Goal: Contribute content: Add original content to the website for others to see

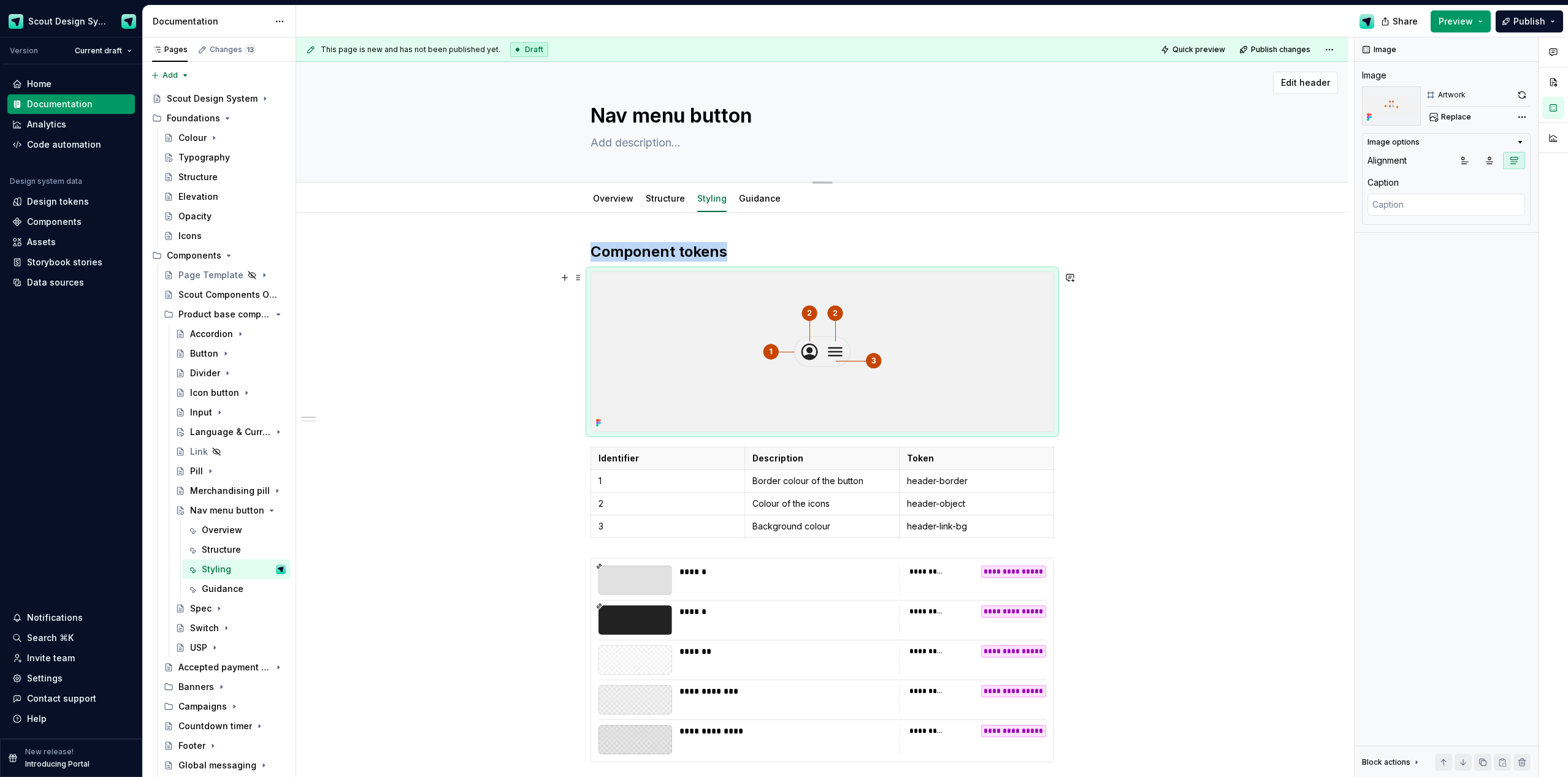
type textarea "*"
click at [669, 199] on link "Structure" at bounding box center [665, 198] width 39 height 11
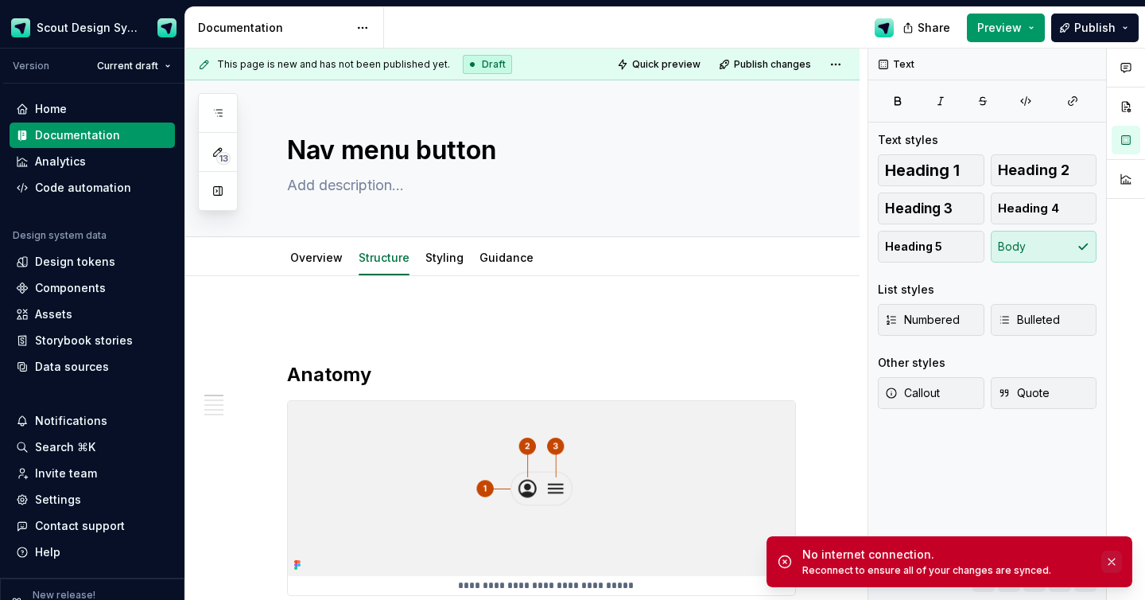
click at [1109, 564] on button "button" at bounding box center [1111, 561] width 21 height 22
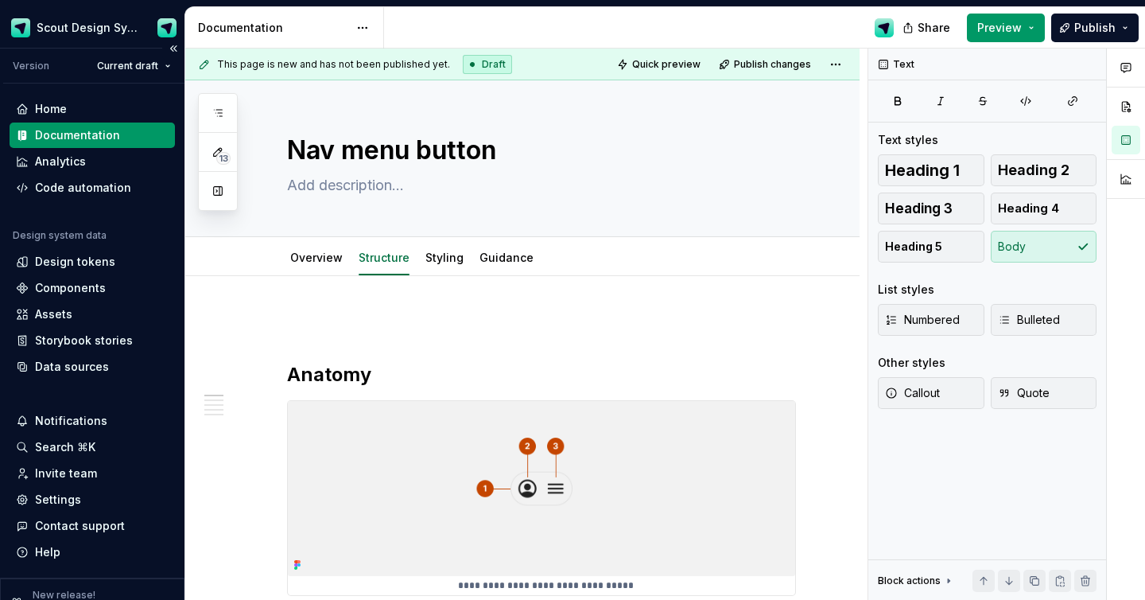
type textarea "*"
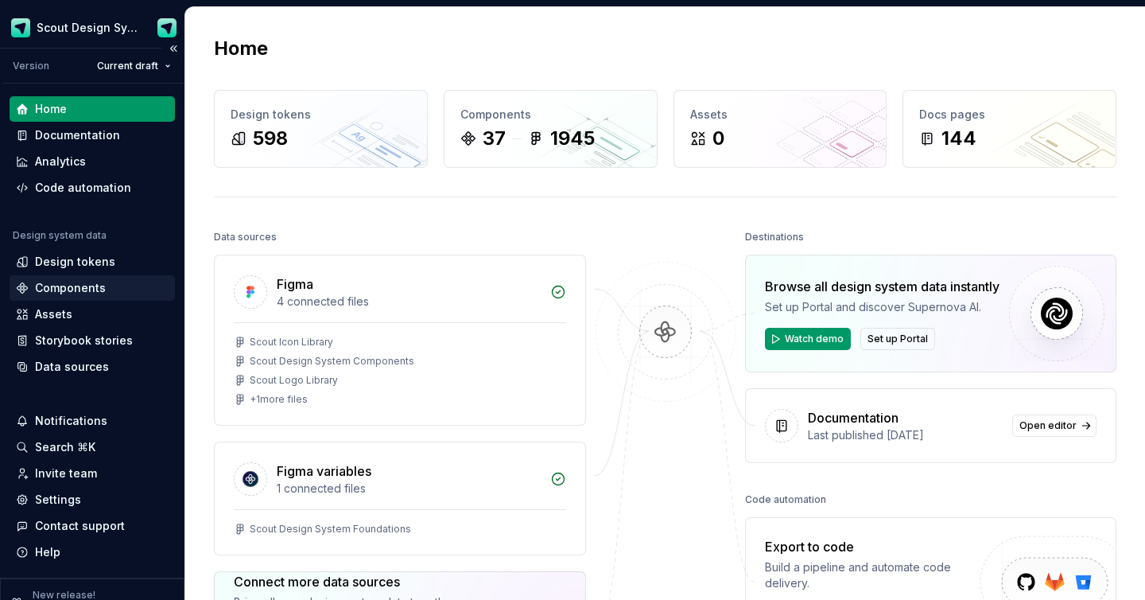
click at [57, 292] on div "Components" at bounding box center [70, 288] width 71 height 16
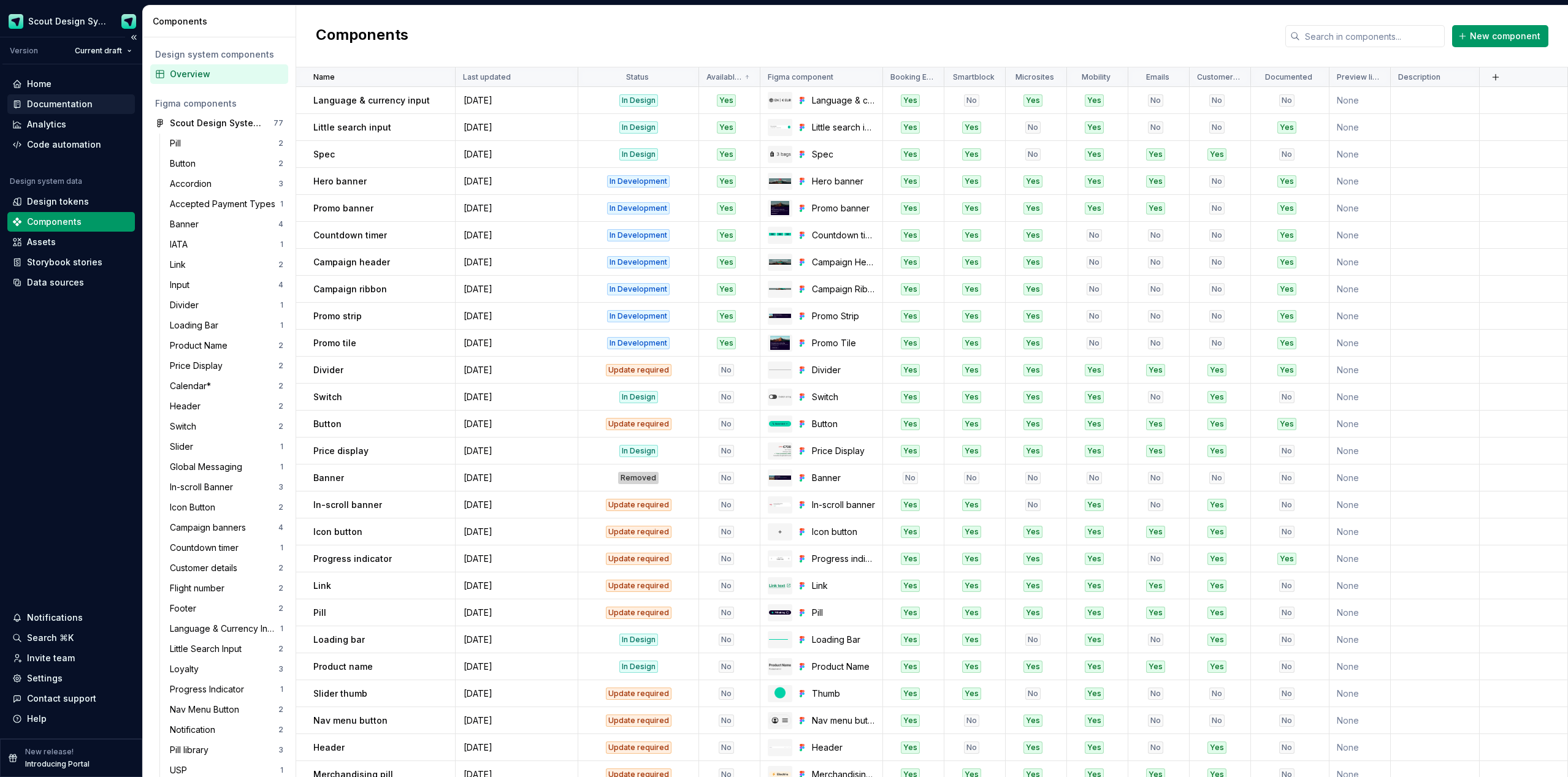
click at [81, 100] on div "Documentation" at bounding box center [59, 104] width 66 height 12
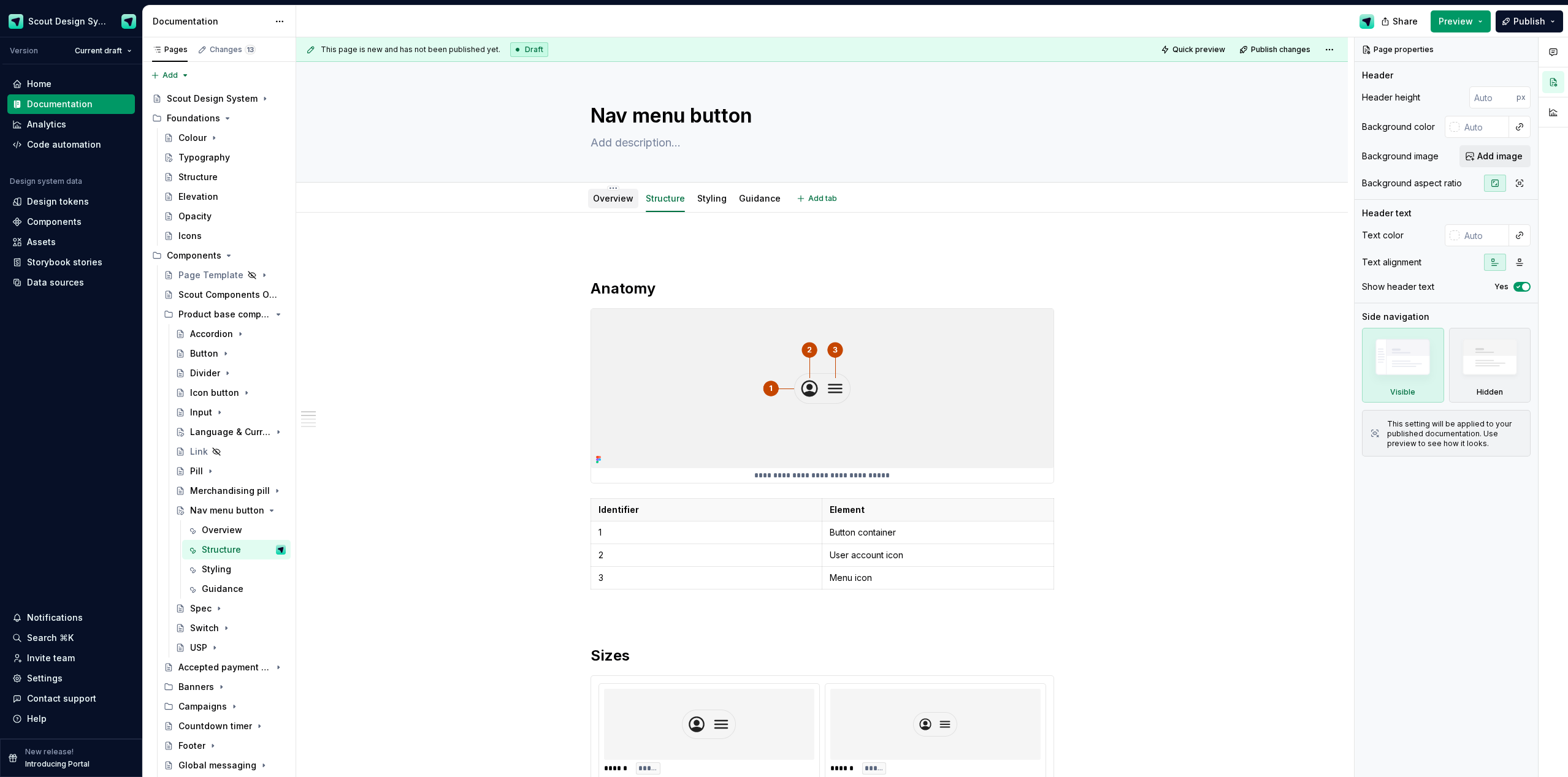
click at [622, 197] on link "Overview" at bounding box center [613, 198] width 40 height 11
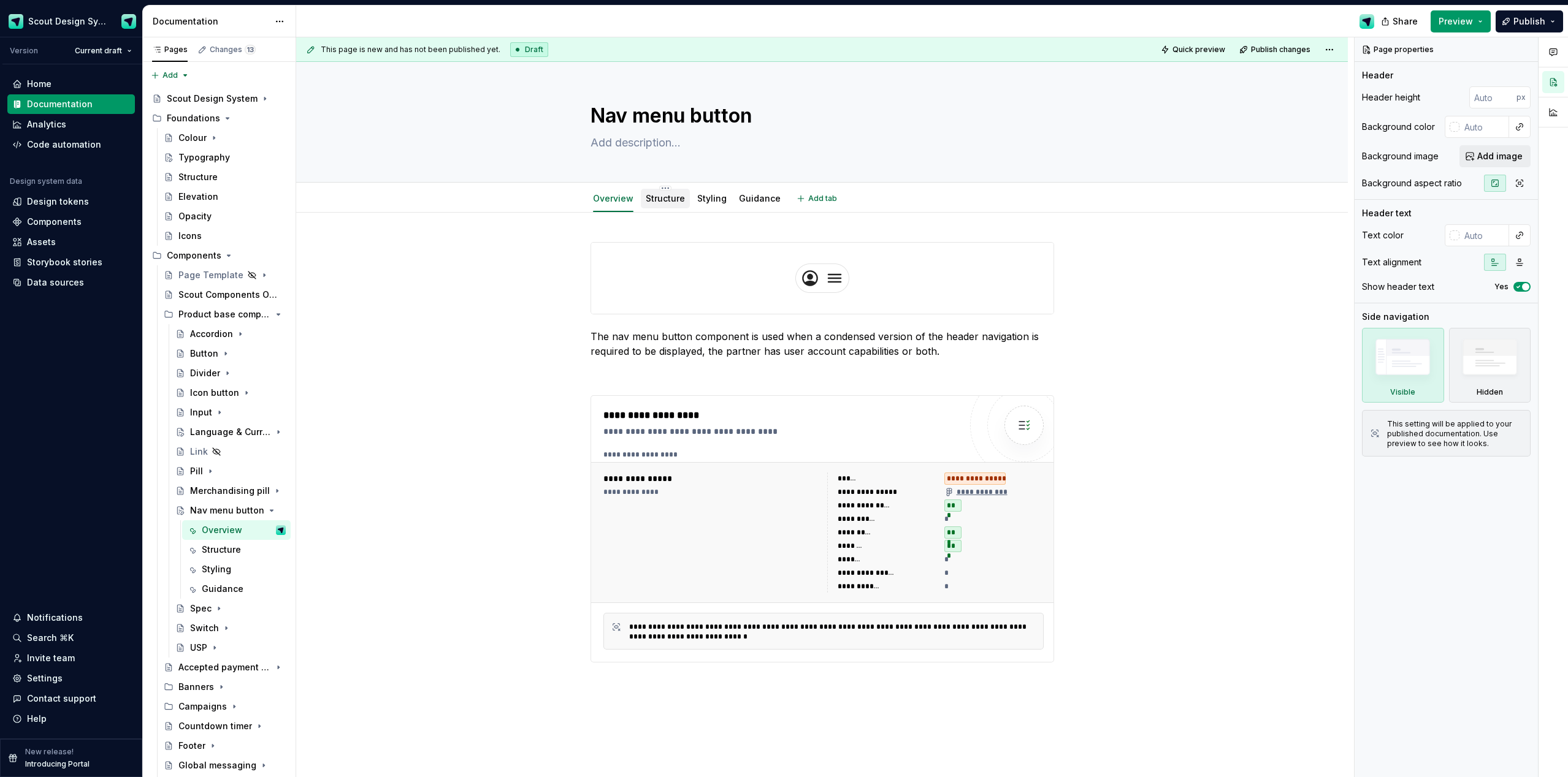
click at [673, 200] on link "Structure" at bounding box center [665, 198] width 39 height 11
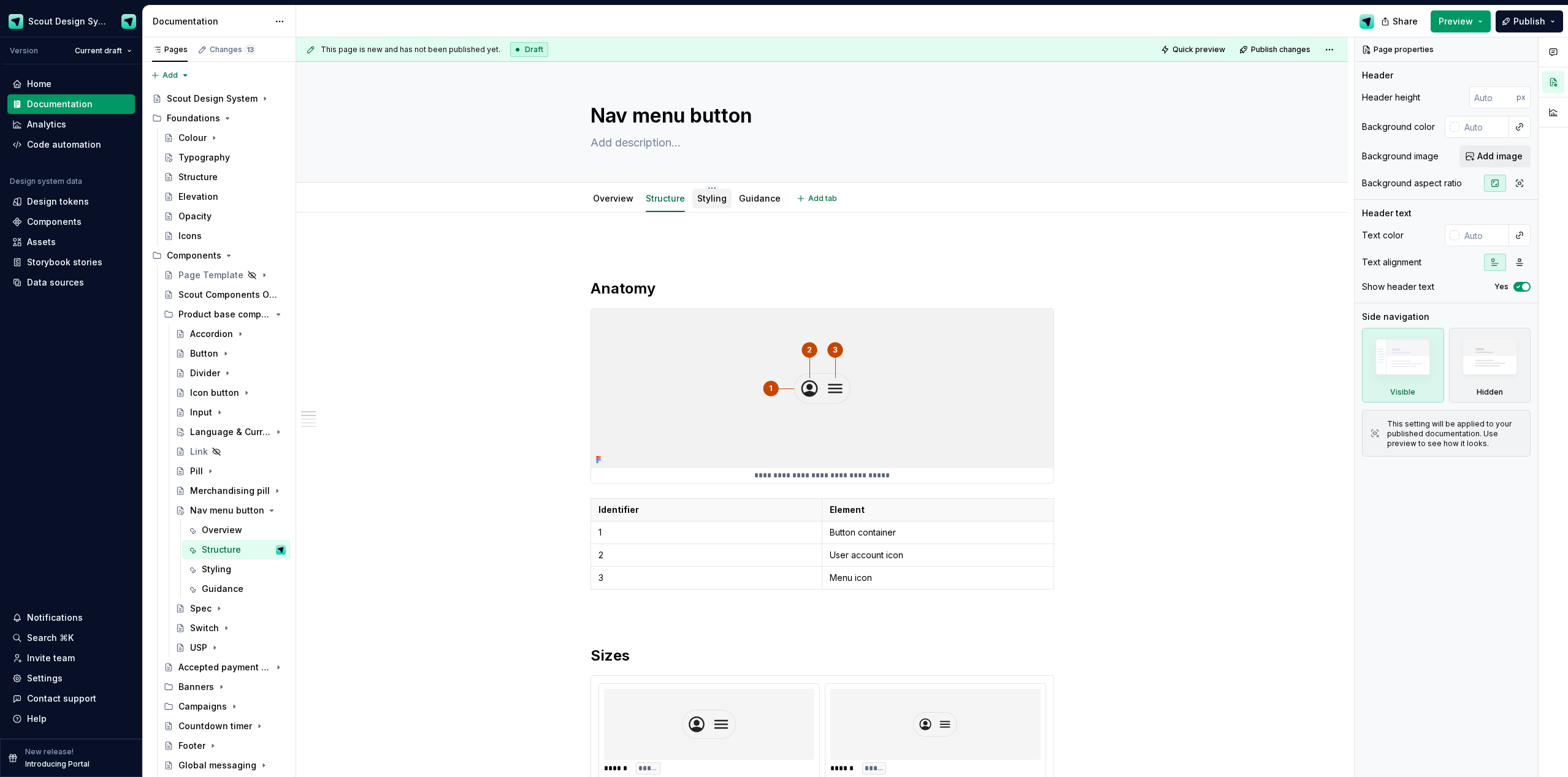
click at [721, 199] on link "Styling" at bounding box center [712, 198] width 29 height 11
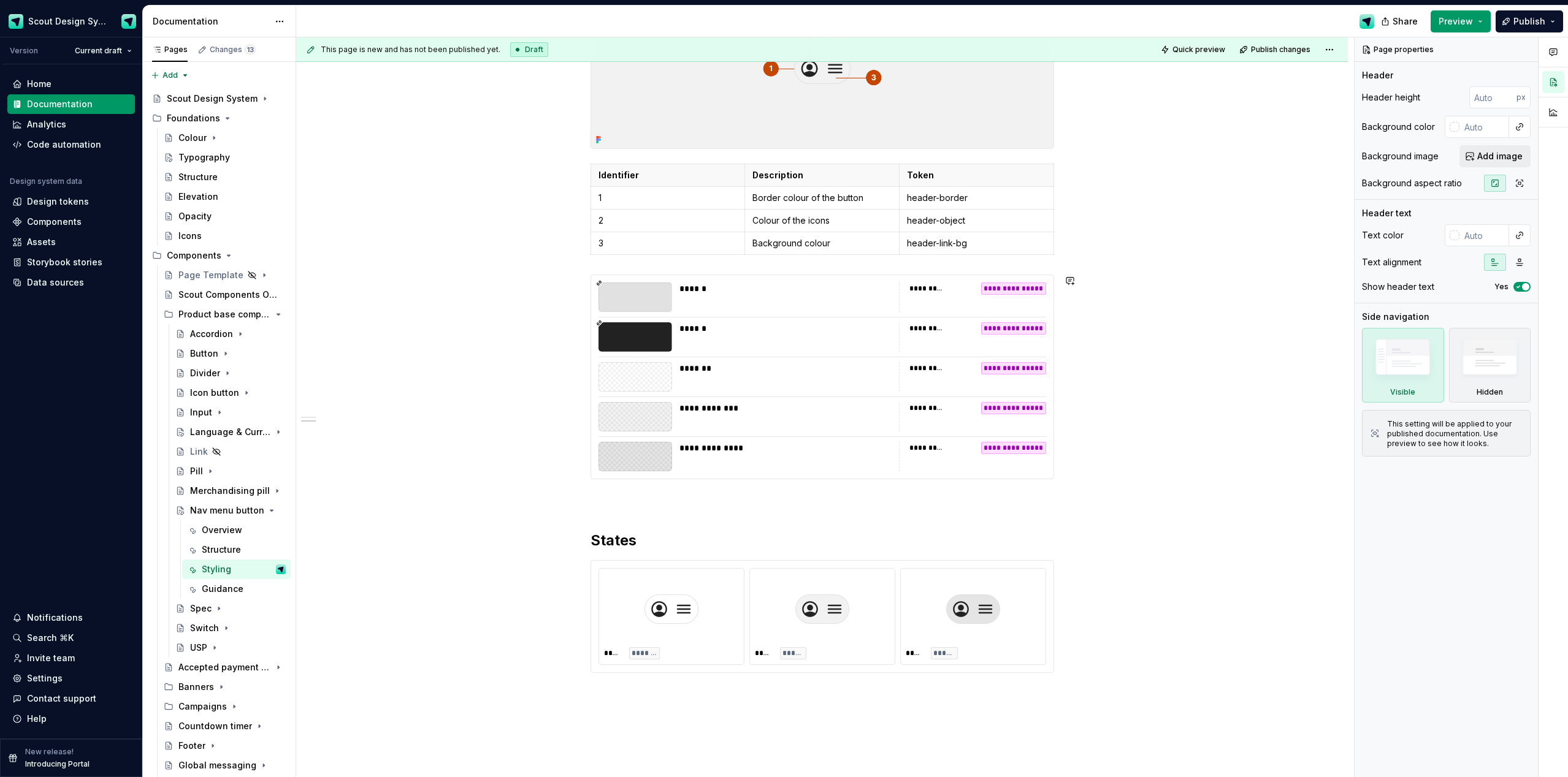
scroll to position [410, 0]
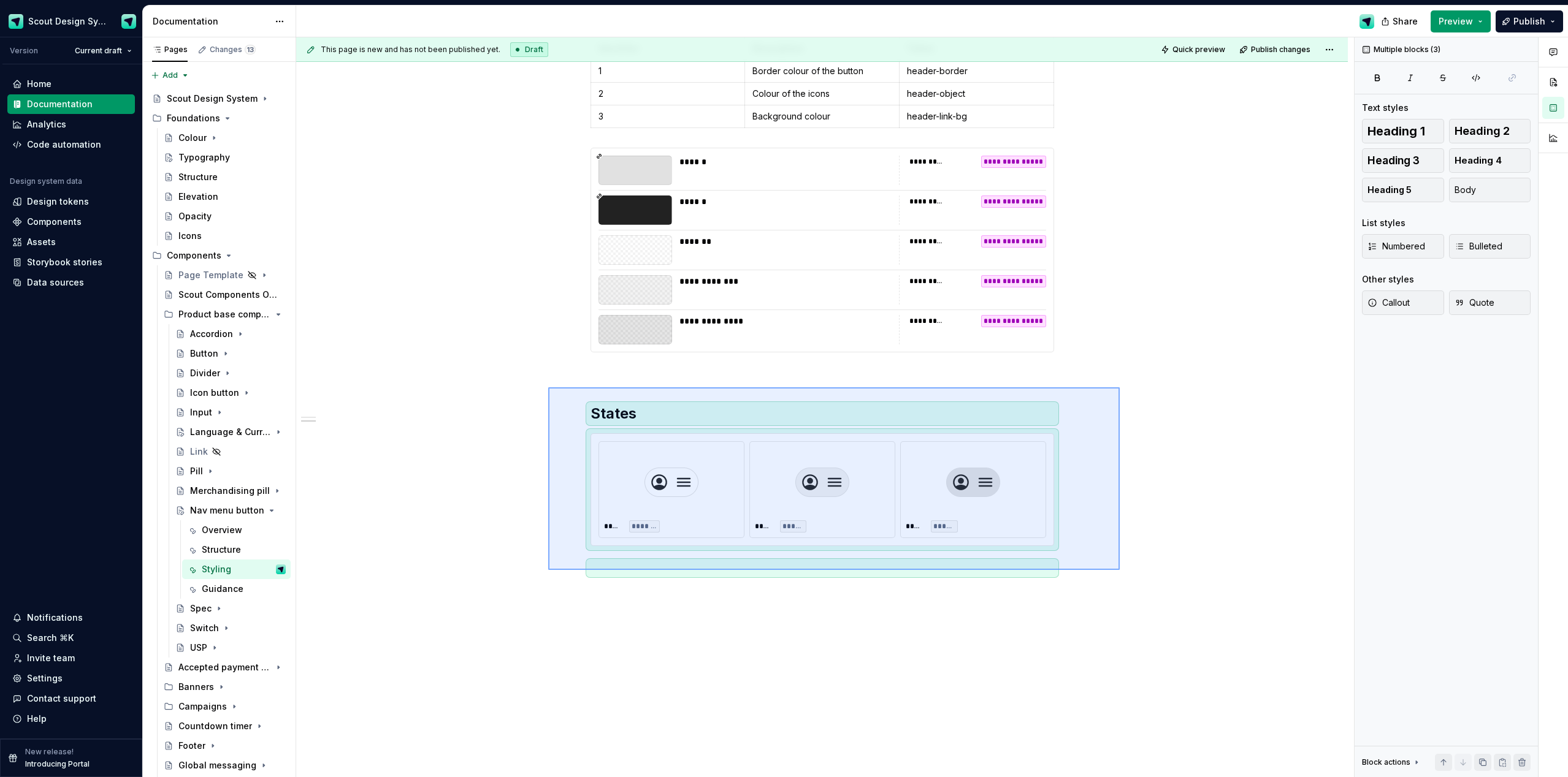
drag, startPoint x: 610, startPoint y: 399, endPoint x: 1120, endPoint y: 570, distance: 537.9
click at [882, 462] on div "**********" at bounding box center [825, 408] width 1058 height 741
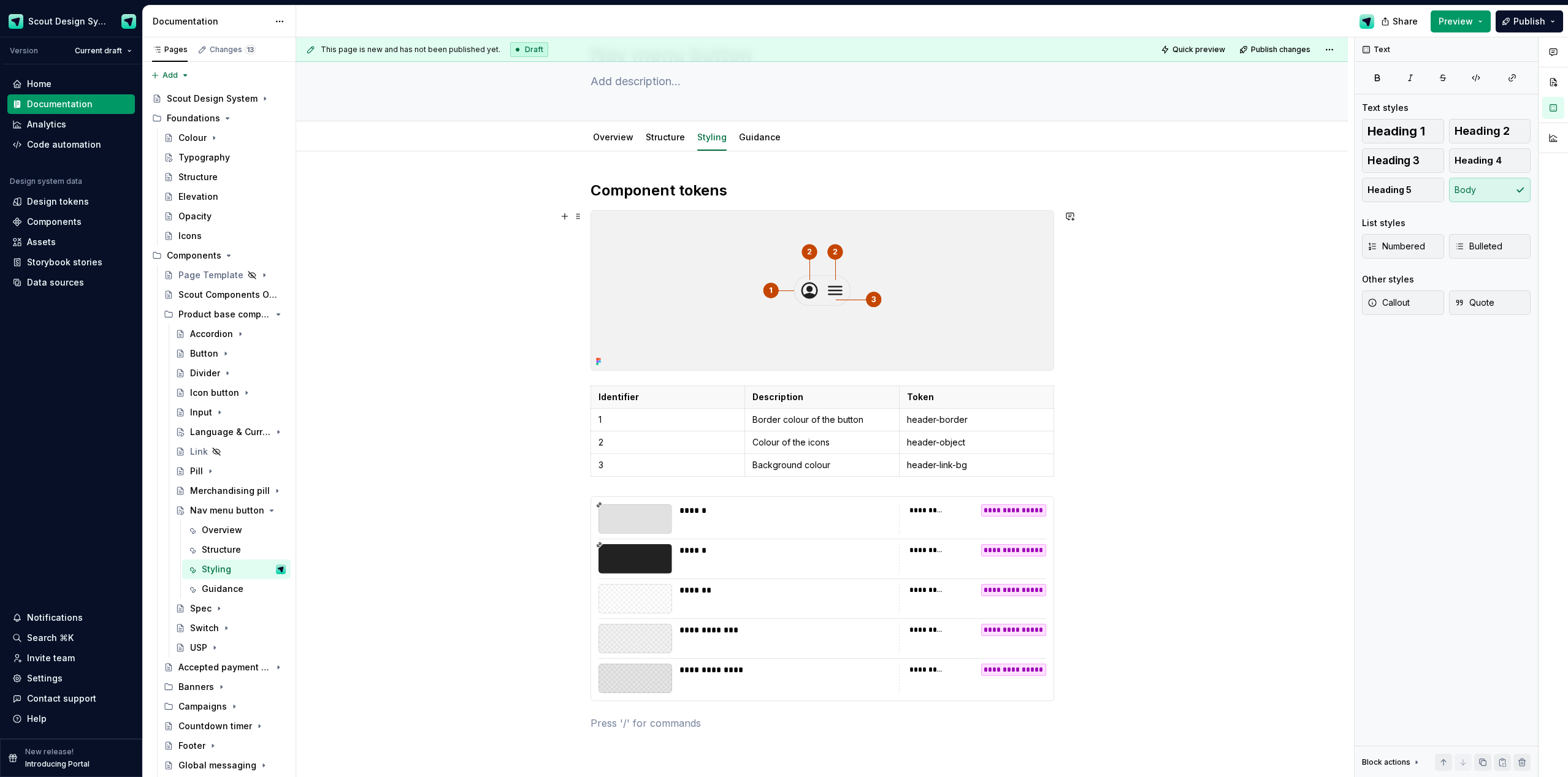
scroll to position [0, 0]
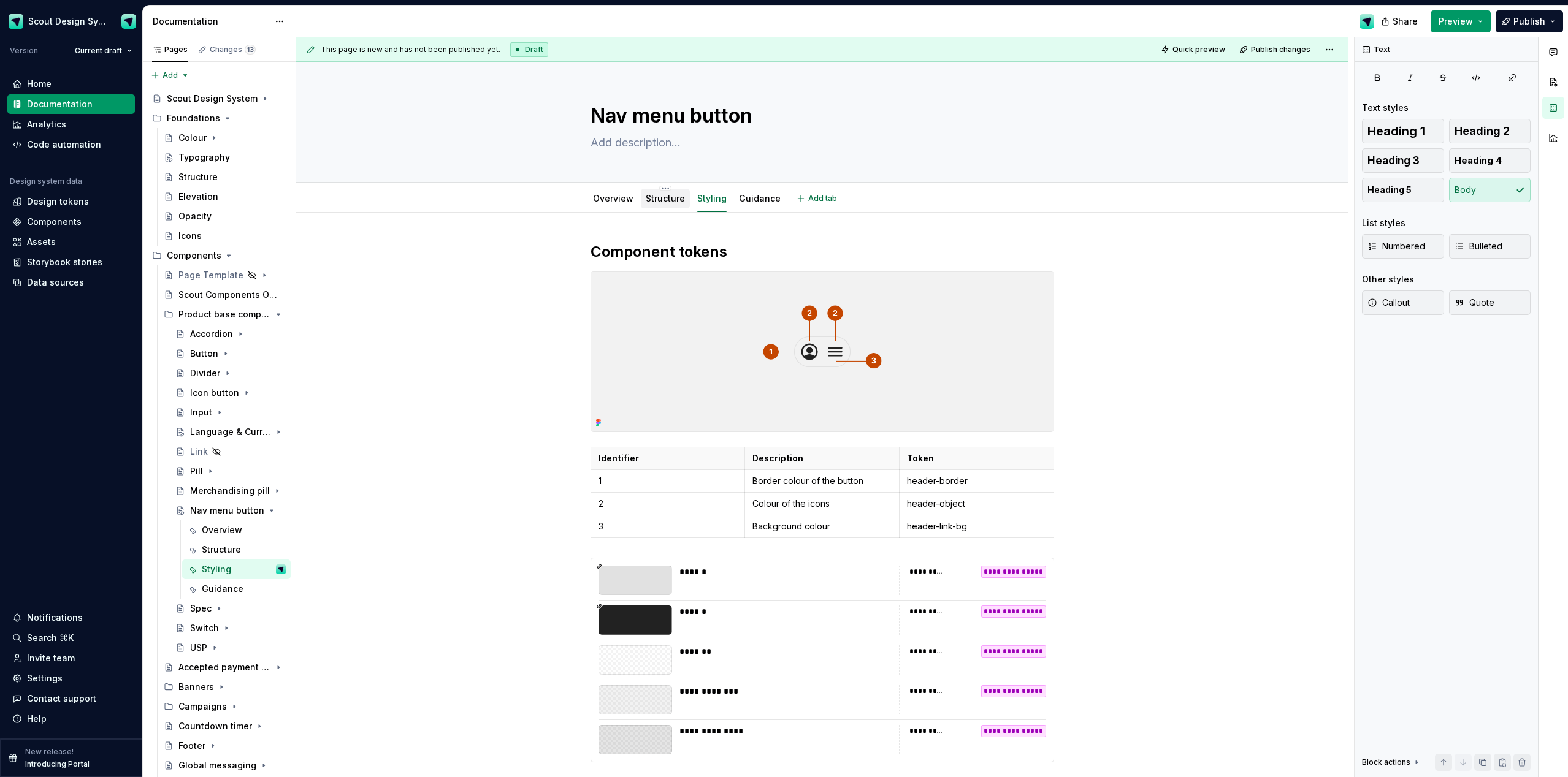
click at [675, 197] on link "Structure" at bounding box center [665, 198] width 39 height 11
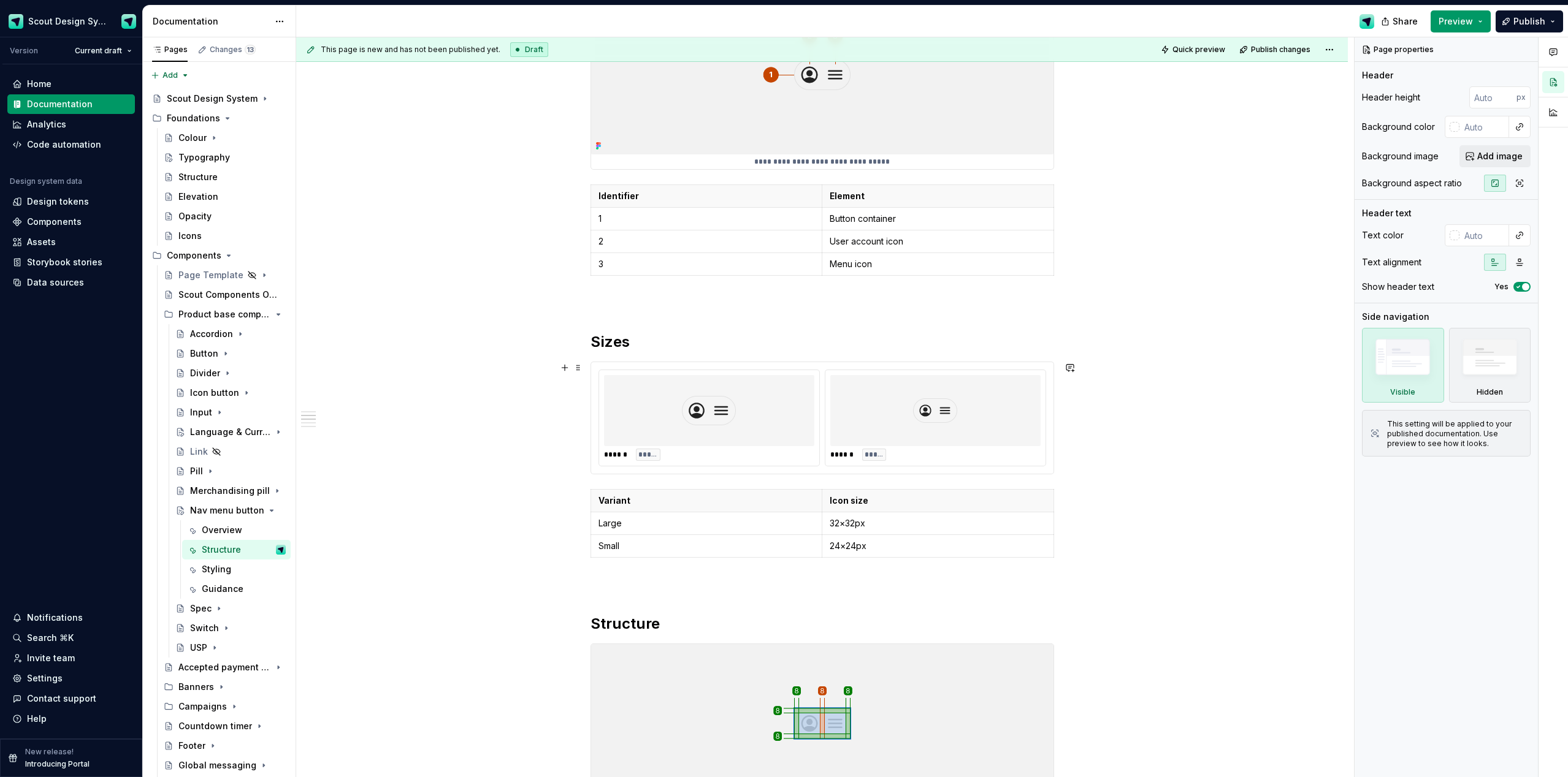
scroll to position [444, 0]
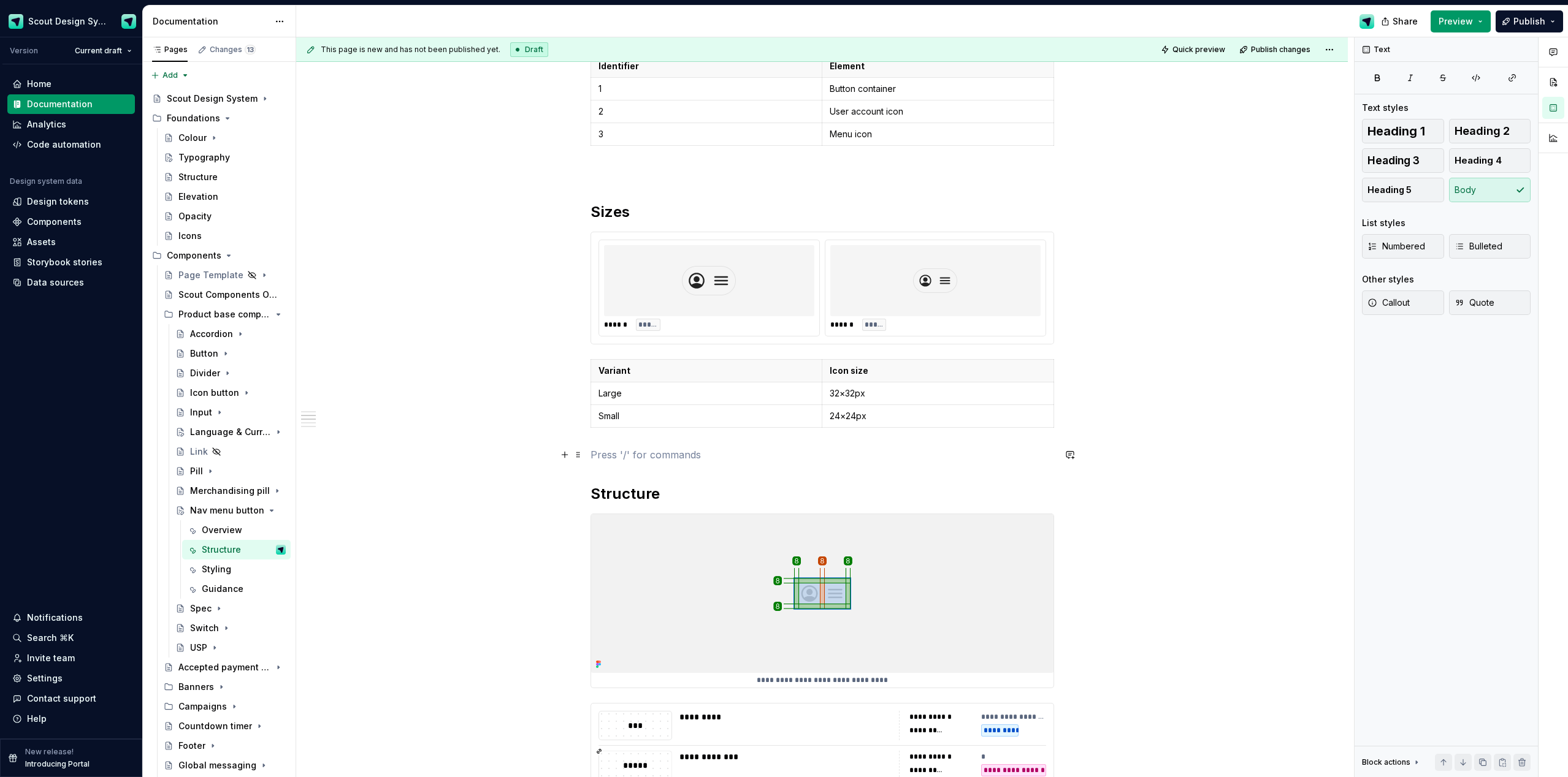
click at [698, 450] on p at bounding box center [822, 454] width 464 height 15
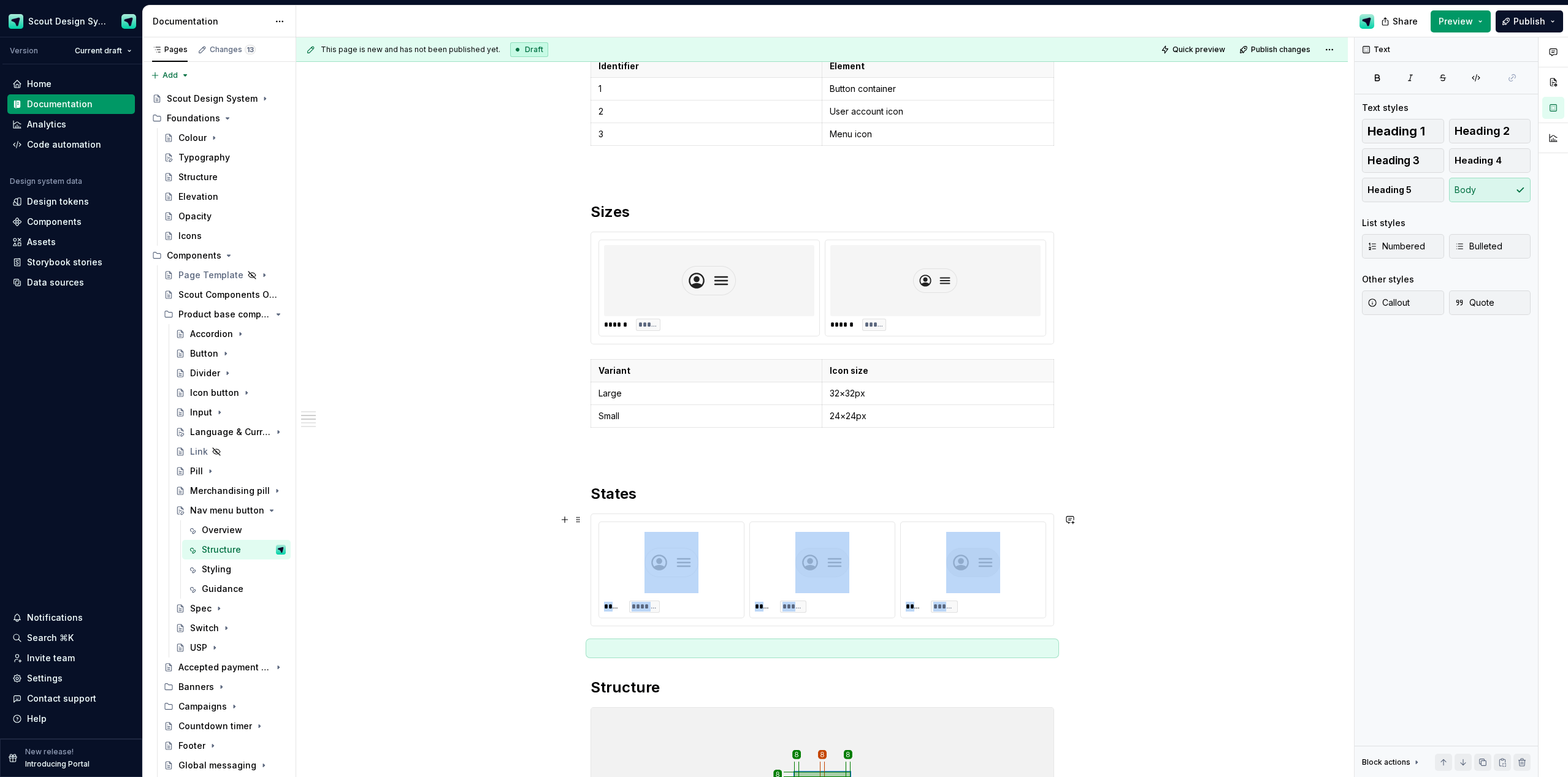
click at [882, 462] on div "**********" at bounding box center [825, 408] width 1058 height 741
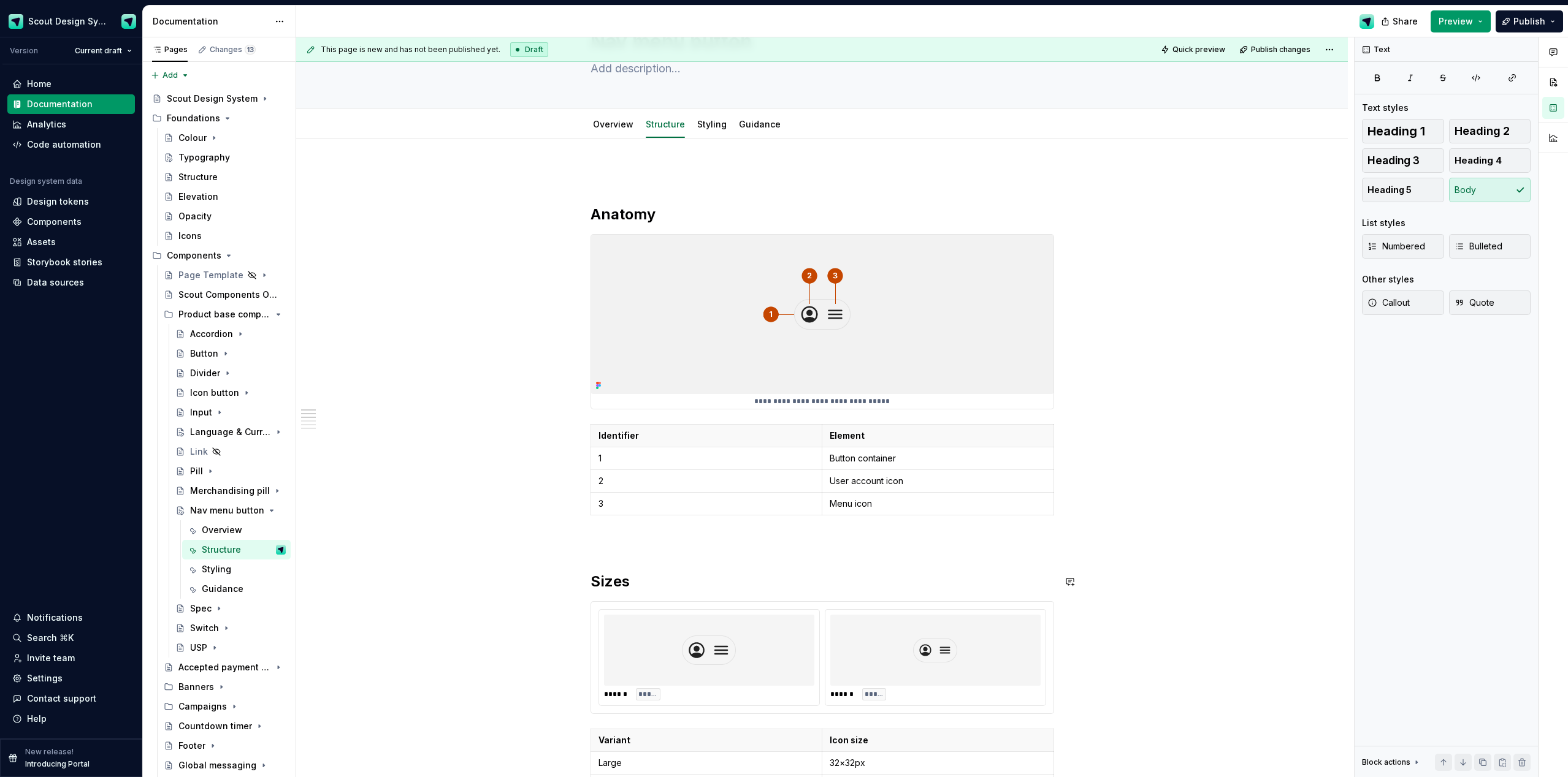
scroll to position [0, 0]
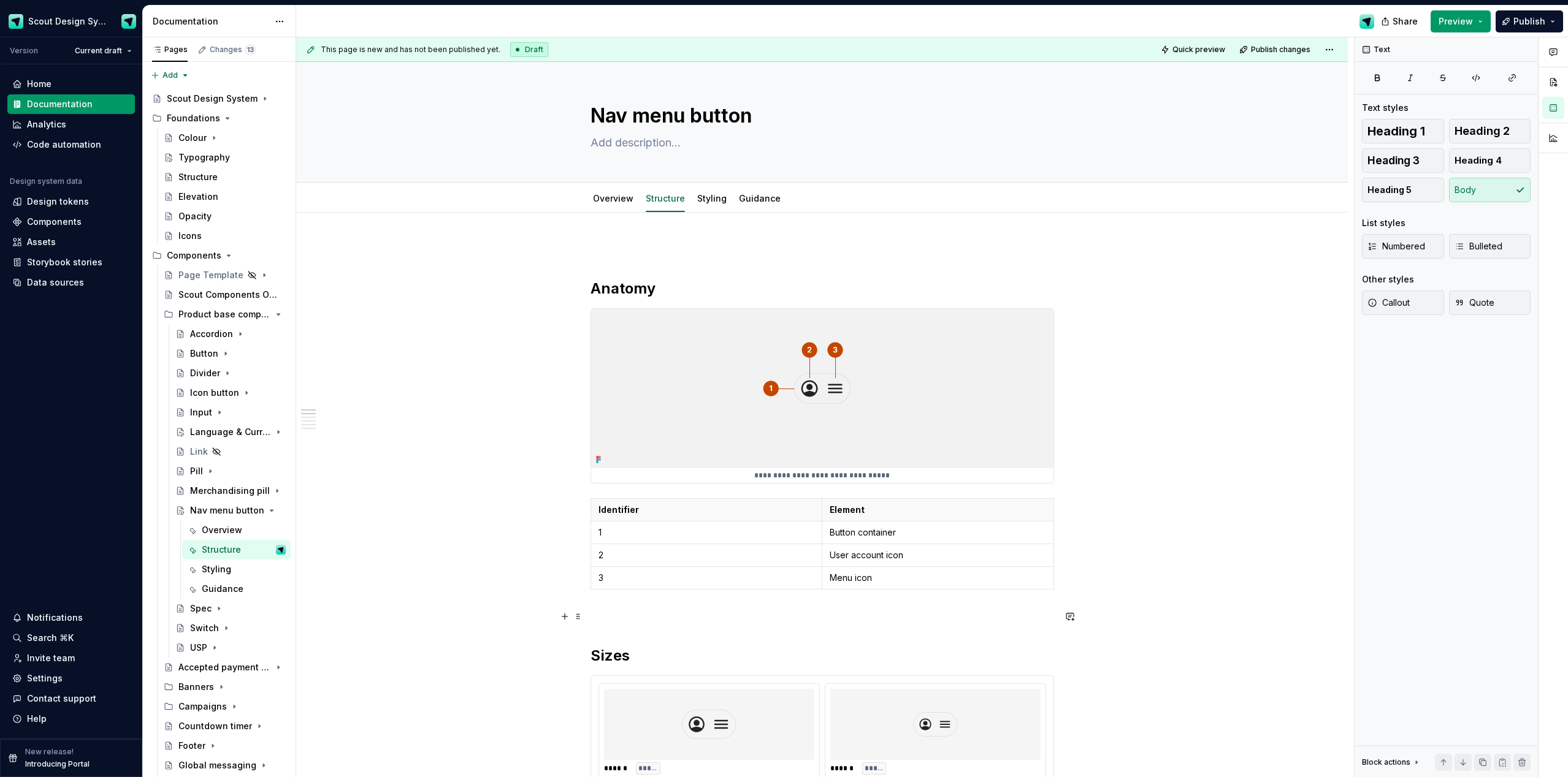
click at [627, 462] on p at bounding box center [822, 616] width 464 height 15
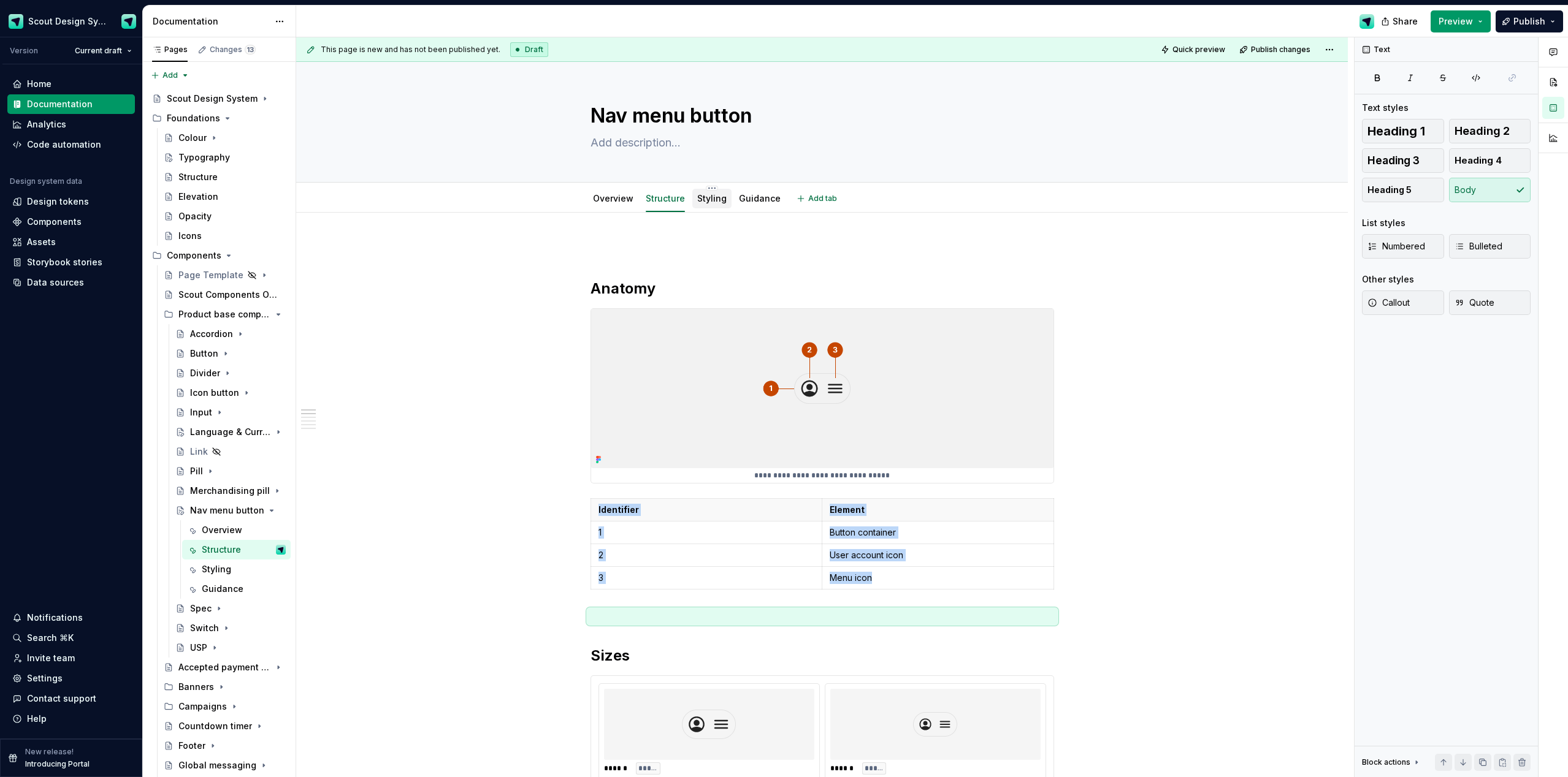
click at [700, 205] on div "Styling" at bounding box center [712, 198] width 29 height 15
click at [711, 204] on div "Styling" at bounding box center [712, 199] width 29 height 12
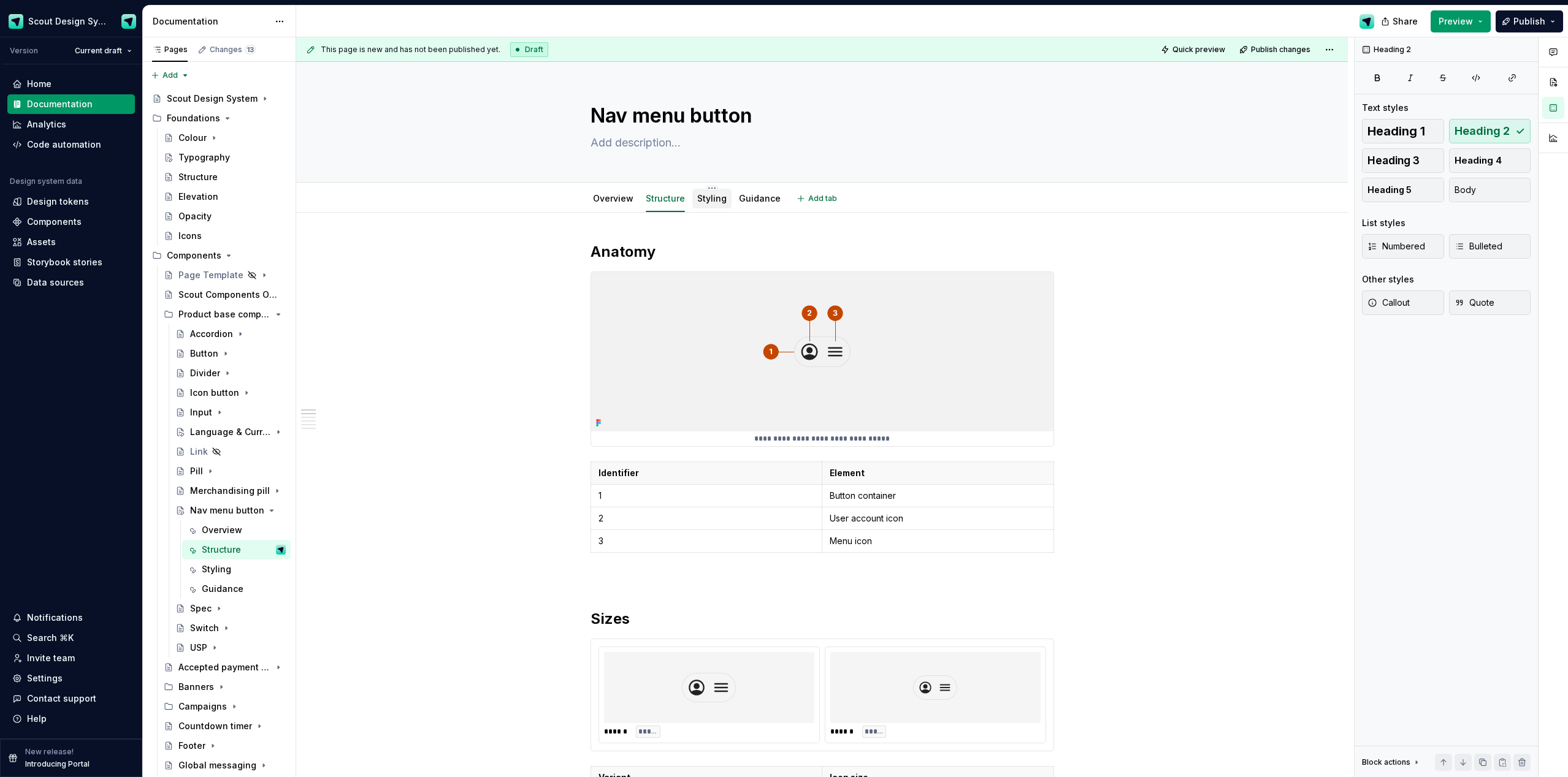
click at [715, 202] on link "Styling" at bounding box center [712, 198] width 29 height 11
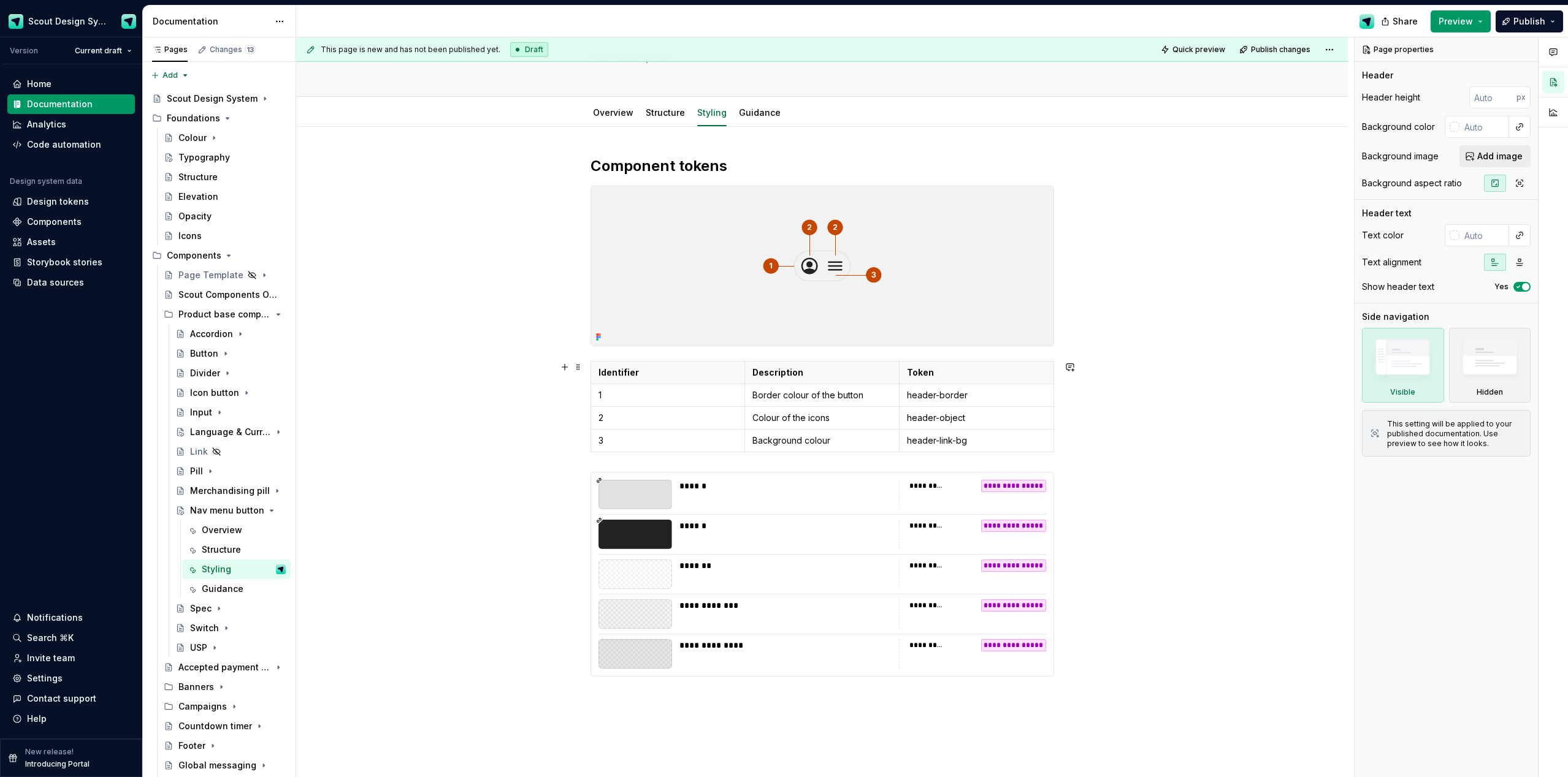
scroll to position [82, 0]
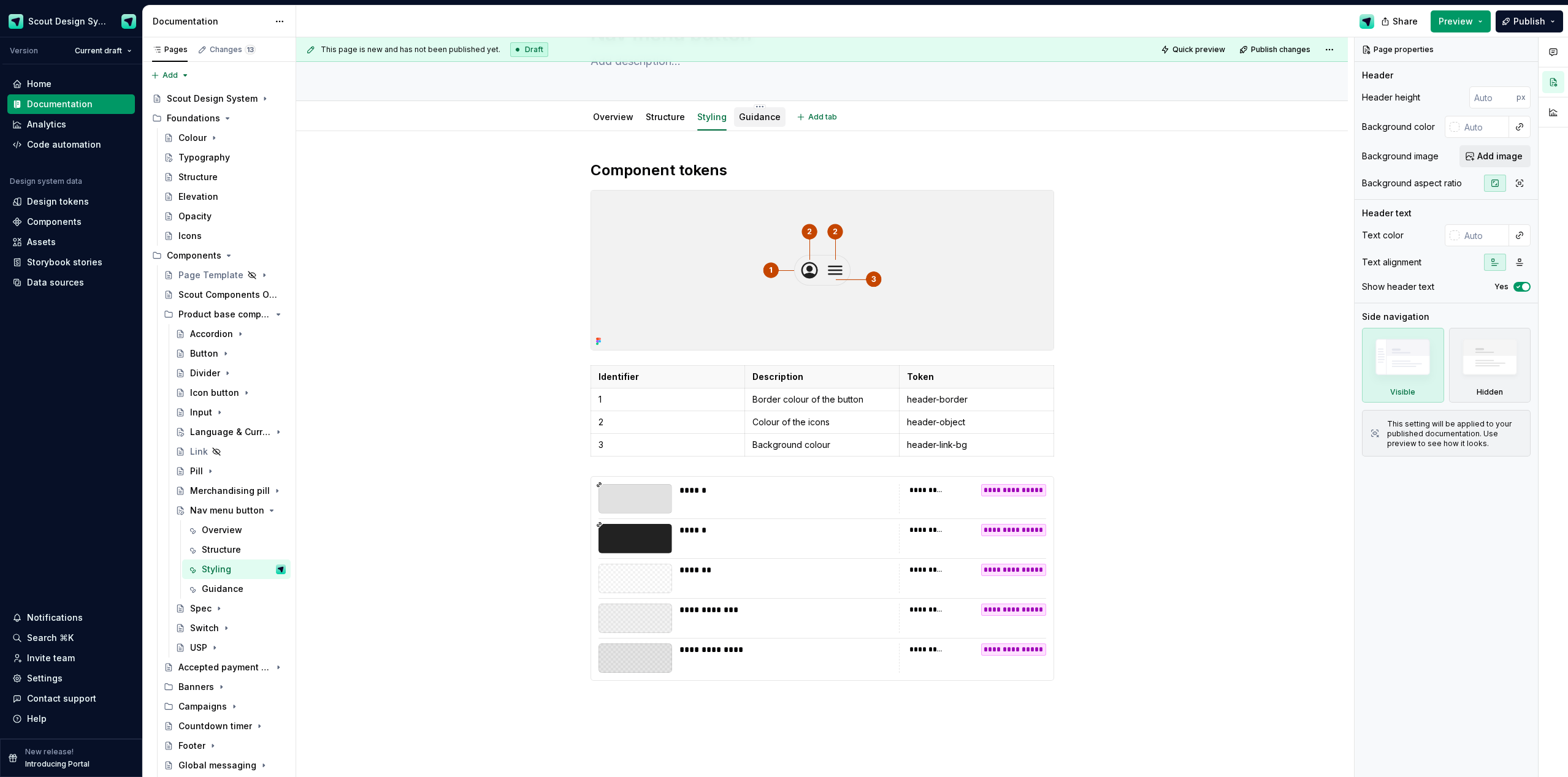
click at [767, 120] on link "Guidance" at bounding box center [760, 117] width 42 height 11
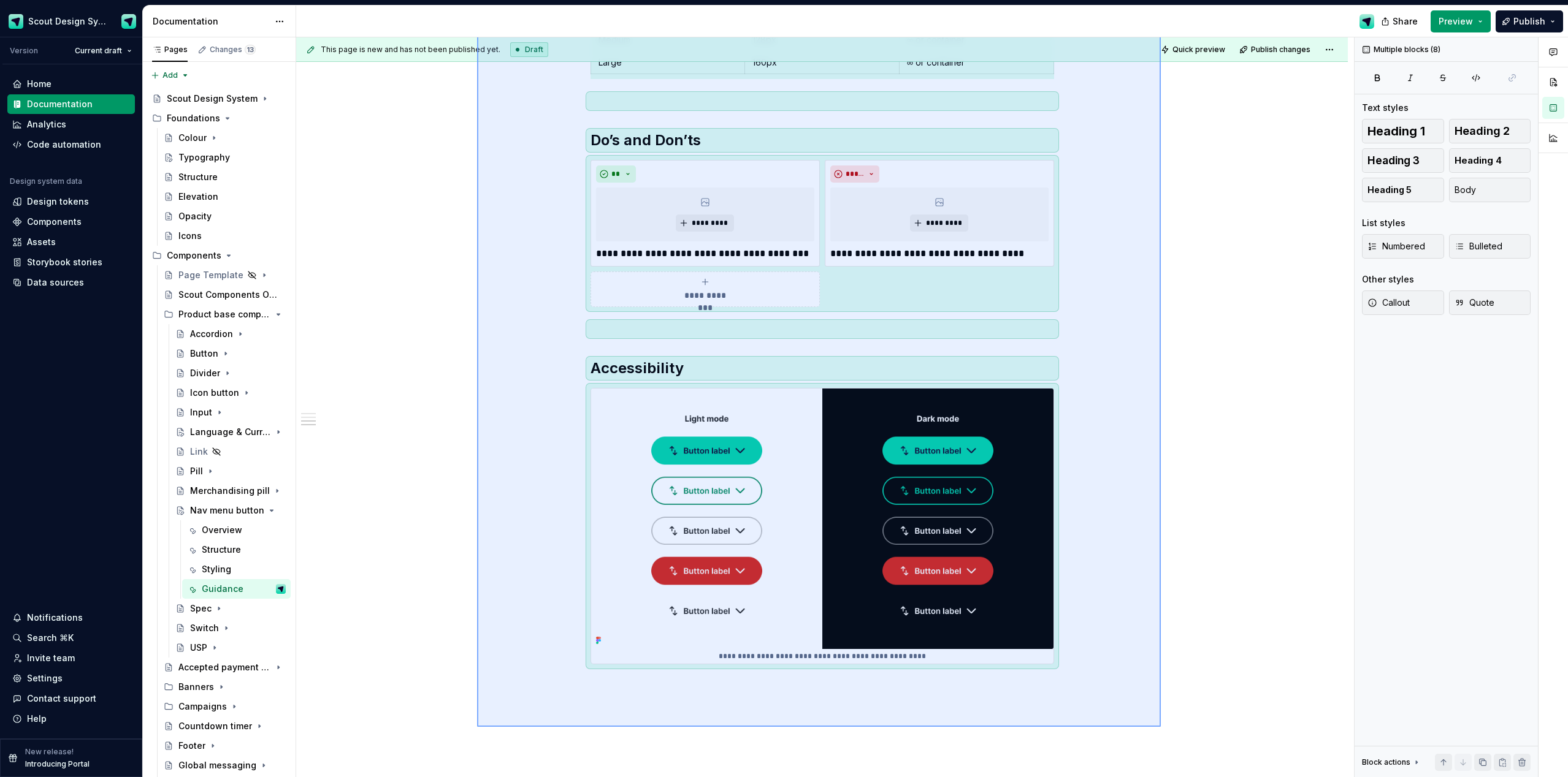
drag, startPoint x: 720, startPoint y: 402, endPoint x: 1152, endPoint y: 722, distance: 537.6
click at [882, 462] on div "**********" at bounding box center [825, 408] width 1058 height 741
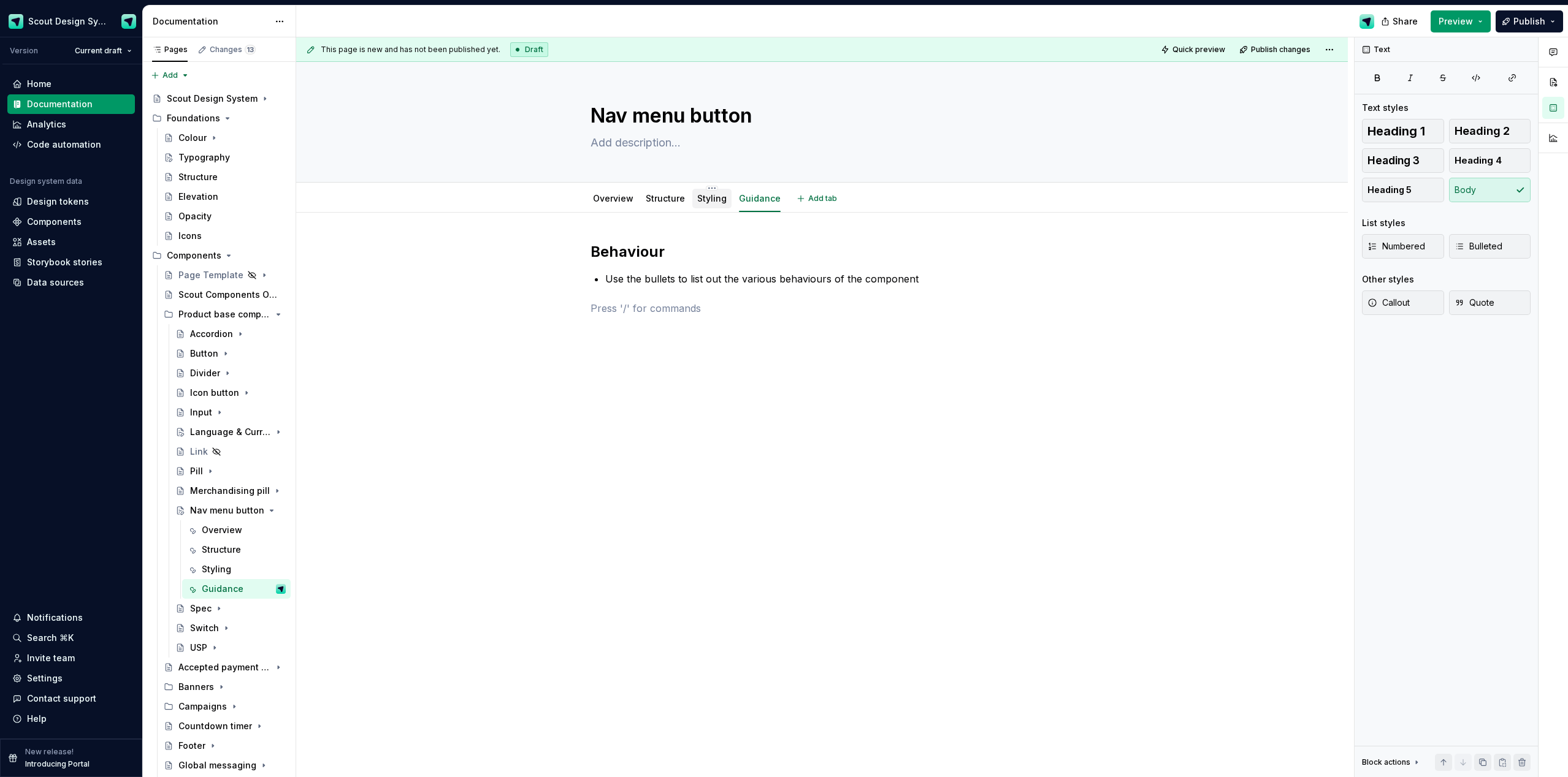
click at [713, 199] on link "Styling" at bounding box center [712, 198] width 29 height 11
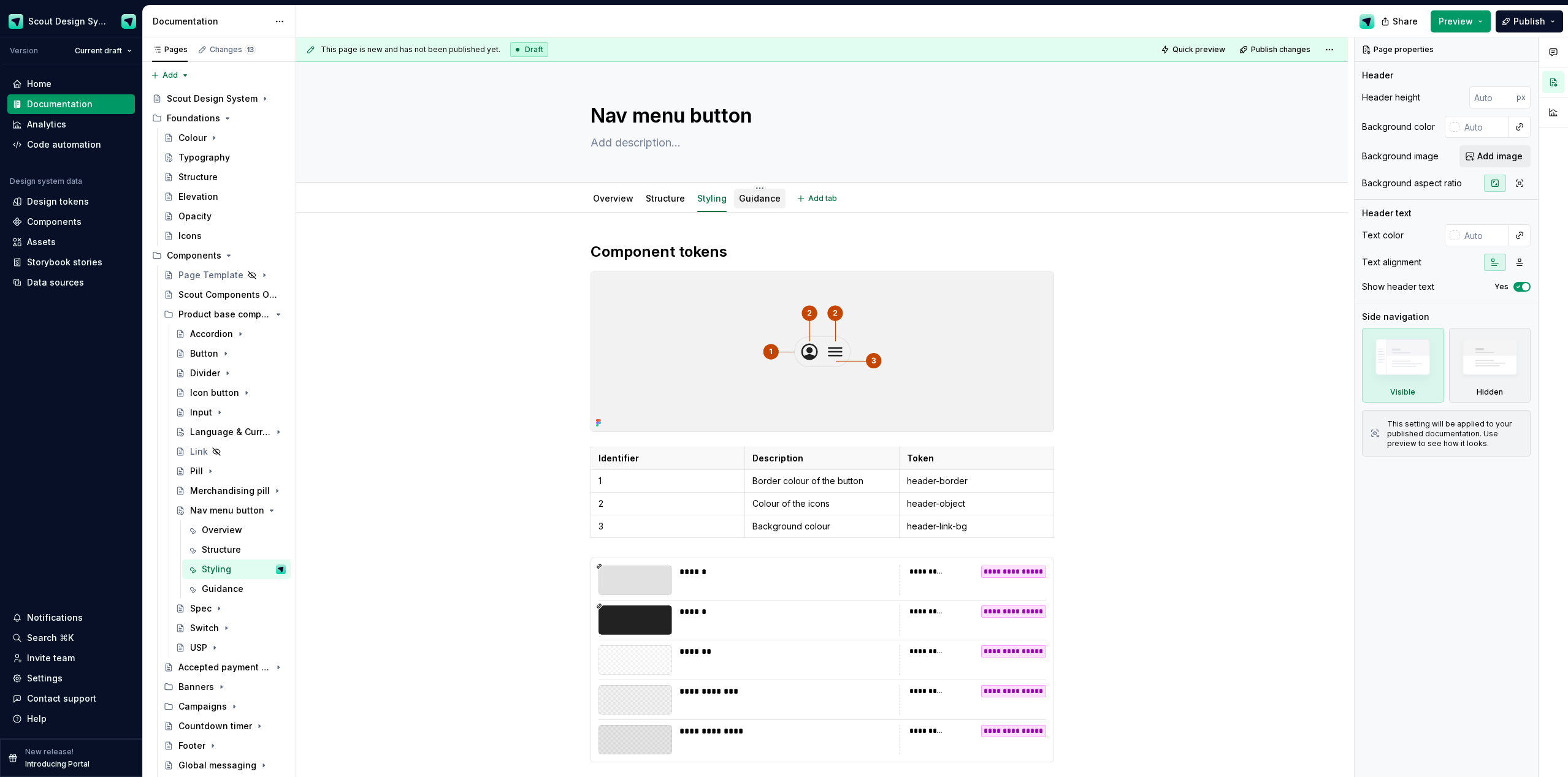
click at [753, 194] on link "Guidance" at bounding box center [760, 198] width 42 height 11
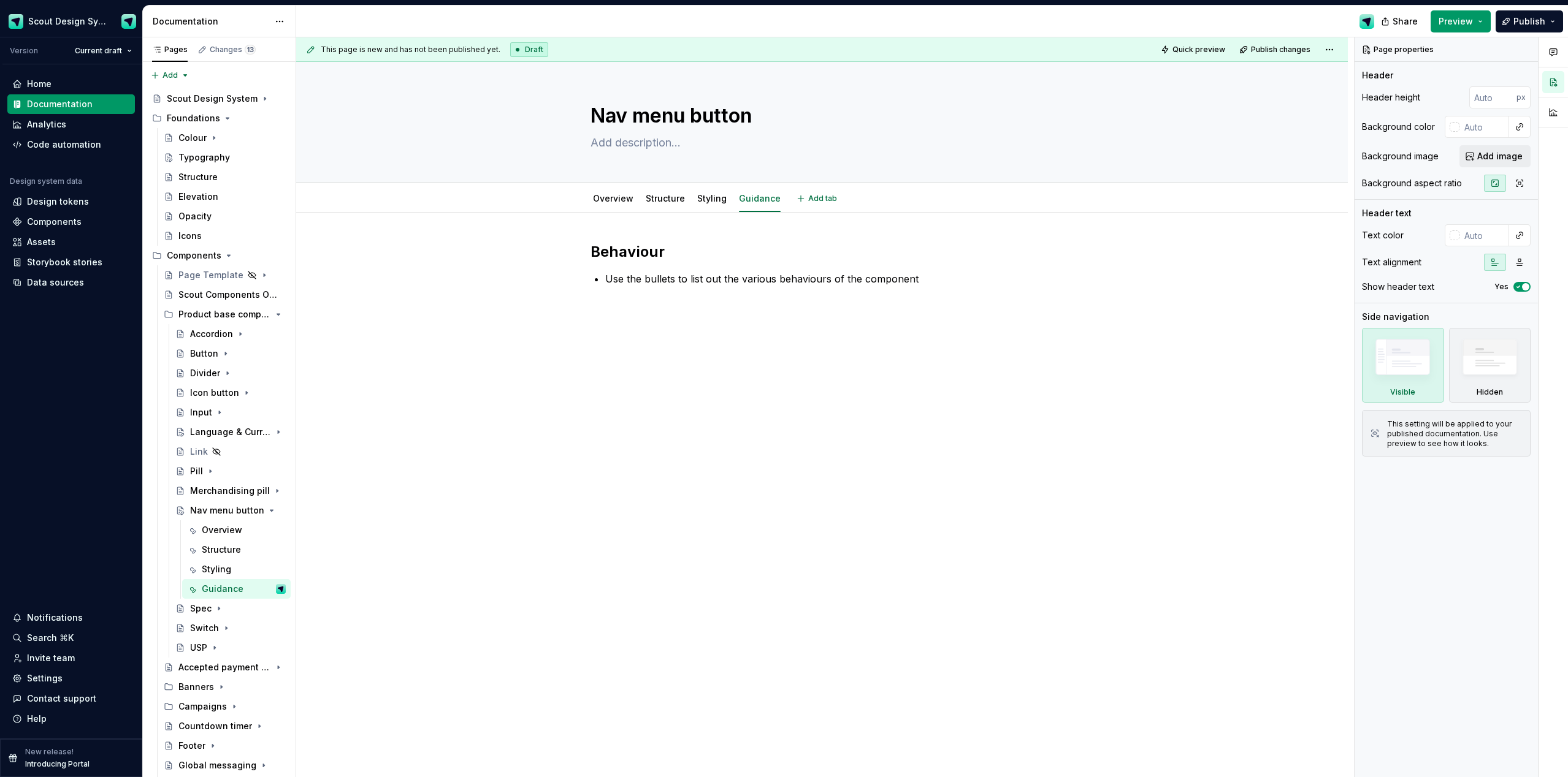
type textarea "*"
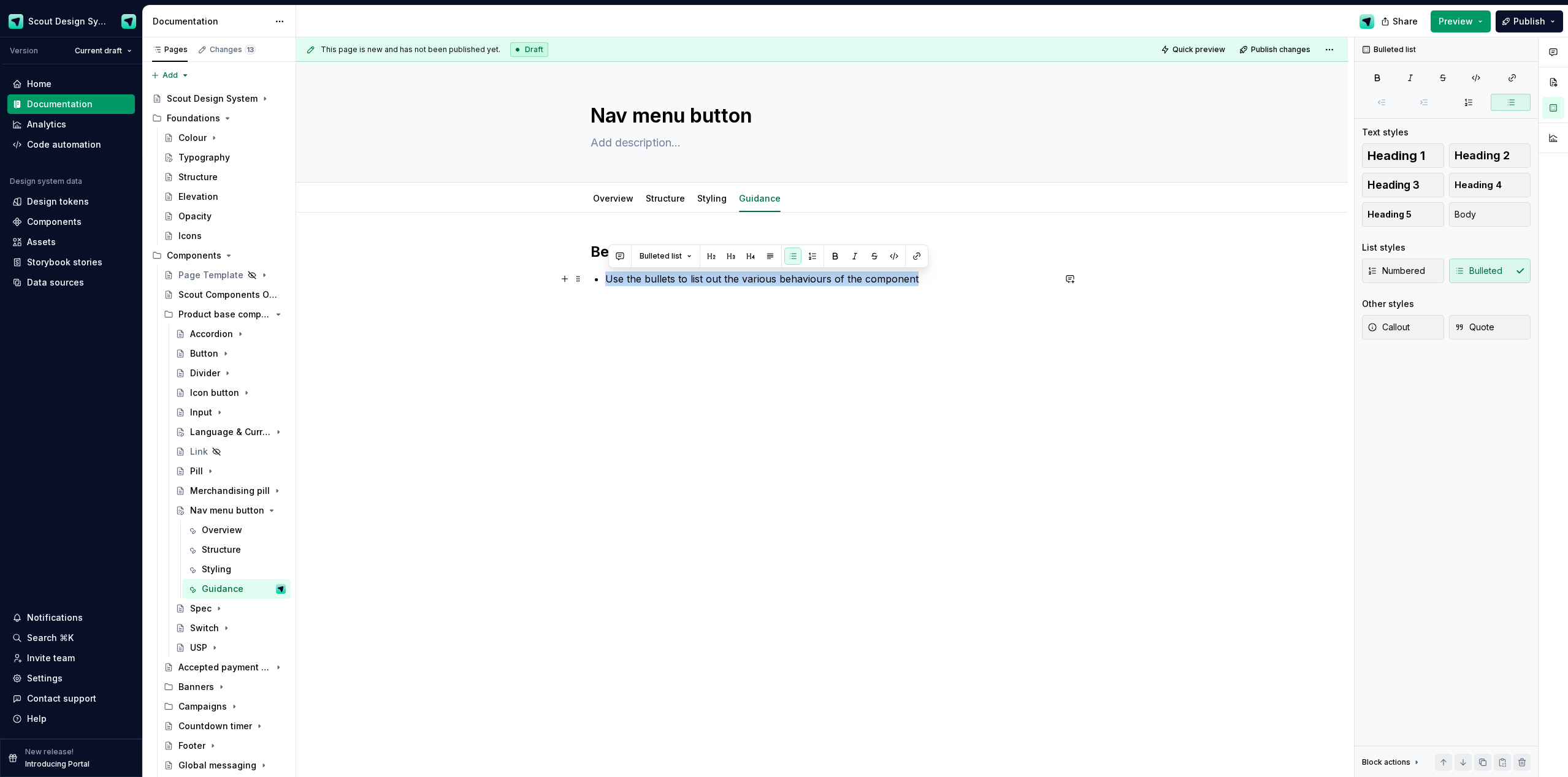
drag, startPoint x: 918, startPoint y: 281, endPoint x: 609, endPoint y: 283, distance: 309.0
click at [609, 283] on p "Use the bullets to list out the various behaviours of the component" at bounding box center [830, 278] width 449 height 15
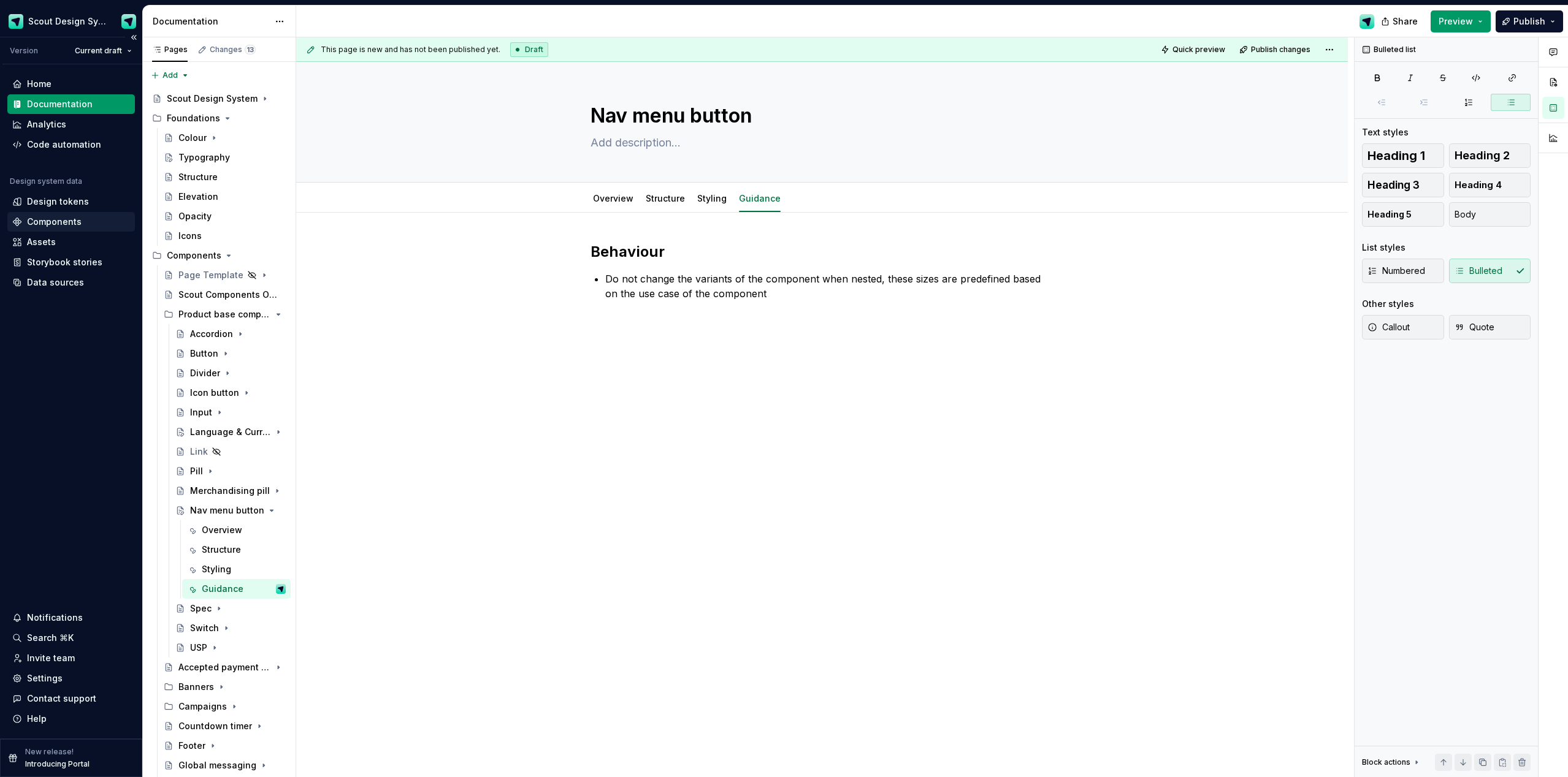
click at [59, 217] on div "Components" at bounding box center [54, 222] width 55 height 12
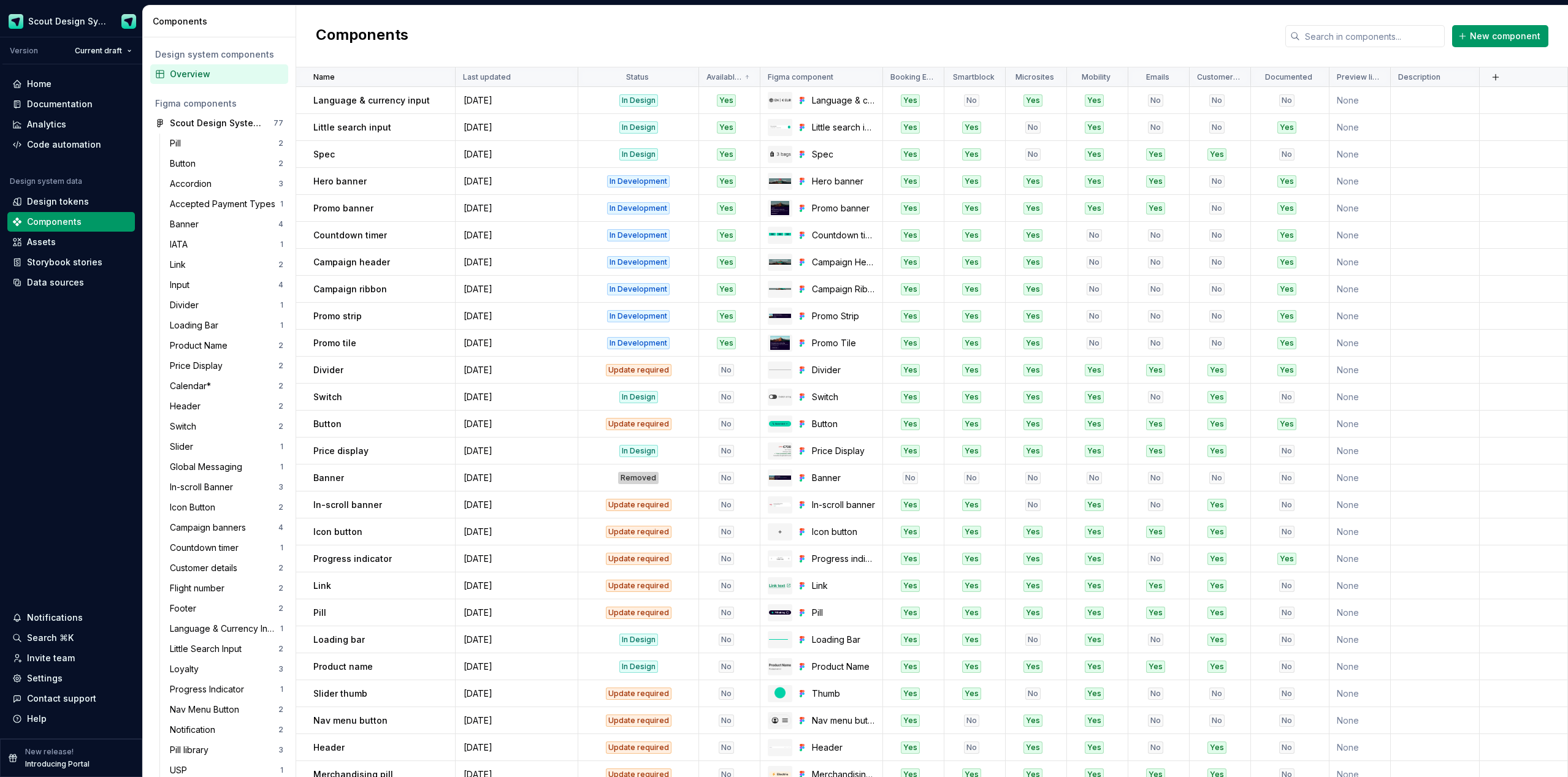
click at [686, 76] on html "Scout Design System Version Current draft Home Documentation Analytics Code aut…" at bounding box center [784, 388] width 1568 height 777
click at [723, 163] on div "Sort ascending" at bounding box center [736, 166] width 79 height 12
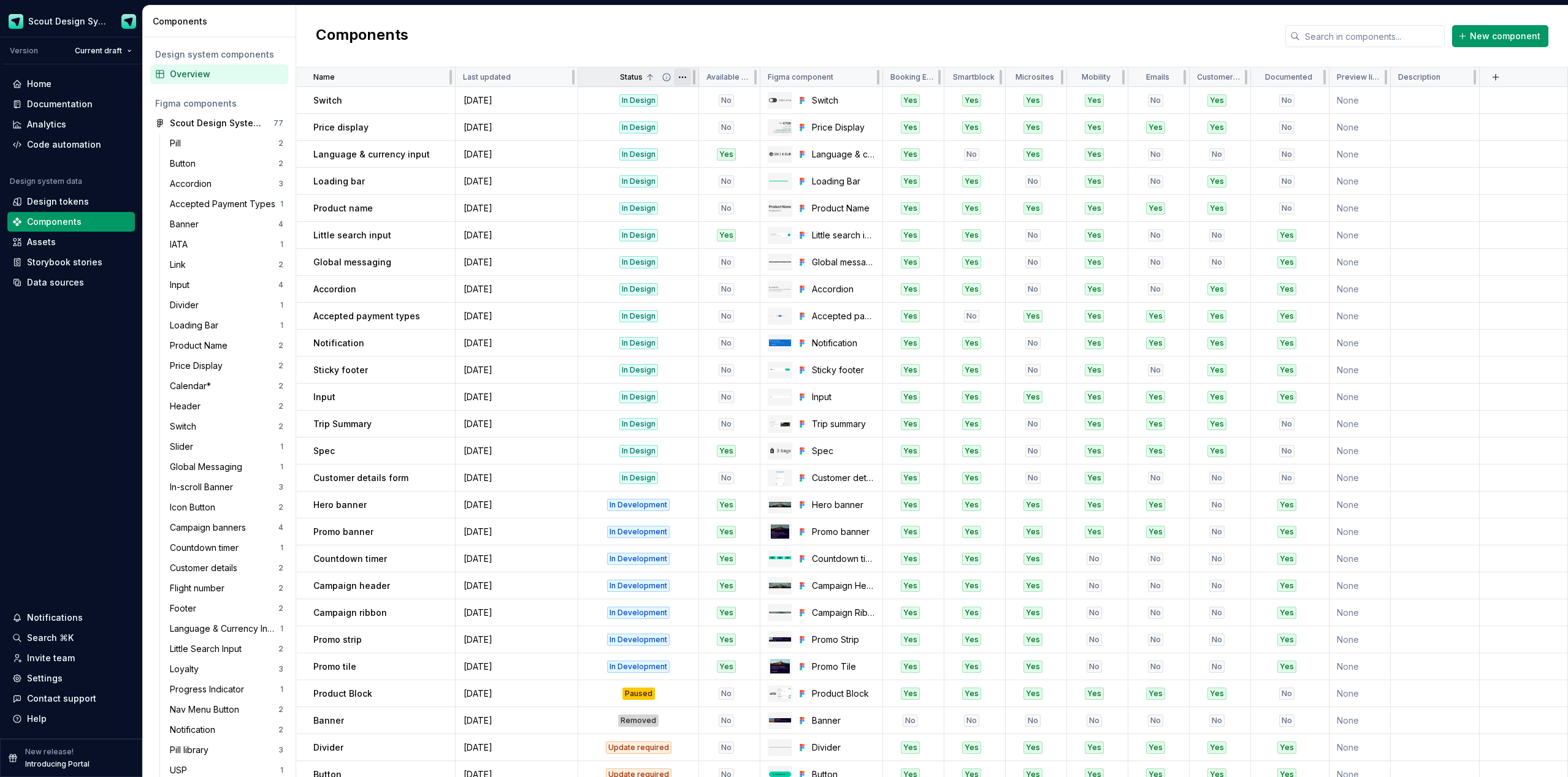
click at [683, 76] on html "Scout Design System Version Current draft Home Documentation Analytics Code aut…" at bounding box center [784, 388] width 1568 height 777
click at [705, 180] on div "Sort descending" at bounding box center [736, 185] width 79 height 12
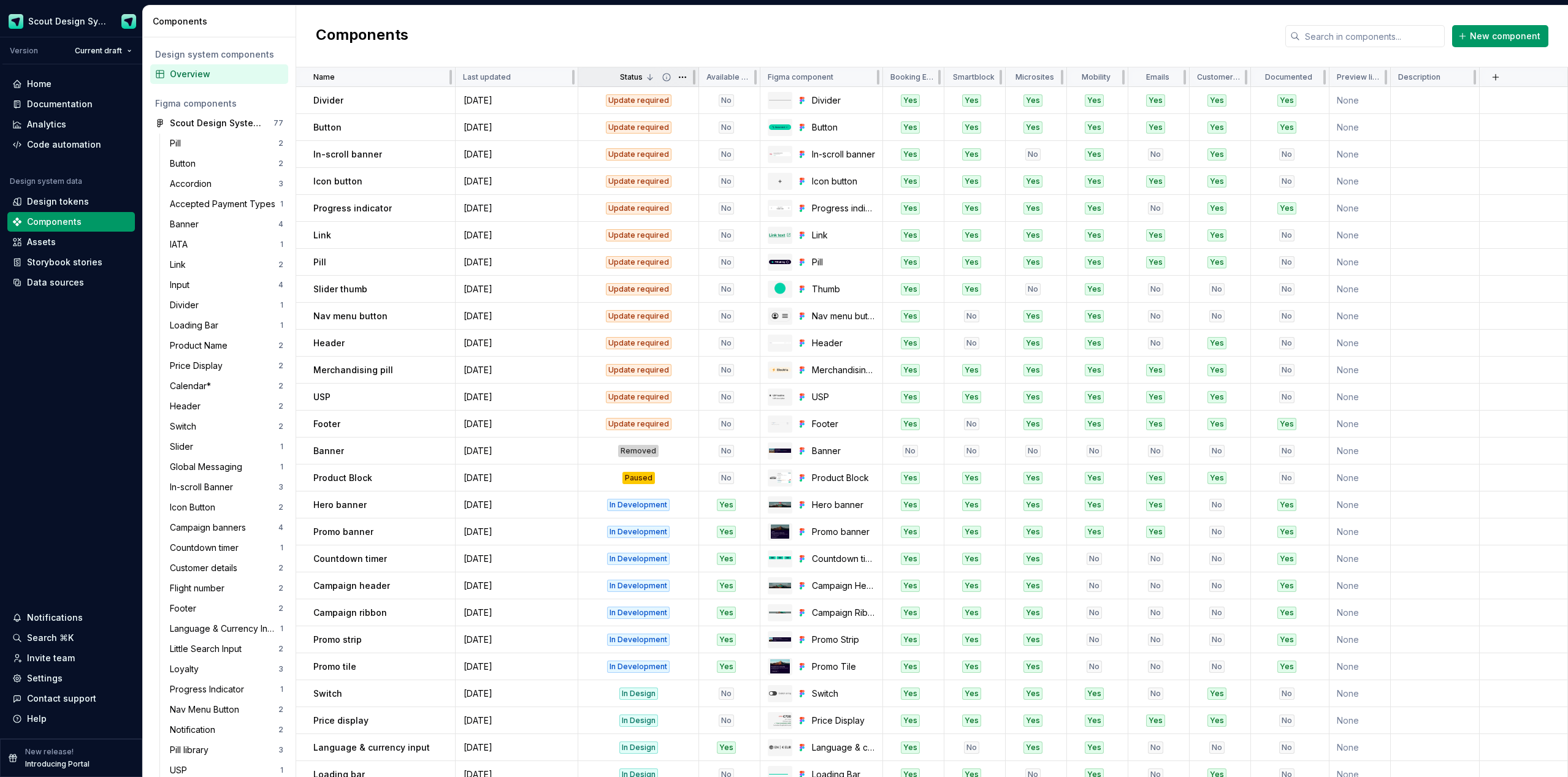
click at [634, 79] on p "Status" at bounding box center [631, 77] width 22 height 10
click at [686, 79] on html "Scout Design System Version Current draft Home Documentation Analytics Code aut…" at bounding box center [784, 388] width 1568 height 777
click at [701, 106] on span "Edit property" at bounding box center [736, 101] width 79 height 12
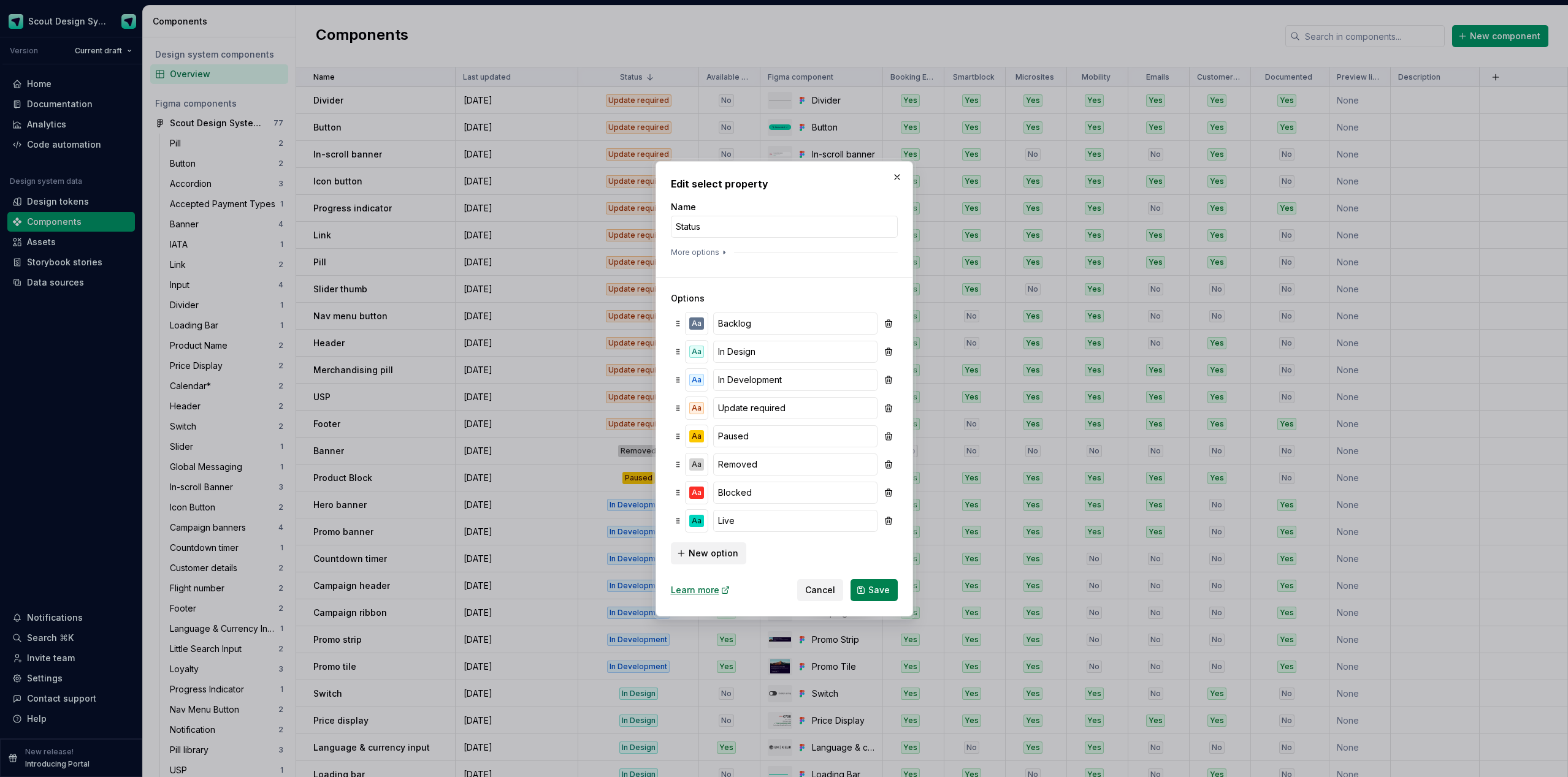
click at [874, 462] on span "Save" at bounding box center [879, 590] width 22 height 12
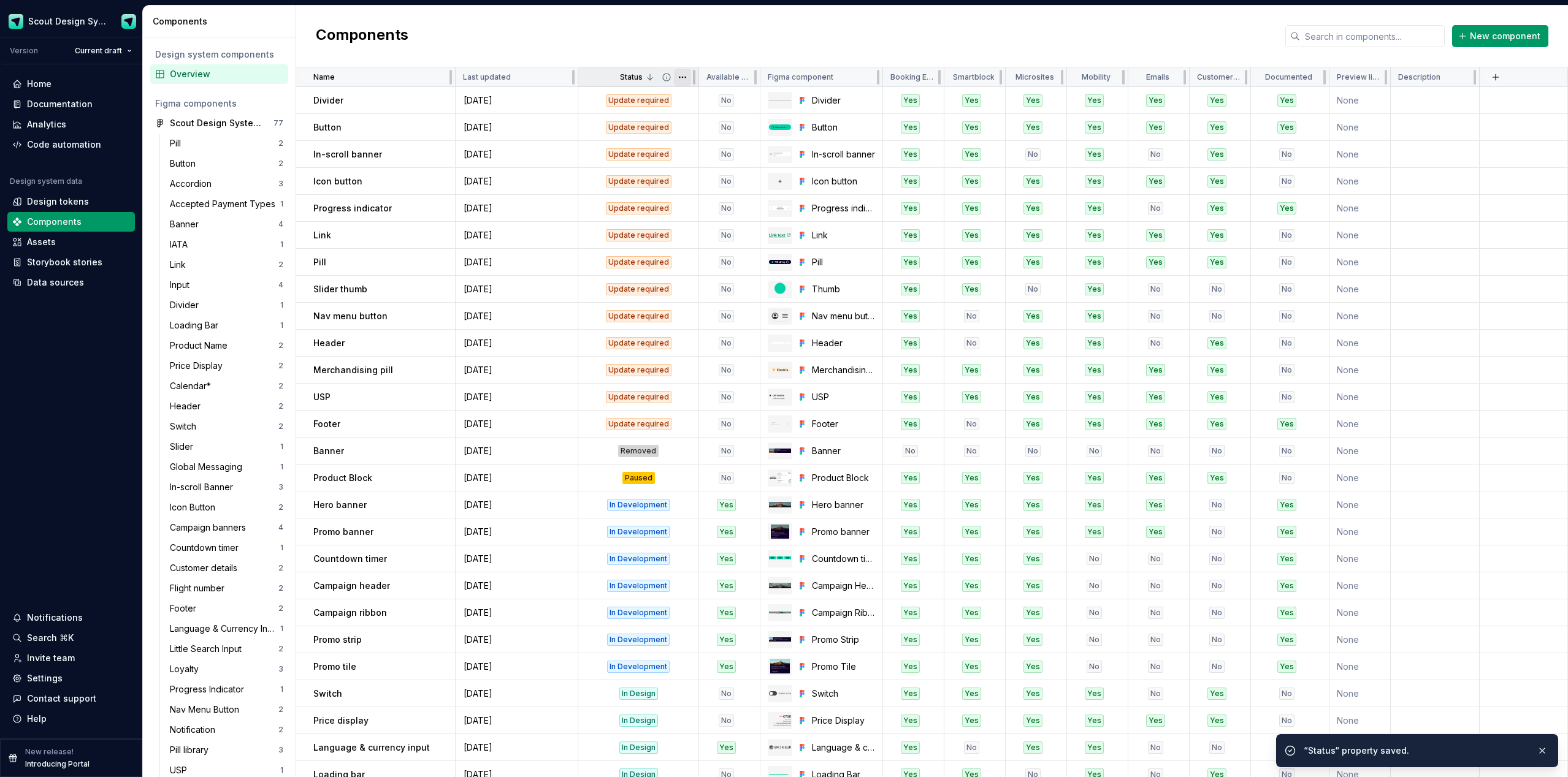
click at [683, 77] on html "Scout Design System Version Current draft Home Documentation Analytics Code aut…" at bounding box center [784, 388] width 1568 height 777
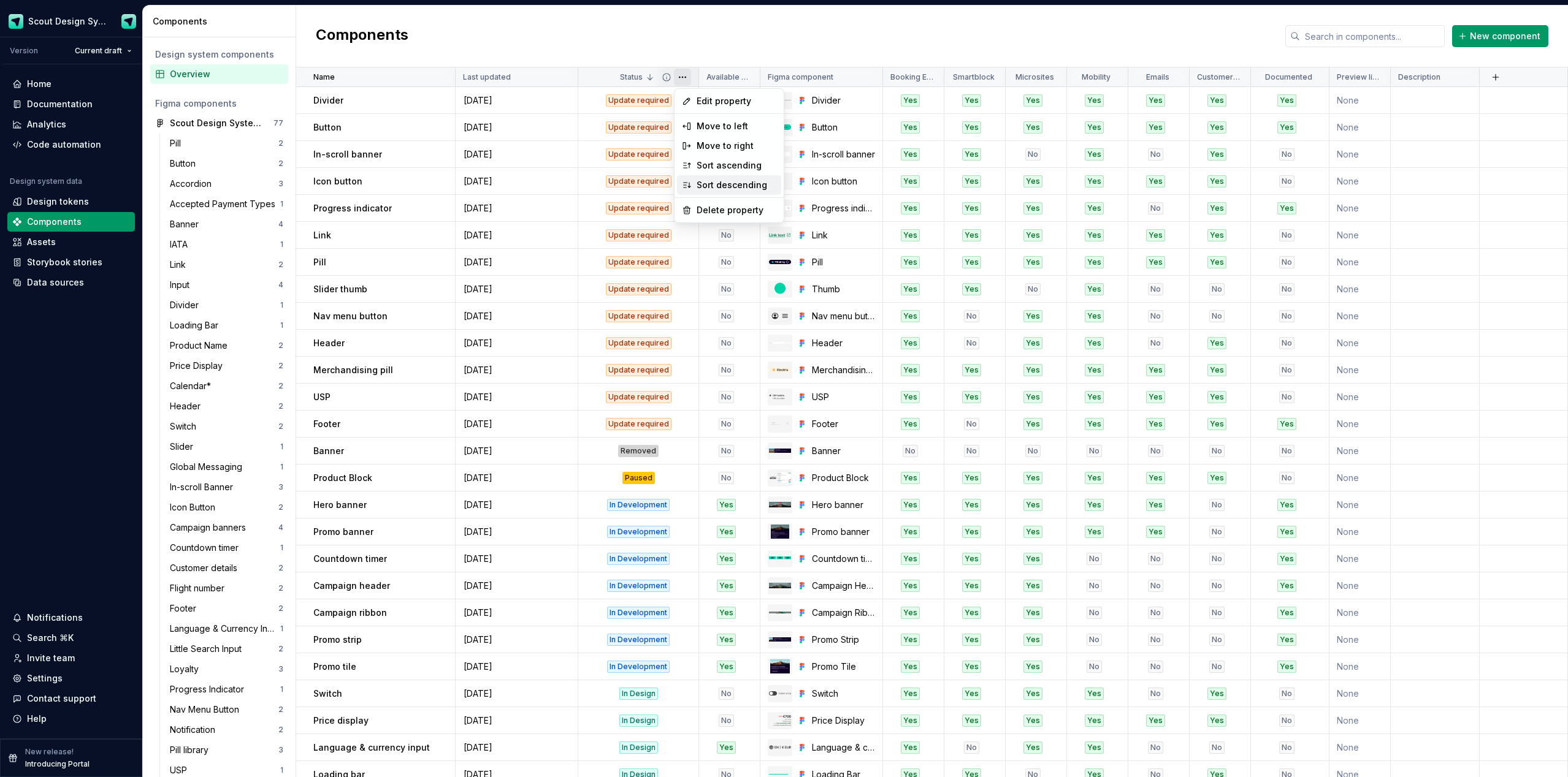
click at [710, 180] on div "Sort descending" at bounding box center [736, 185] width 79 height 12
click at [687, 78] on html "Scout Design System Version Current draft Home Documentation Analytics Code aut…" at bounding box center [784, 388] width 1568 height 777
click at [717, 167] on div "Sort ascending" at bounding box center [736, 166] width 79 height 12
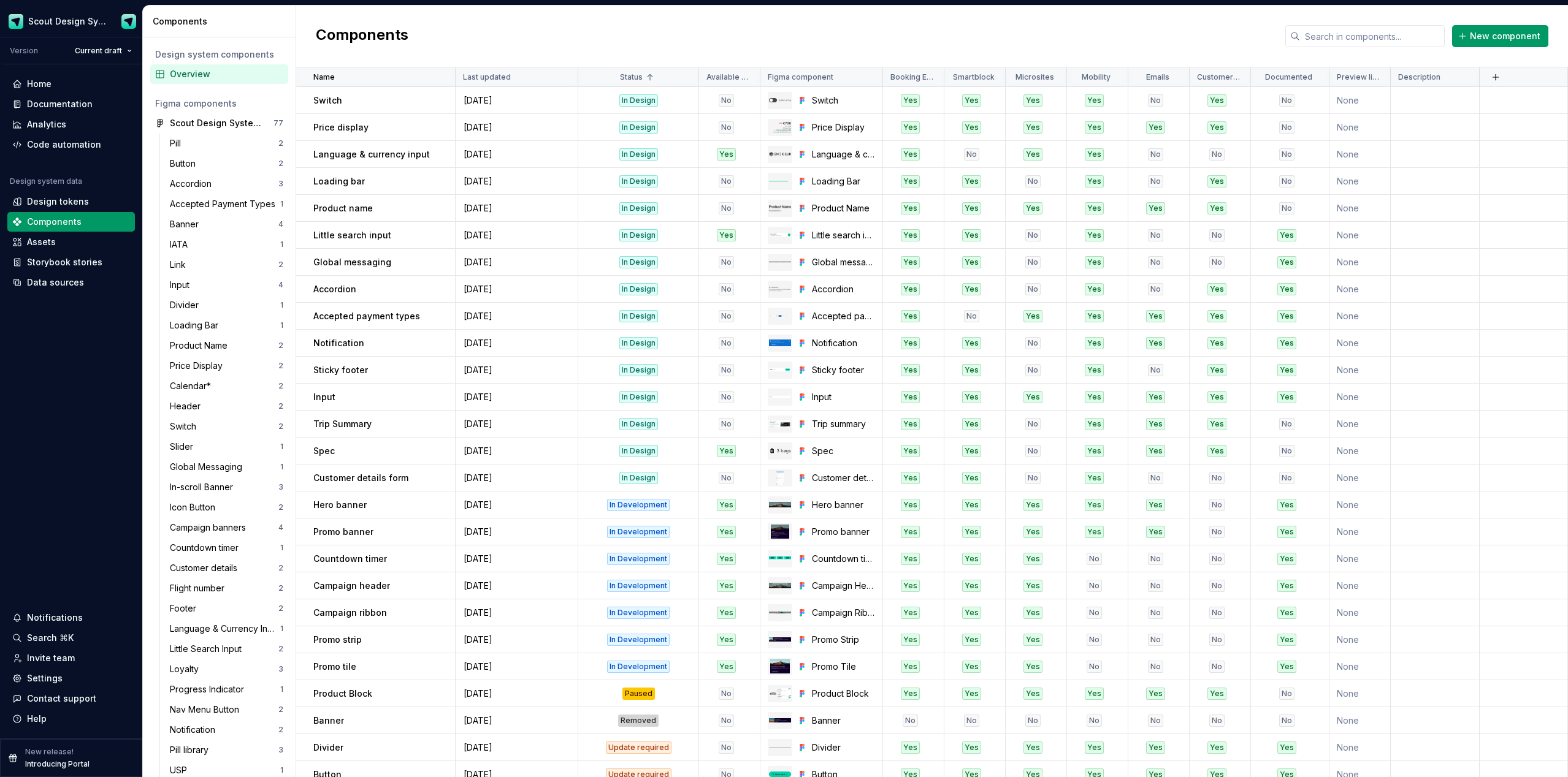
click at [679, 77] on html "Scout Design System Version Current draft Home Documentation Analytics Code aut…" at bounding box center [784, 388] width 1568 height 777
drag, startPoint x: 726, startPoint y: 190, endPoint x: 719, endPoint y: 184, distance: 9.2
click at [726, 190] on div "Sort descending" at bounding box center [736, 185] width 79 height 12
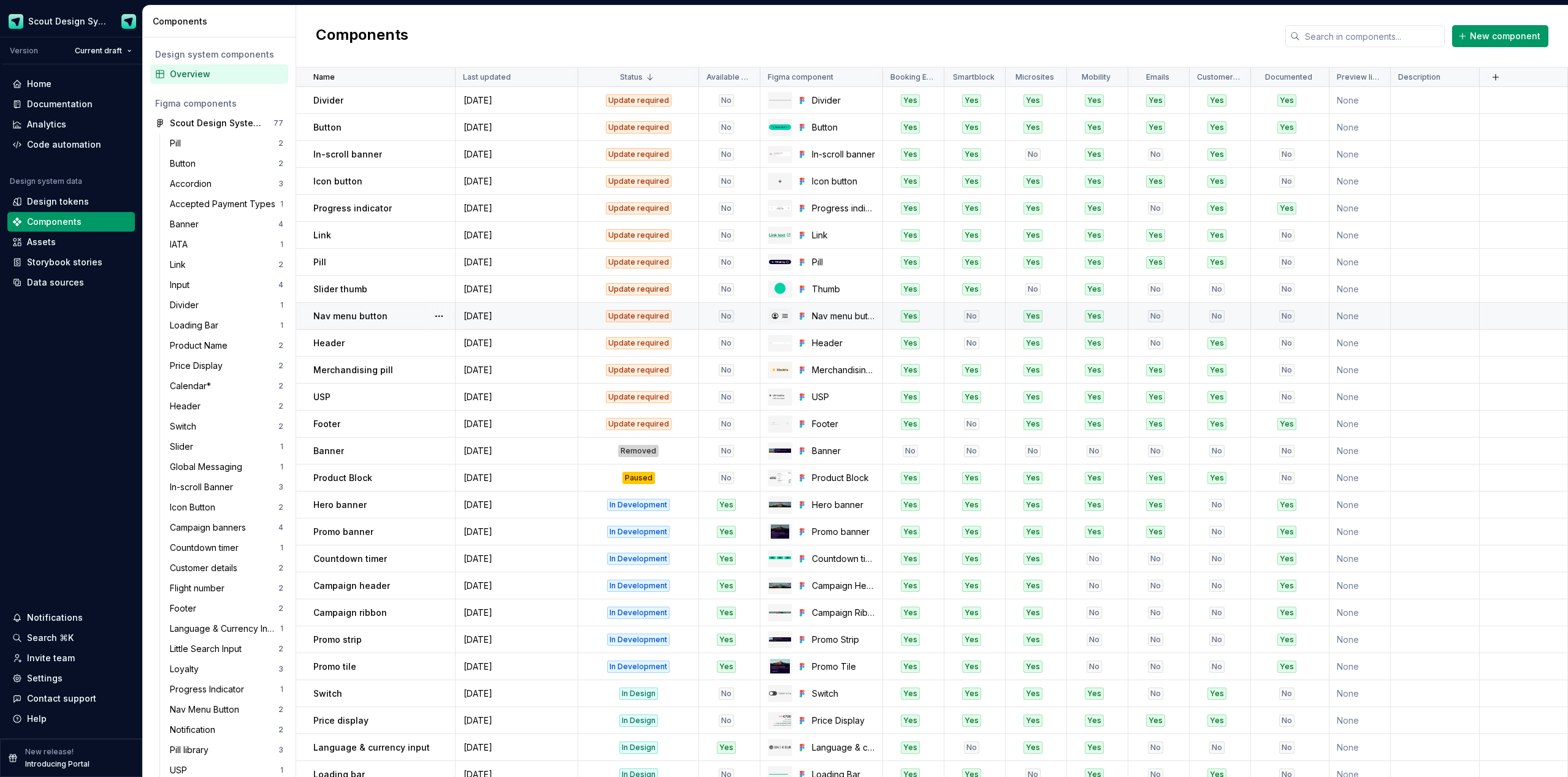
click at [673, 315] on div "Update required" at bounding box center [639, 316] width 119 height 12
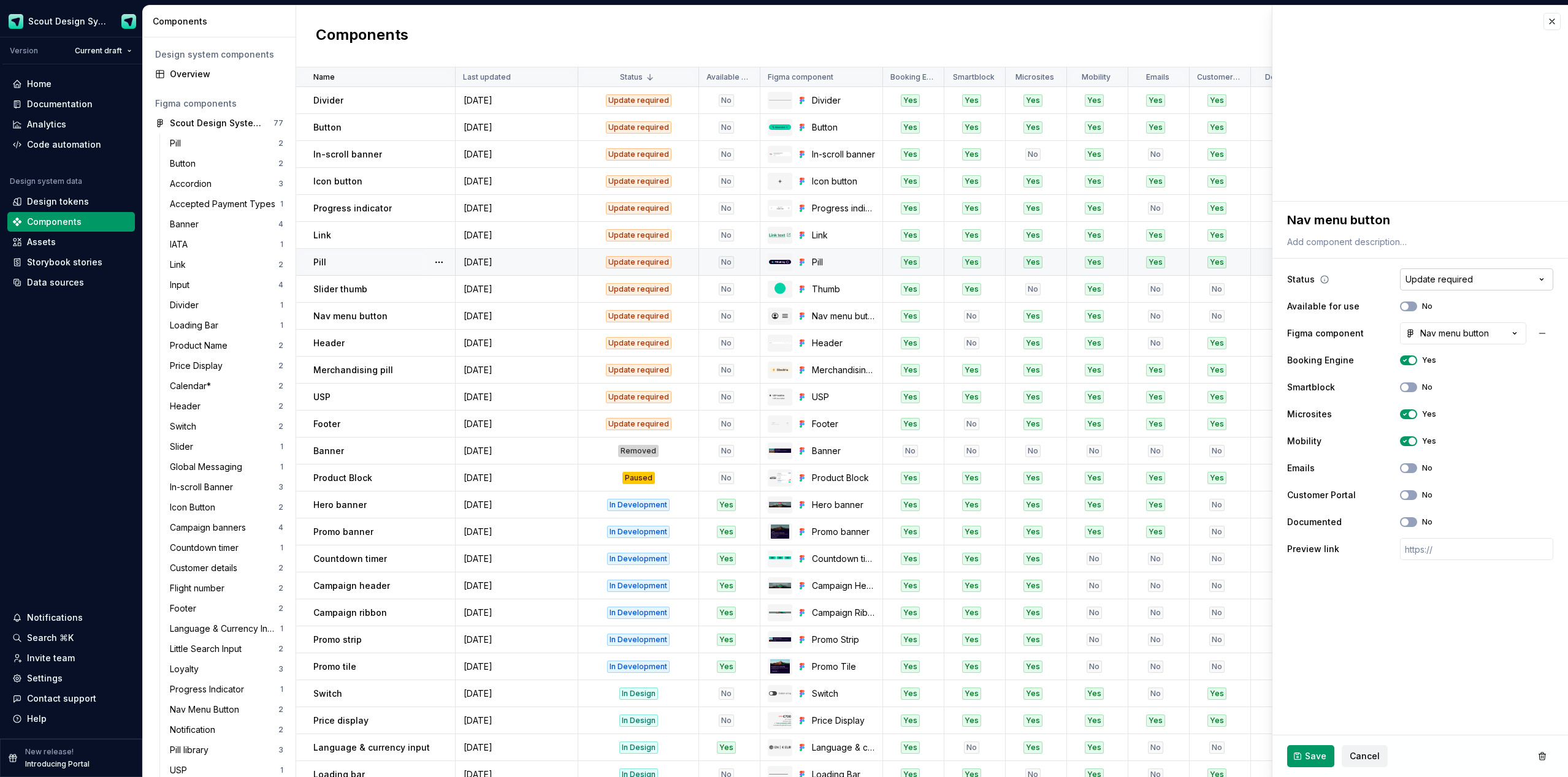
type textarea "*"
click at [882, 280] on html "Scout Design System Version Current draft Home Documentation Analytics Code aut…" at bounding box center [784, 388] width 1568 height 777
select select "**********"
click at [882, 311] on div "Available for use No" at bounding box center [1420, 306] width 266 height 22
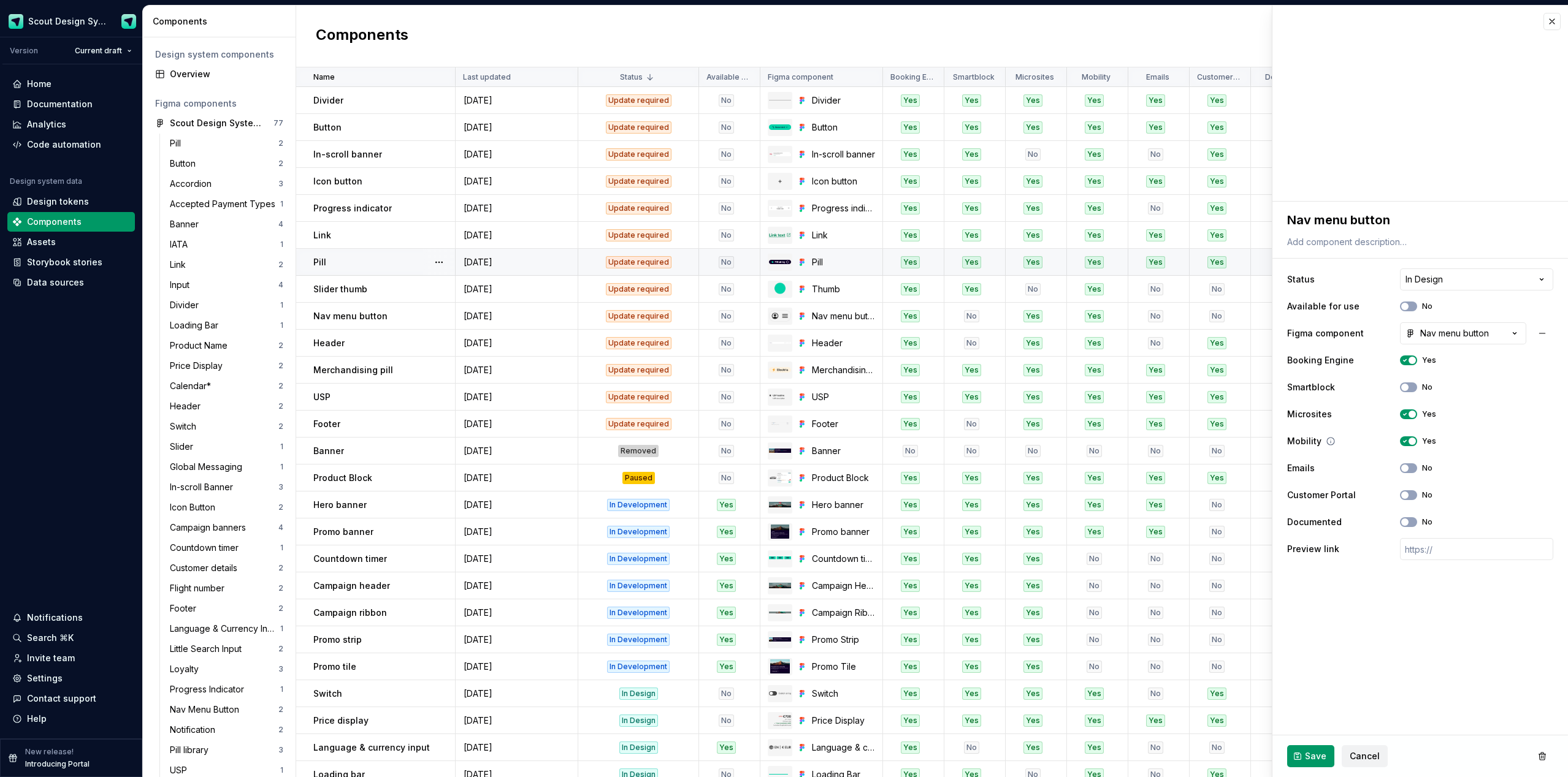
drag, startPoint x: 1408, startPoint y: 304, endPoint x: 1397, endPoint y: 443, distance: 139.4
click at [882, 304] on icon "button" at bounding box center [1404, 307] width 10 height 8
click at [882, 462] on span "Save" at bounding box center [1316, 756] width 22 height 12
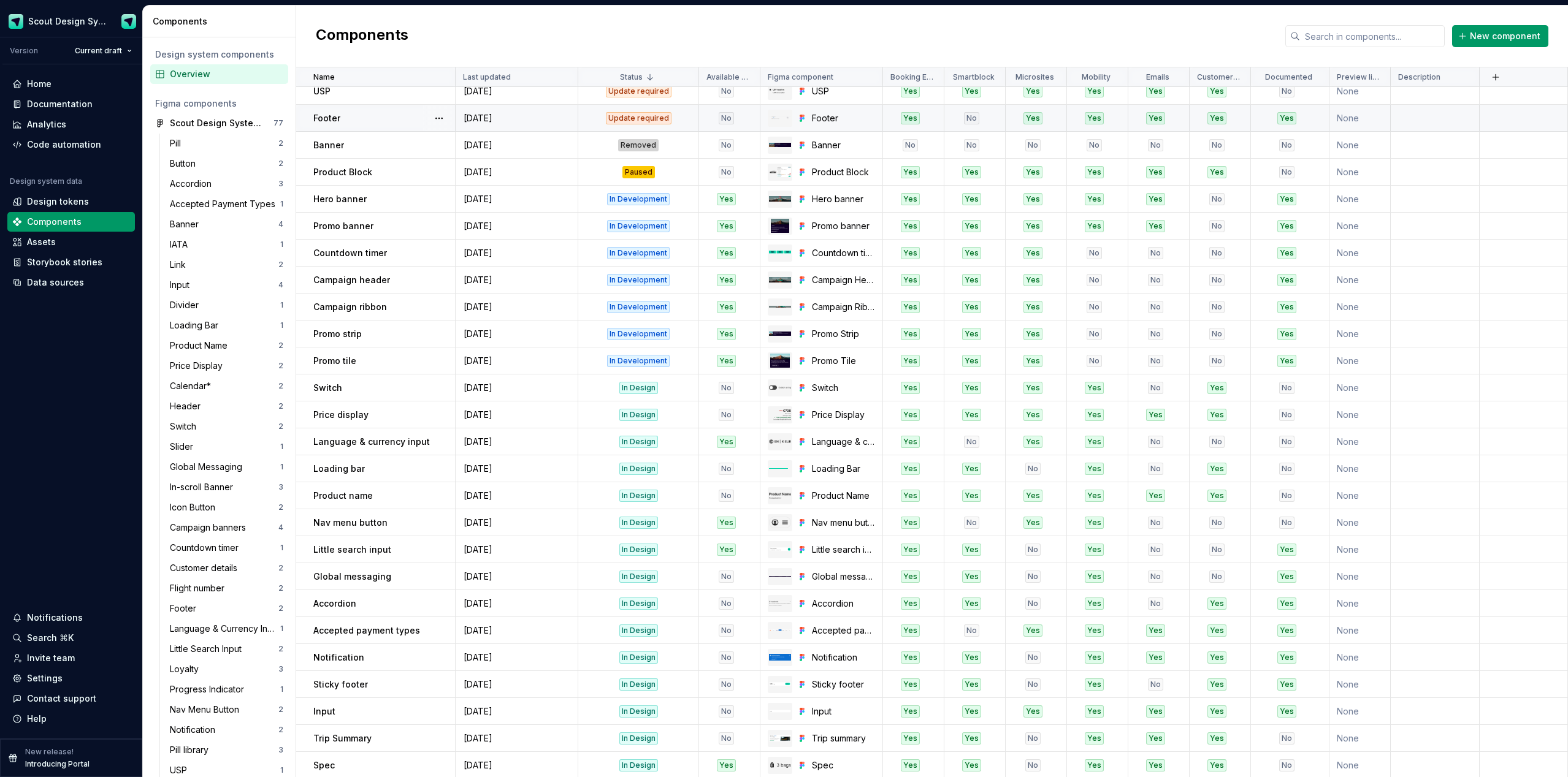
scroll to position [308, 0]
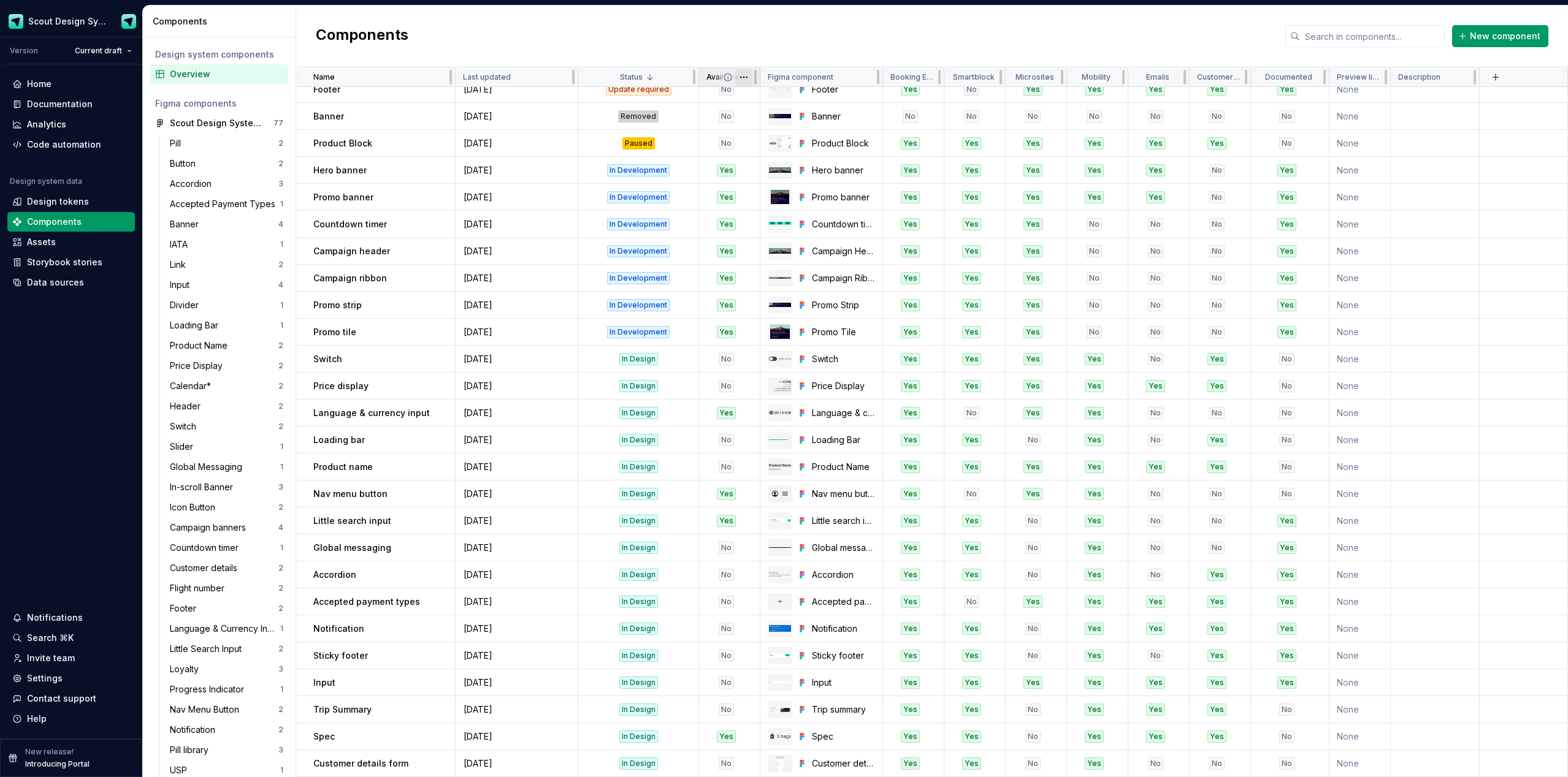
click at [747, 78] on html "Scout Design System Version Current draft Home Documentation Analytics Code aut…" at bounding box center [784, 388] width 1568 height 777
click at [785, 183] on div "Sort descending" at bounding box center [797, 185] width 79 height 12
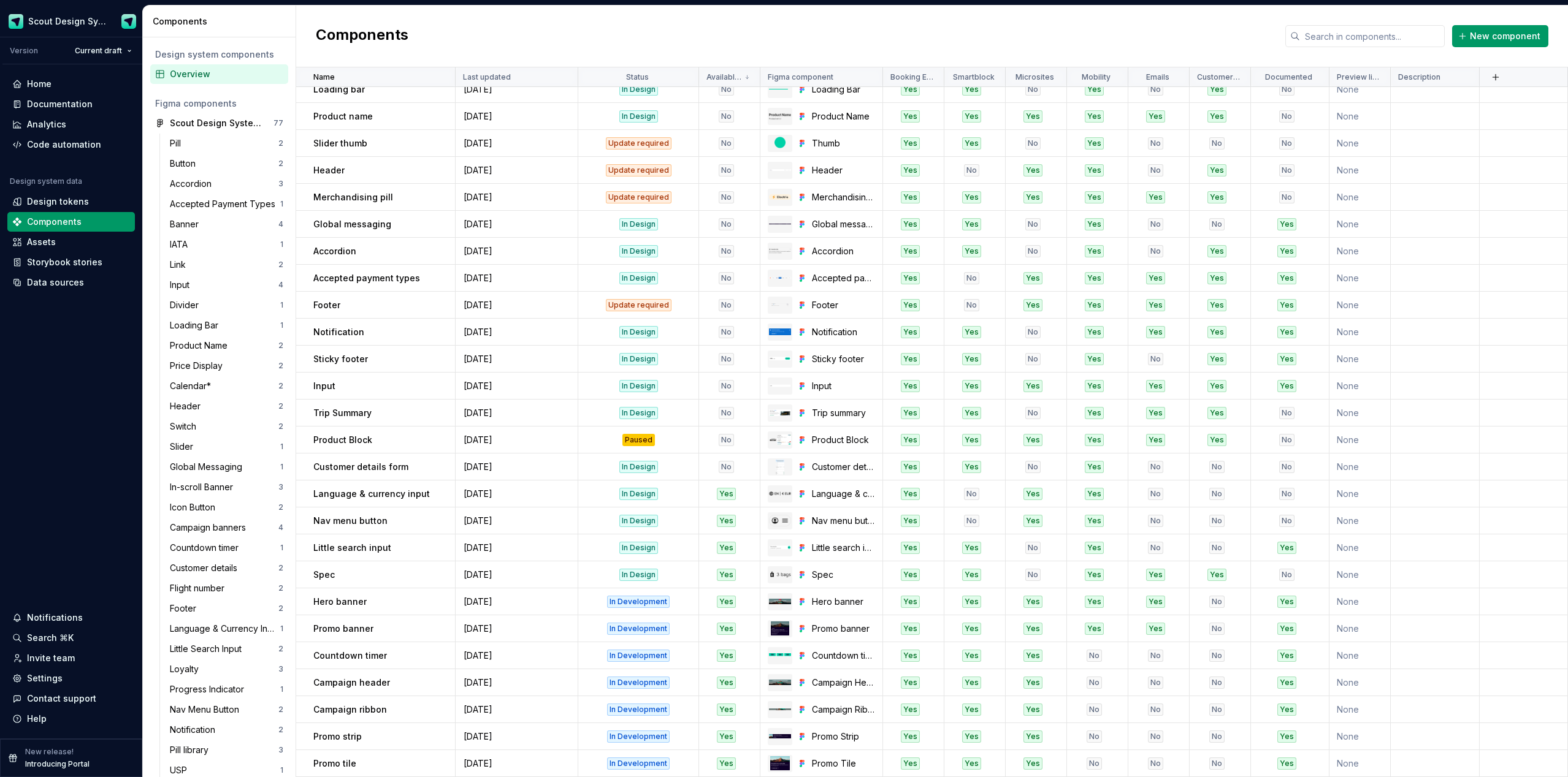
scroll to position [0, 0]
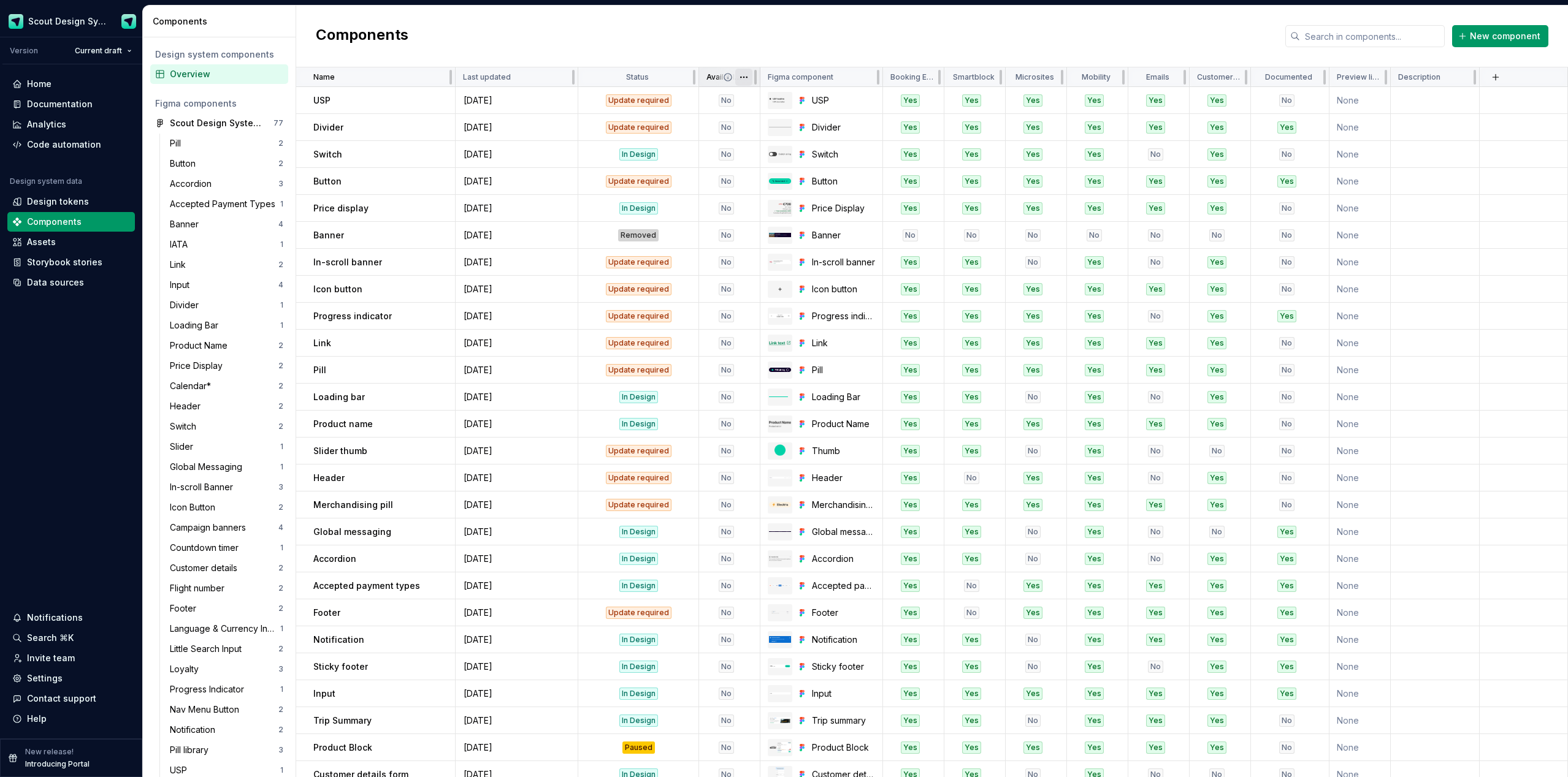
click at [747, 79] on html "Scout Design System Version Current draft Home Documentation Analytics Code aut…" at bounding box center [784, 388] width 1568 height 777
click at [792, 169] on div "Sort ascending" at bounding box center [797, 166] width 79 height 12
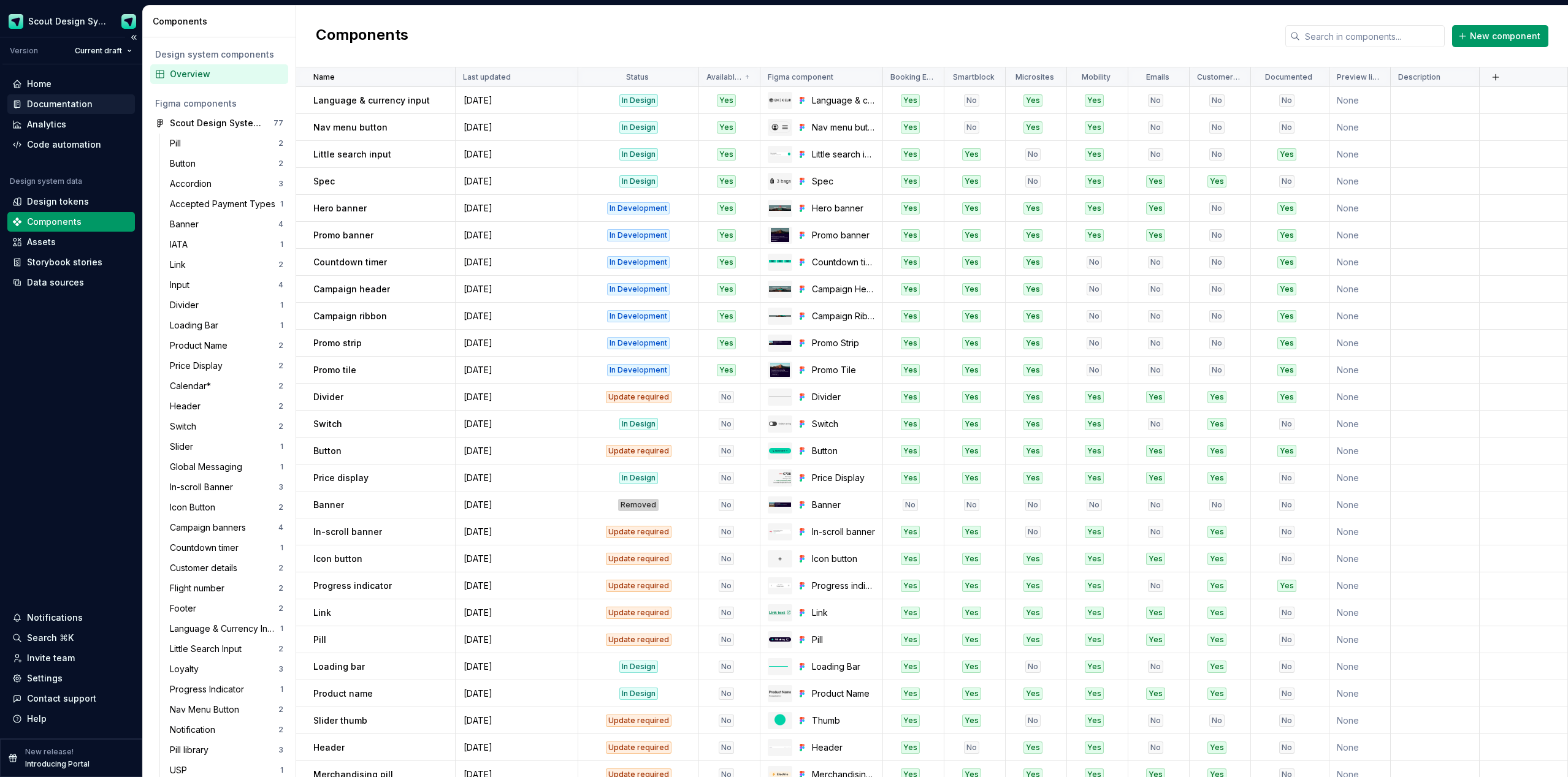
click at [83, 106] on div "Documentation" at bounding box center [59, 104] width 66 height 12
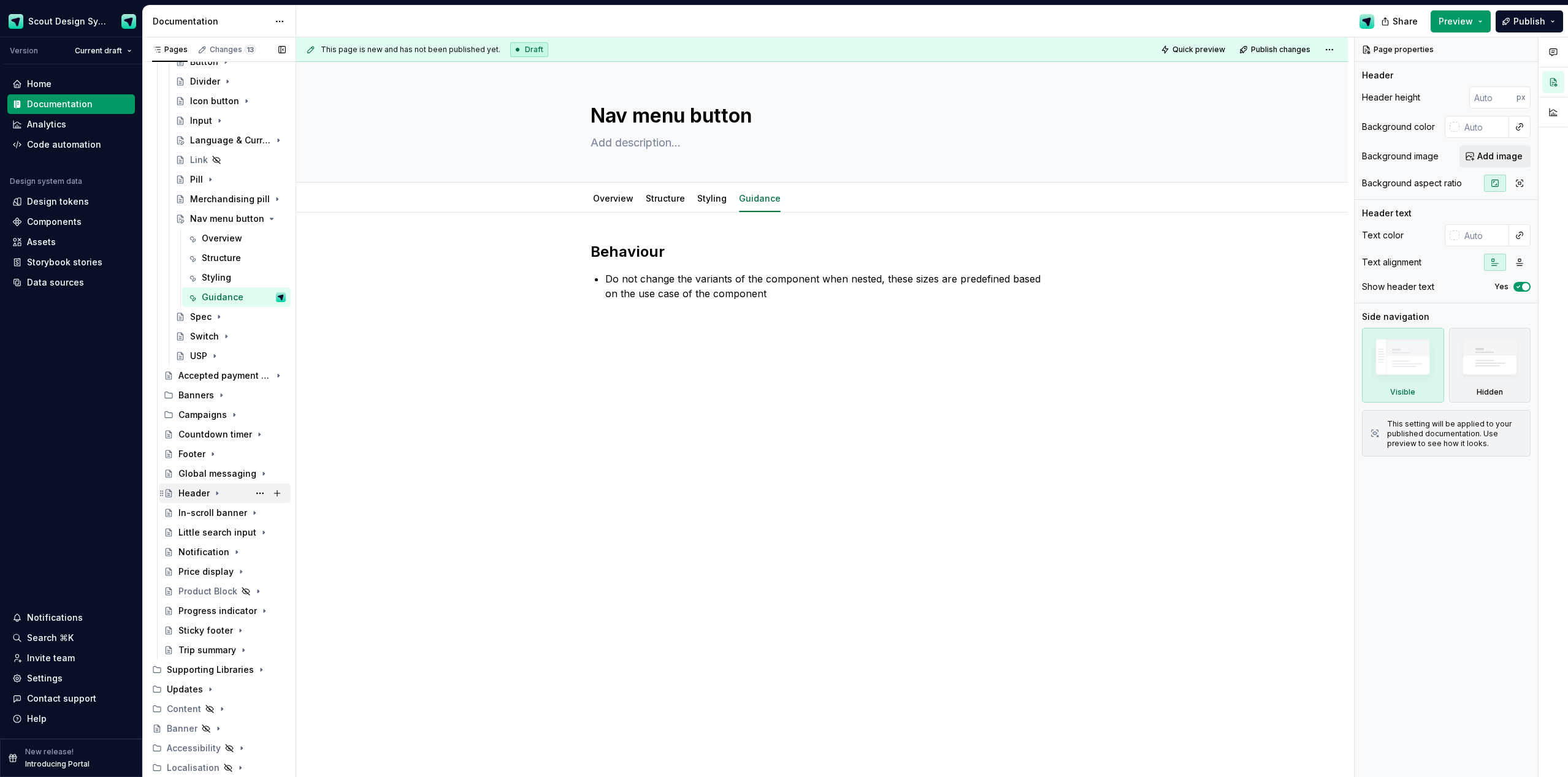
scroll to position [328, 0]
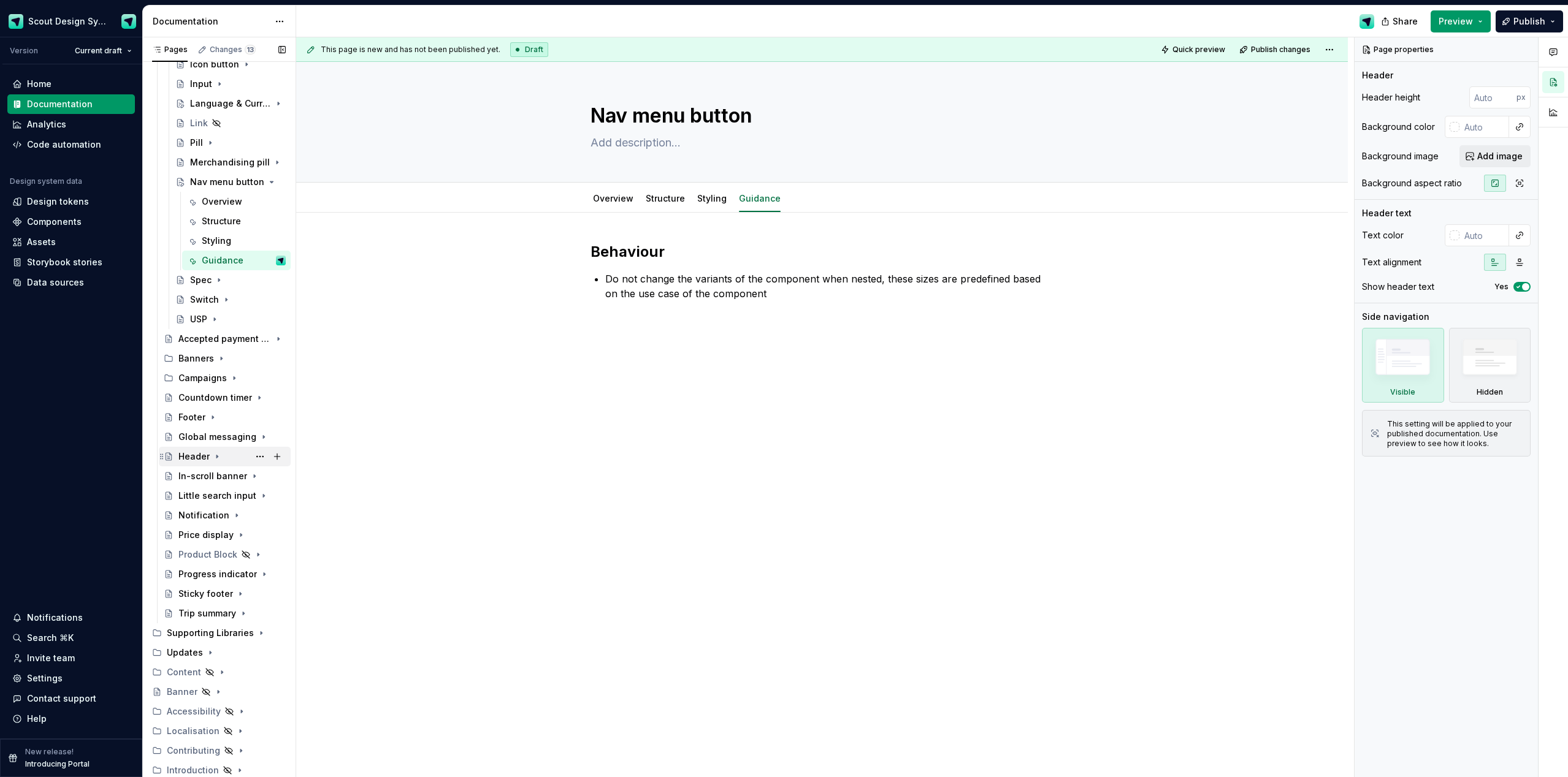
click at [177, 456] on div "Header" at bounding box center [224, 456] width 122 height 17
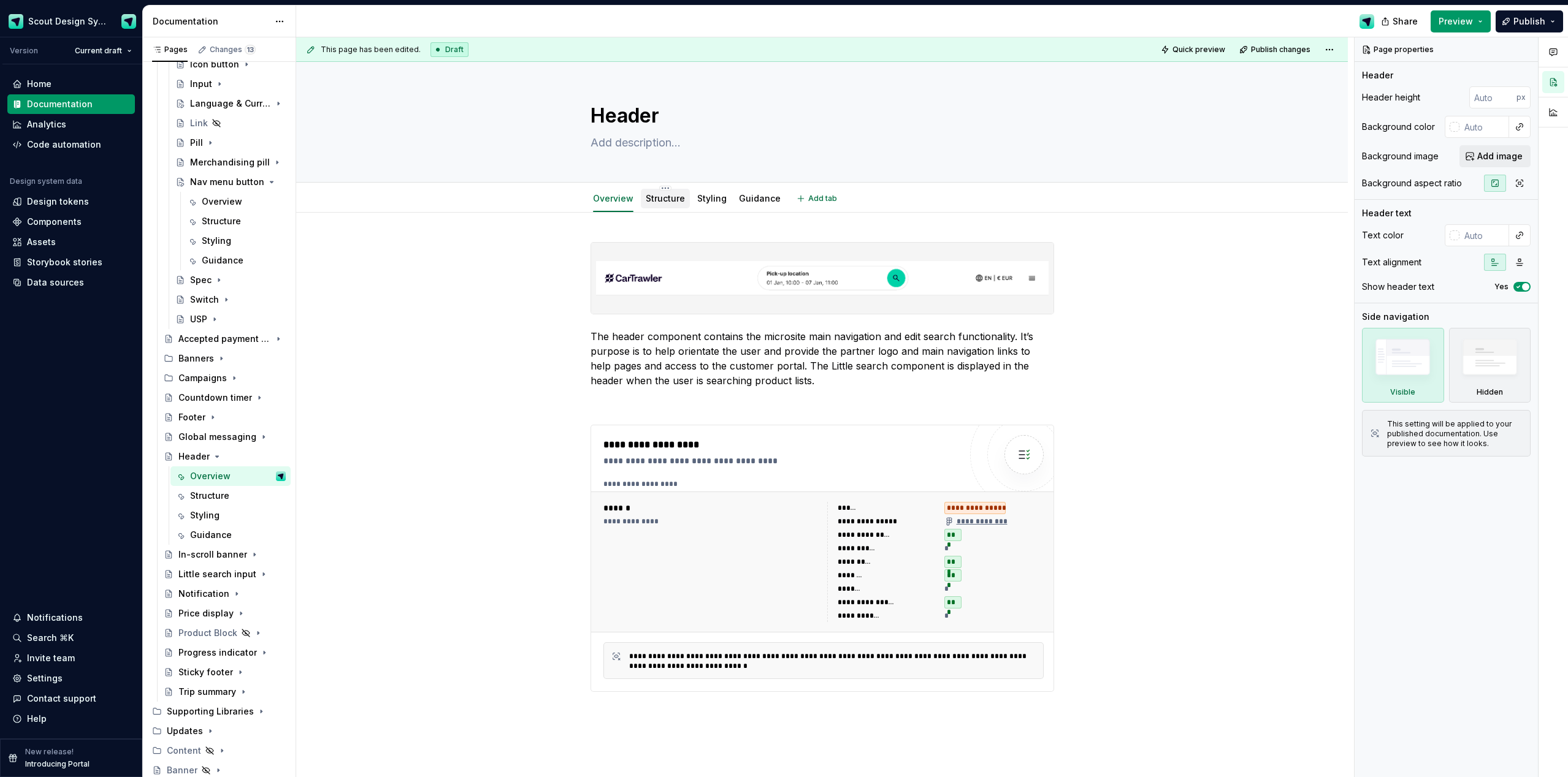
click at [652, 197] on link "Structure" at bounding box center [665, 198] width 39 height 11
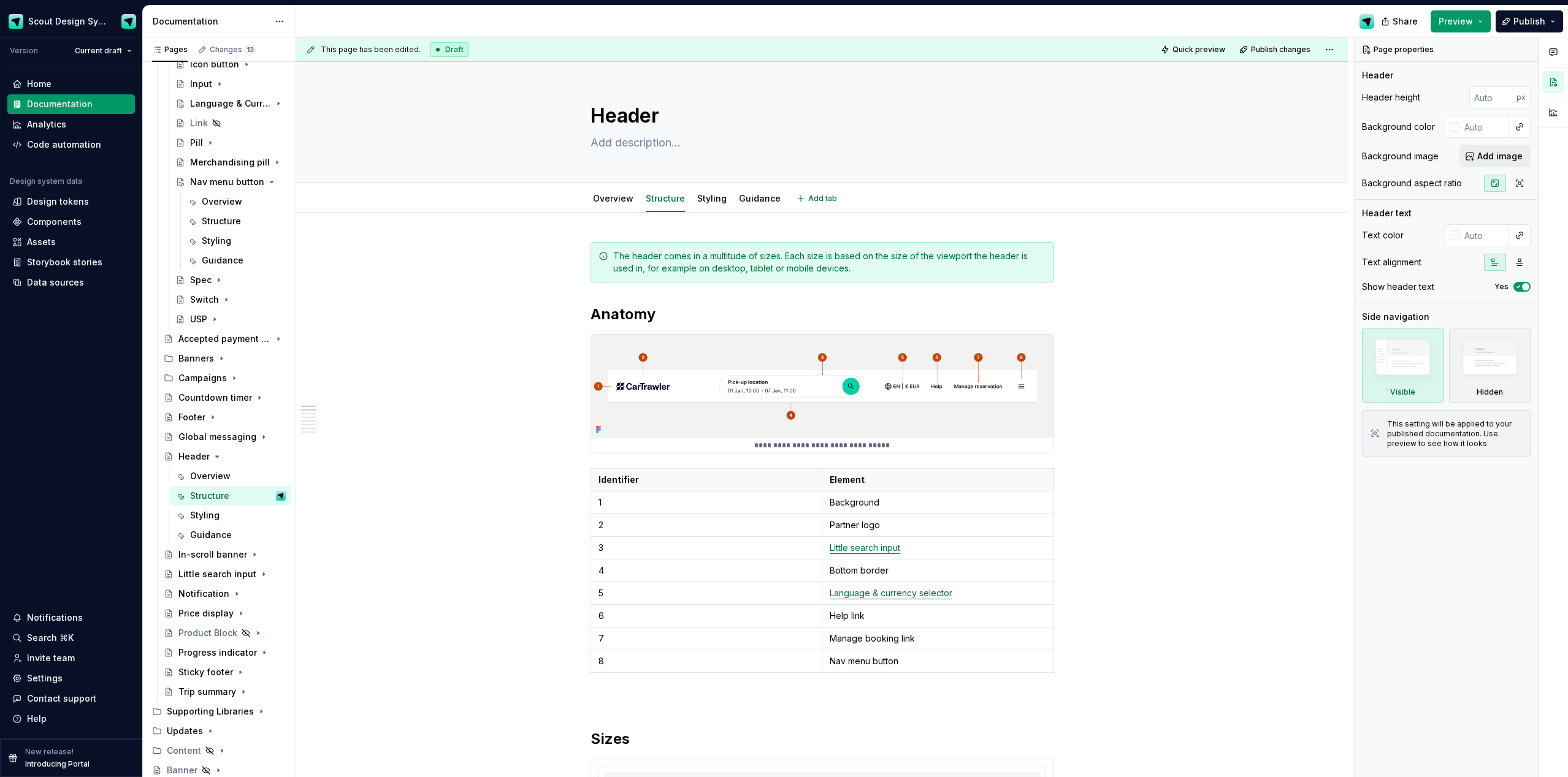
type textarea "*"
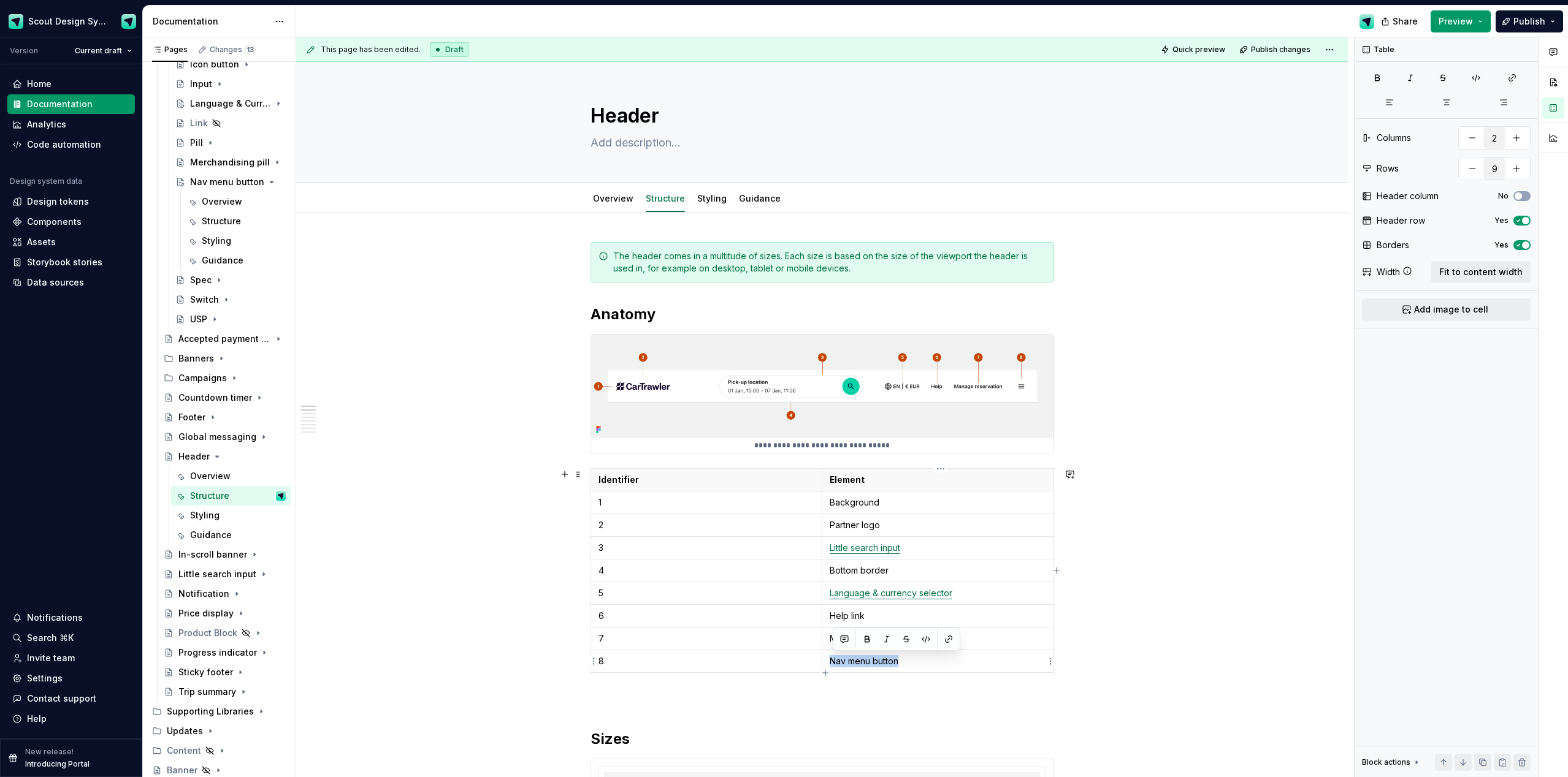
drag, startPoint x: 903, startPoint y: 662, endPoint x: 834, endPoint y: 663, distance: 69.0
click at [834, 462] on p "Nav menu button" at bounding box center [938, 661] width 217 height 12
click at [882, 462] on button "button" at bounding box center [949, 639] width 17 height 17
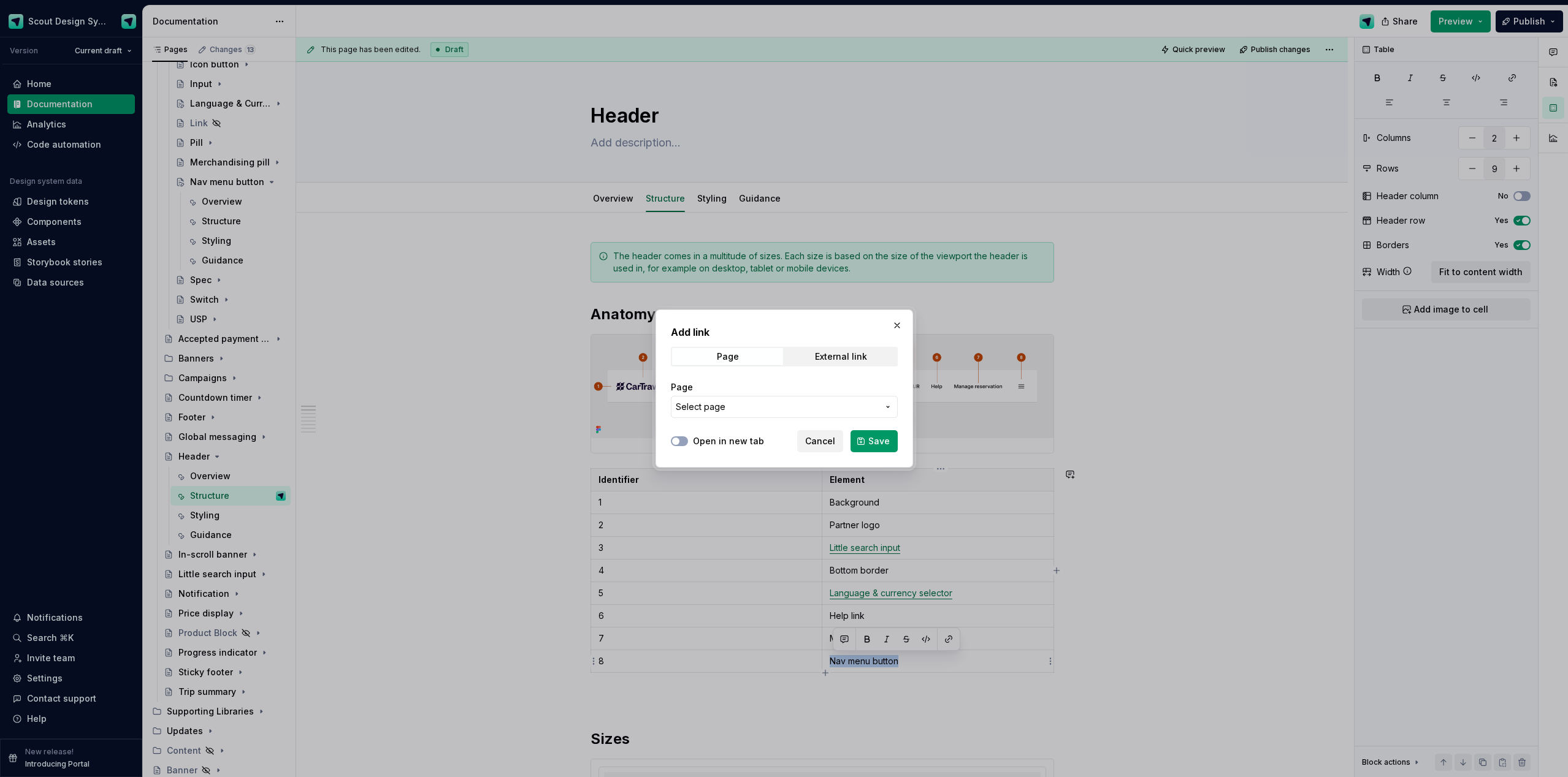
click at [713, 412] on span "Select page" at bounding box center [700, 407] width 49 height 12
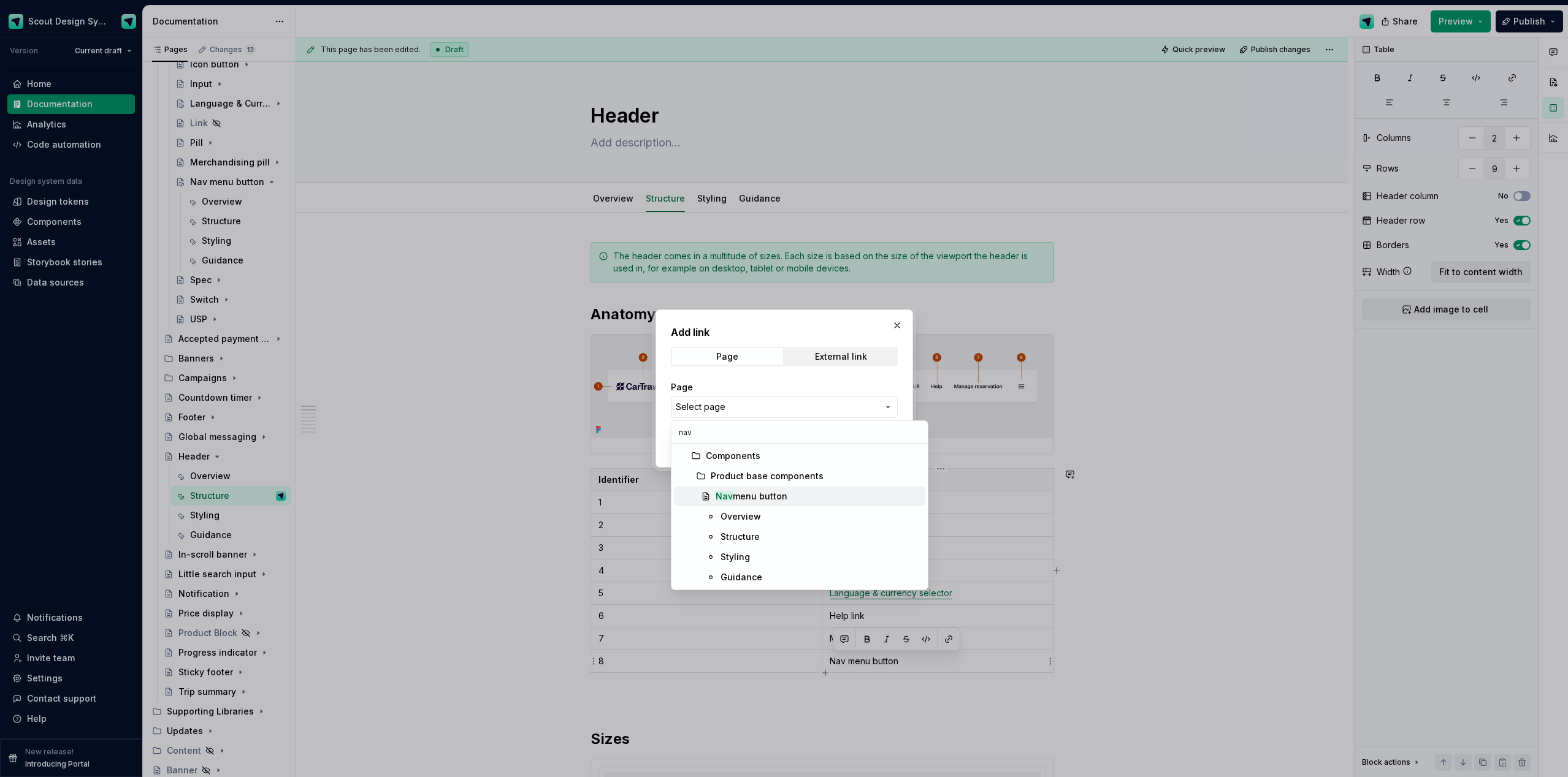
type input "nav"
click at [786, 462] on div "Nav menu button" at bounding box center [751, 496] width 72 height 12
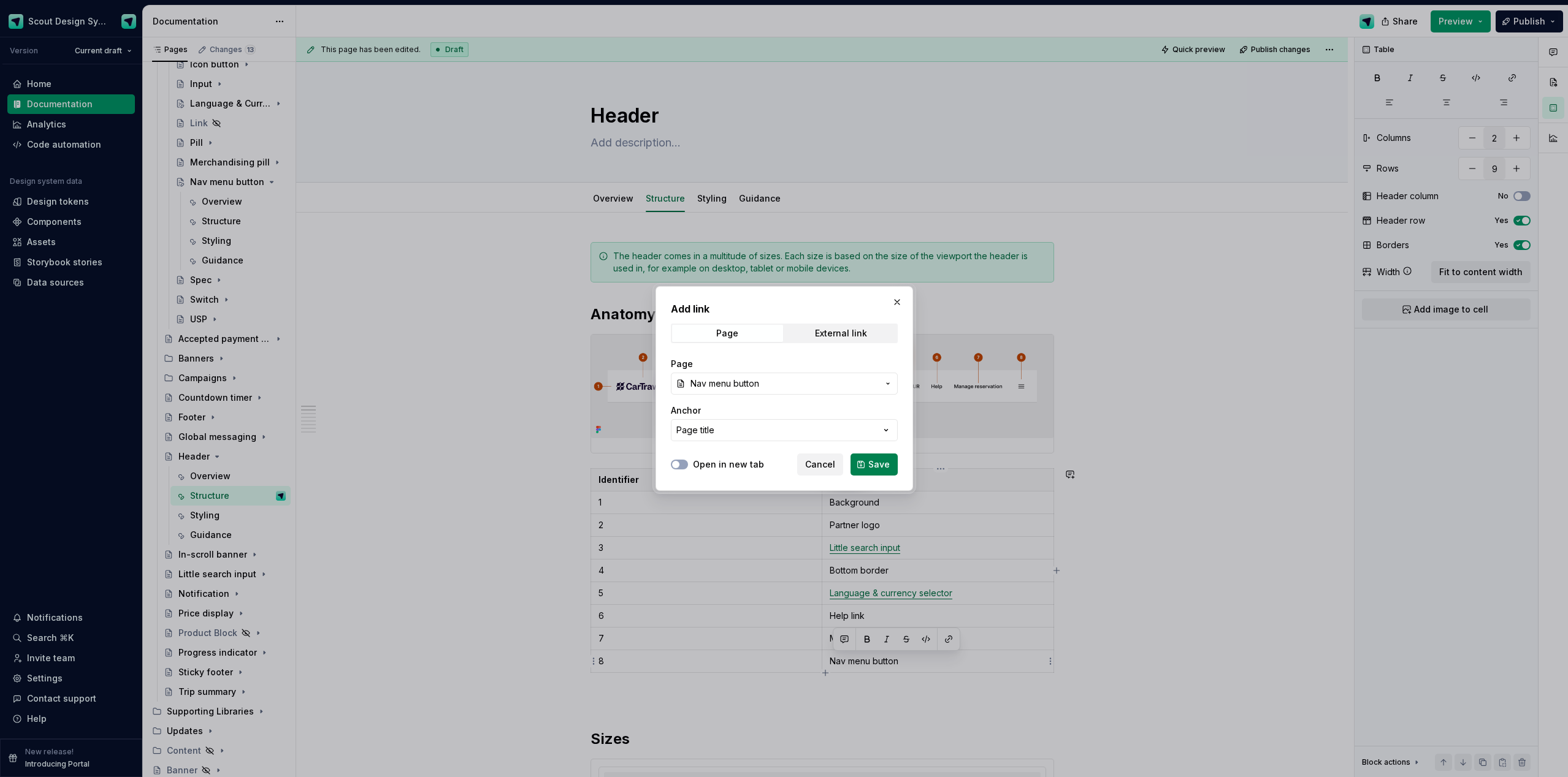
click at [860, 462] on button "Save" at bounding box center [874, 464] width 47 height 22
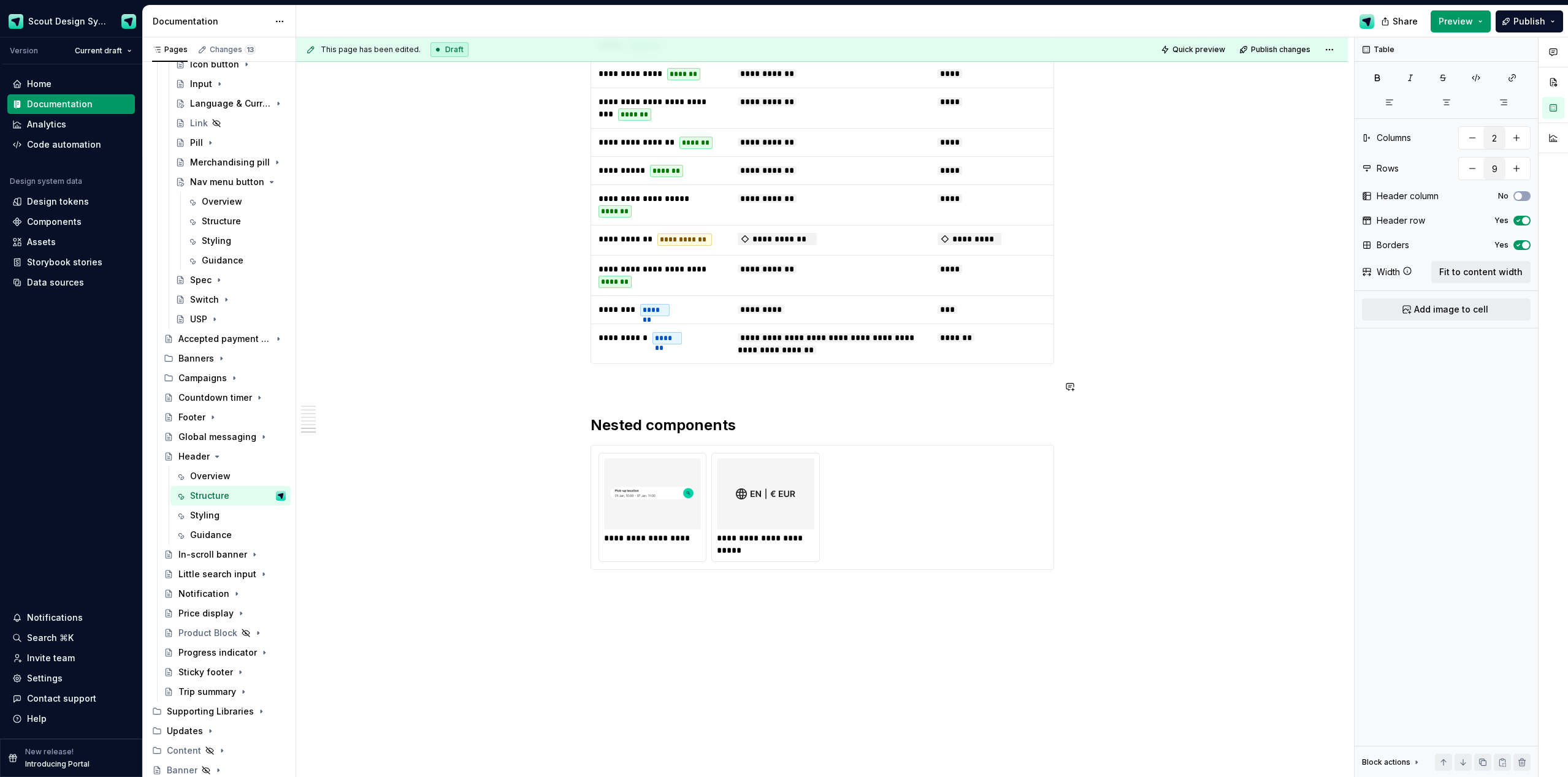
scroll to position [2758, 0]
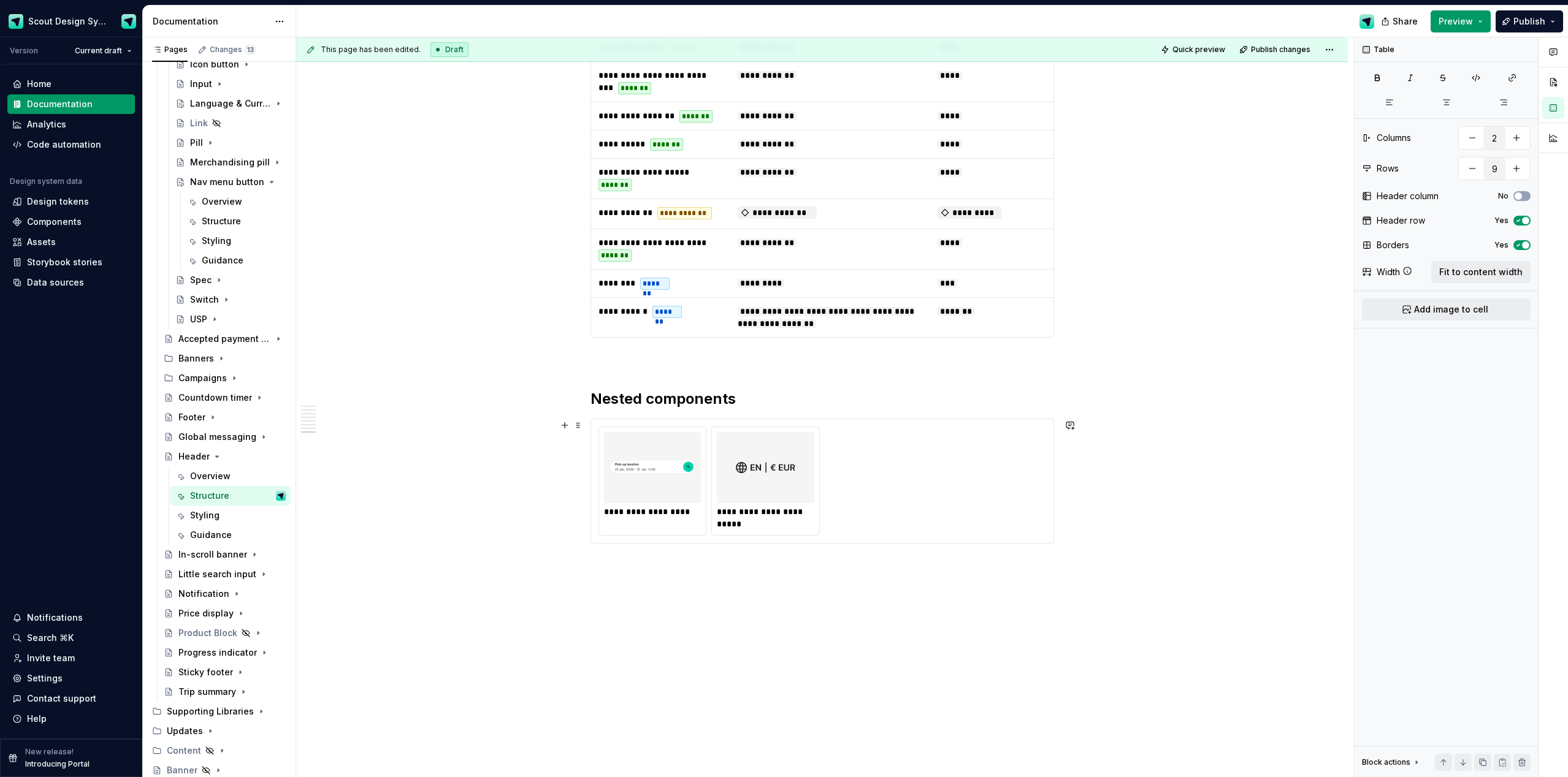
click at [882, 462] on div "**********" at bounding box center [822, 481] width 447 height 109
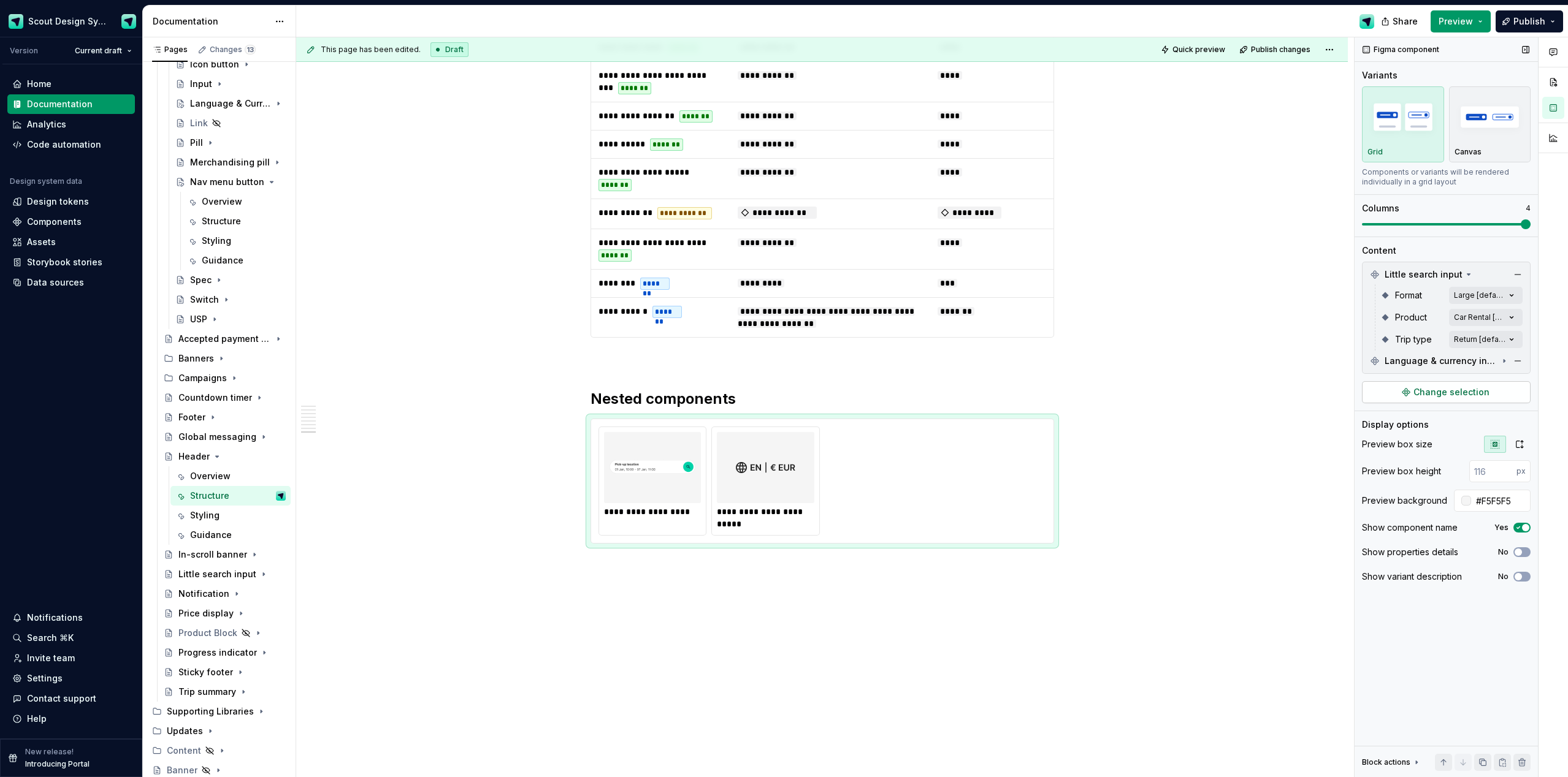
click at [882, 393] on span "Change selection" at bounding box center [1452, 392] width 76 height 12
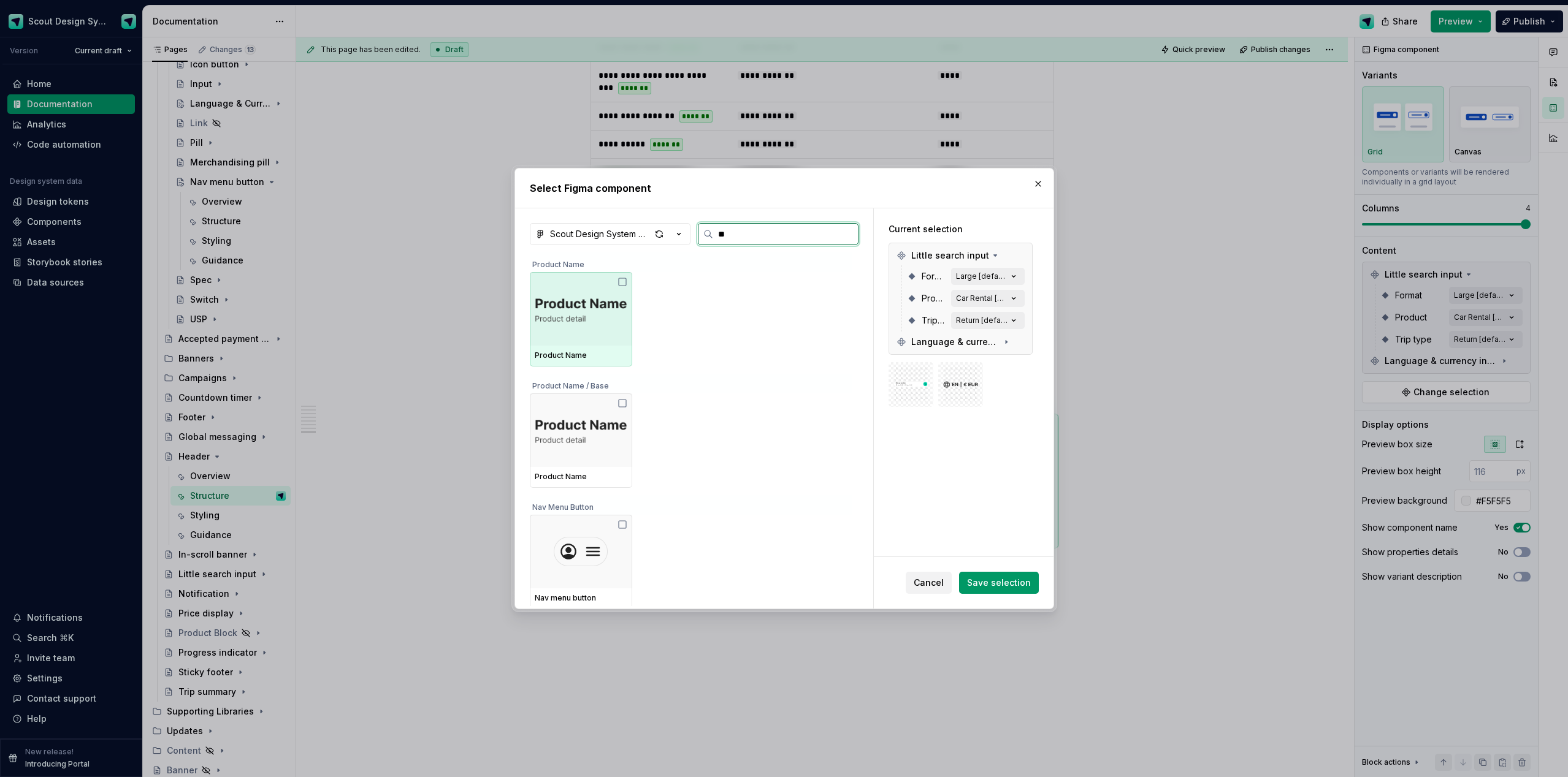
type input "***"
click at [571, 294] on img at bounding box center [581, 309] width 54 height 29
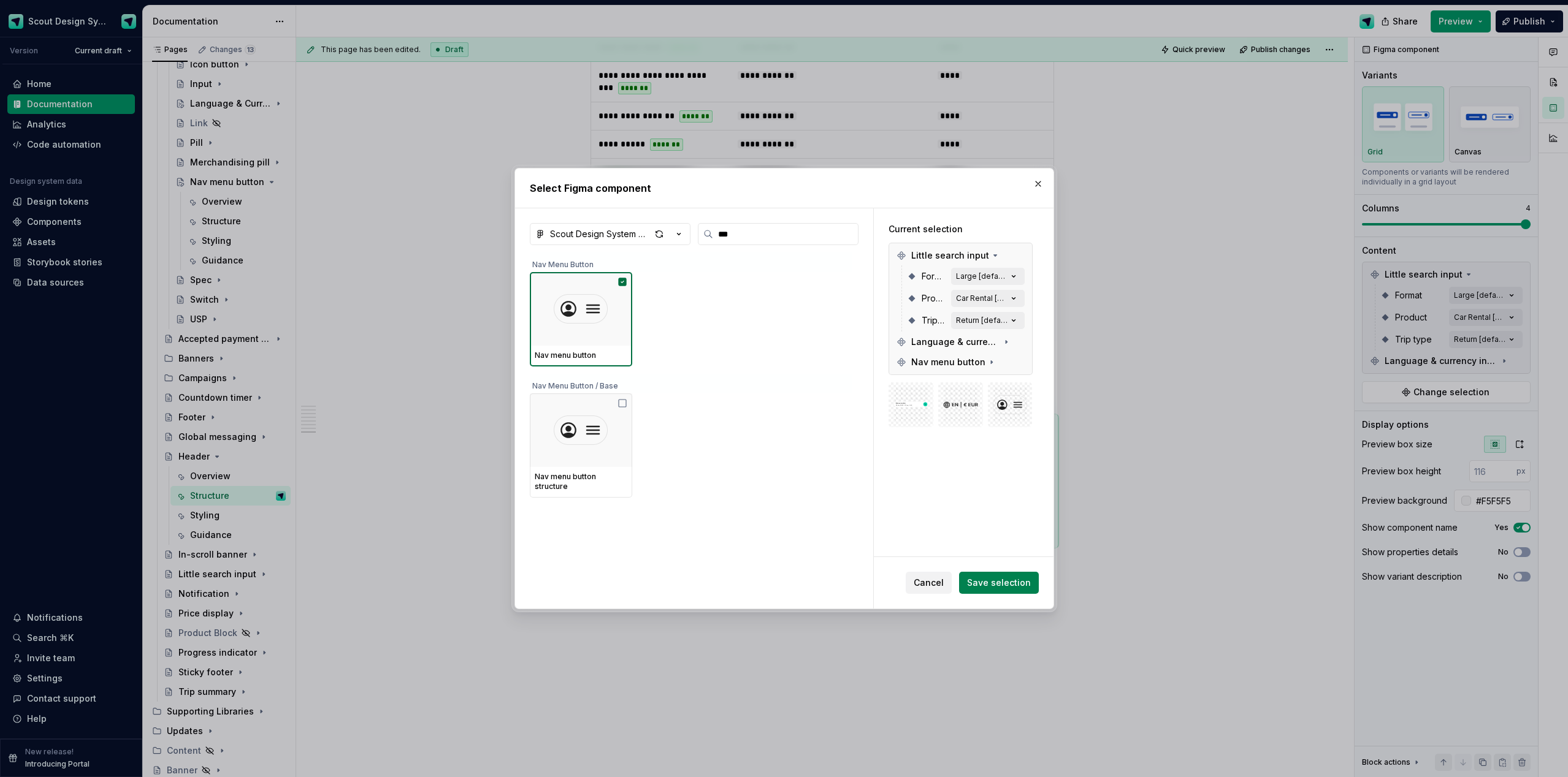
click at [882, 462] on span "Save selection" at bounding box center [999, 583] width 64 height 12
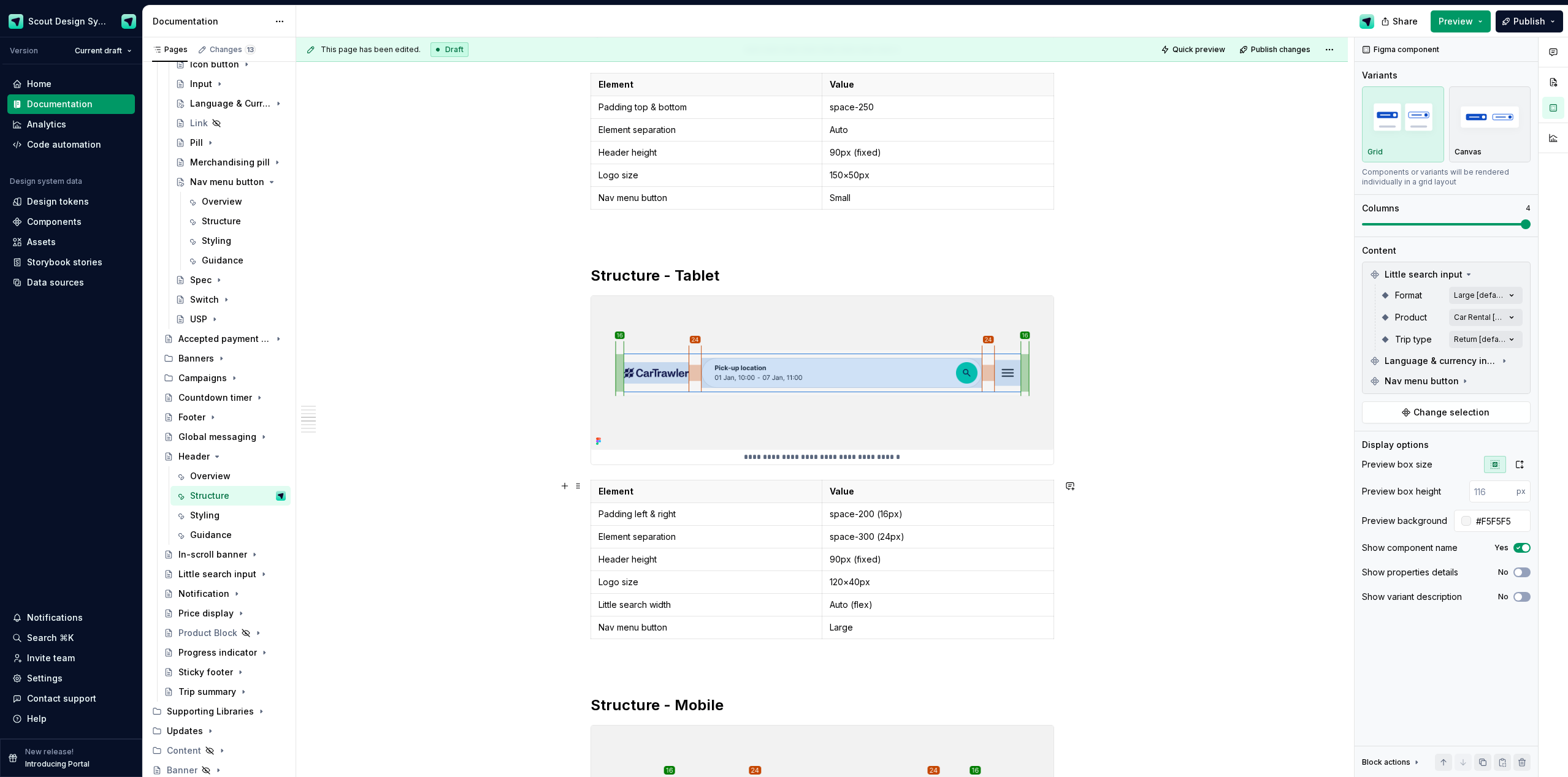
scroll to position [0, 0]
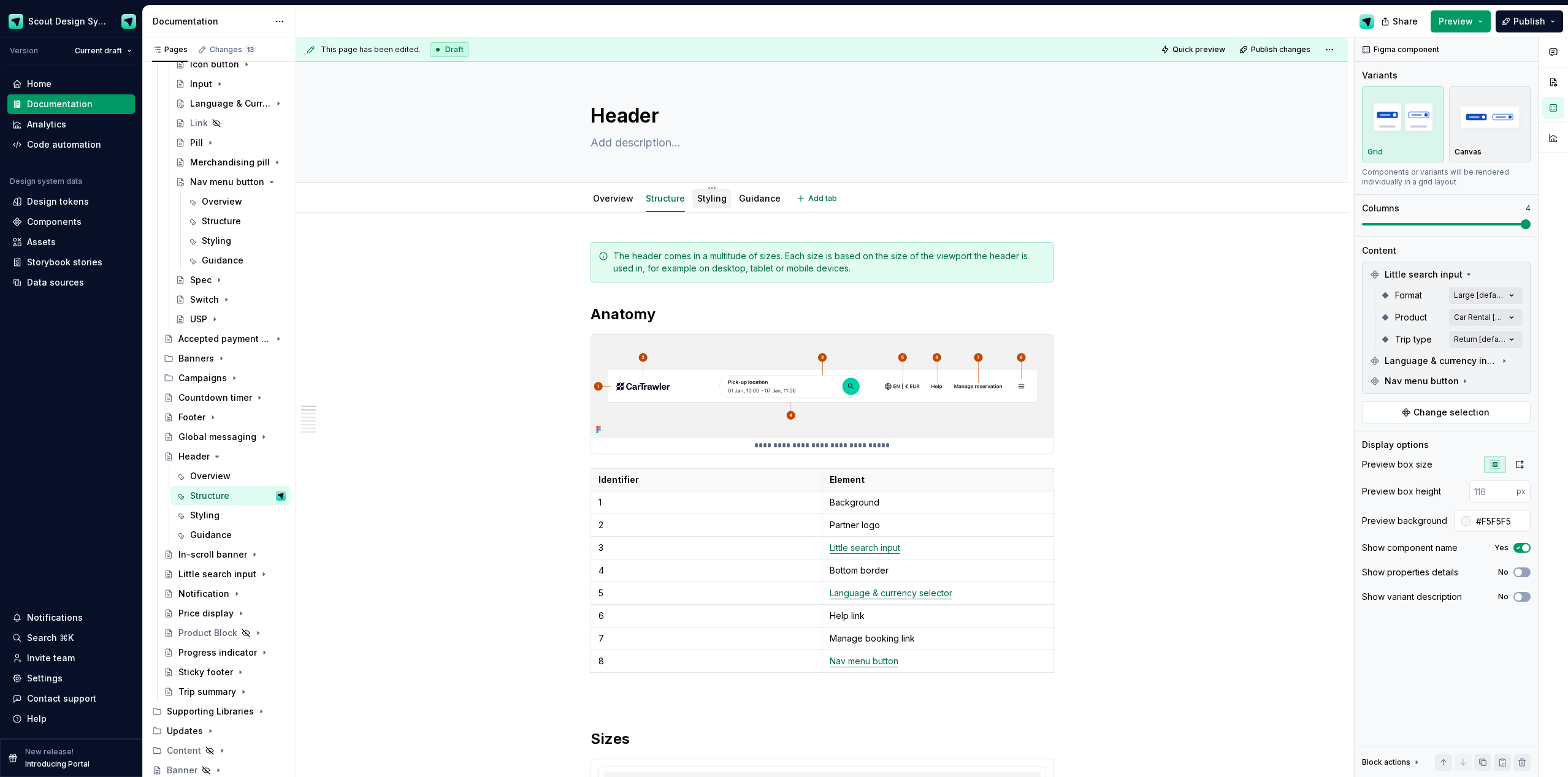
click at [717, 205] on div "Styling" at bounding box center [712, 198] width 29 height 15
click at [717, 199] on link "Styling" at bounding box center [712, 198] width 29 height 11
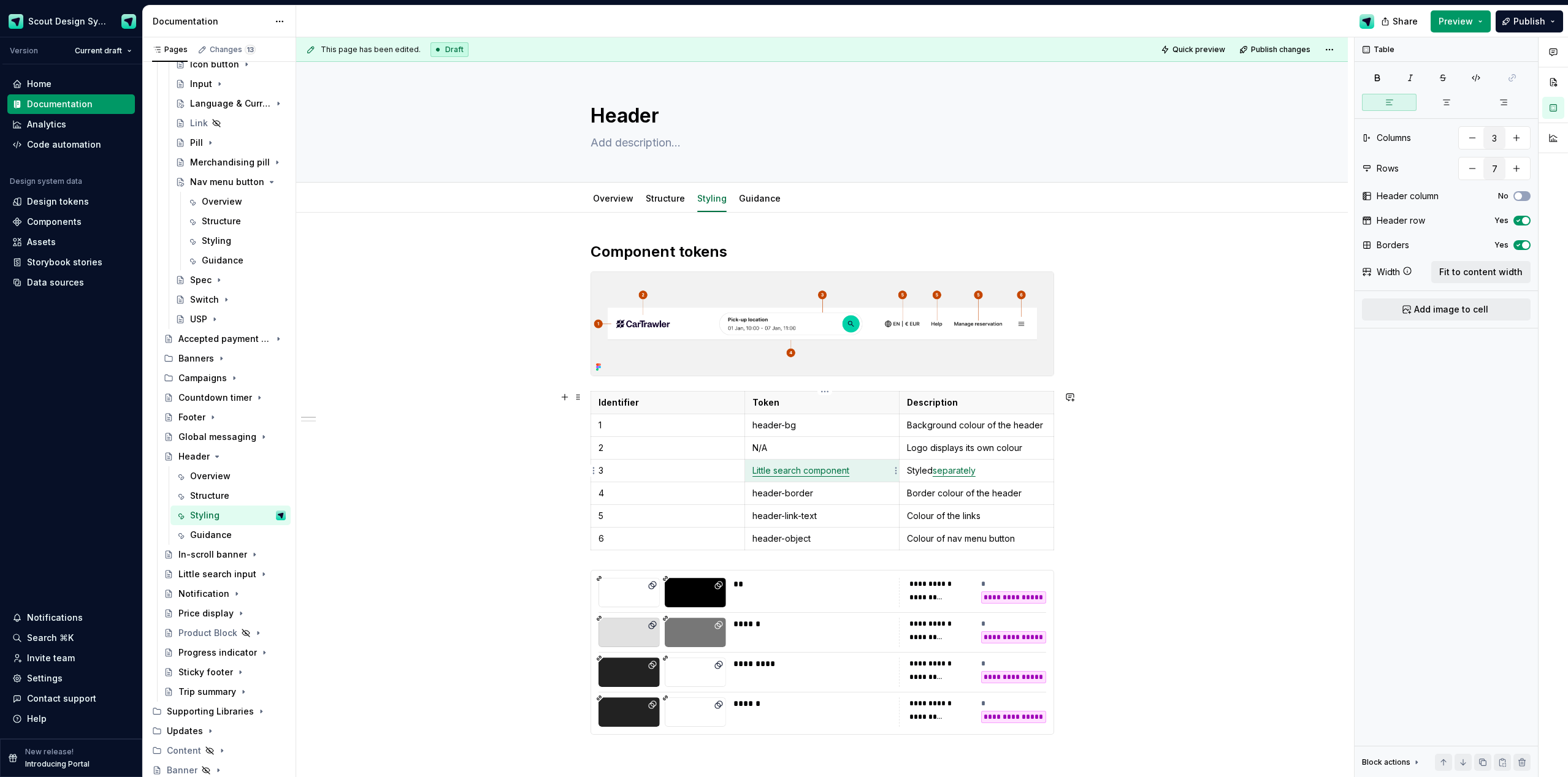
drag, startPoint x: 855, startPoint y: 471, endPoint x: 756, endPoint y: 470, distance: 99.0
click at [755, 462] on p "Little search component" at bounding box center [822, 471] width 140 height 12
drag, startPoint x: 835, startPoint y: 472, endPoint x: 773, endPoint y: 469, distance: 62.1
click at [757, 462] on p "Little search component" at bounding box center [822, 471] width 140 height 12
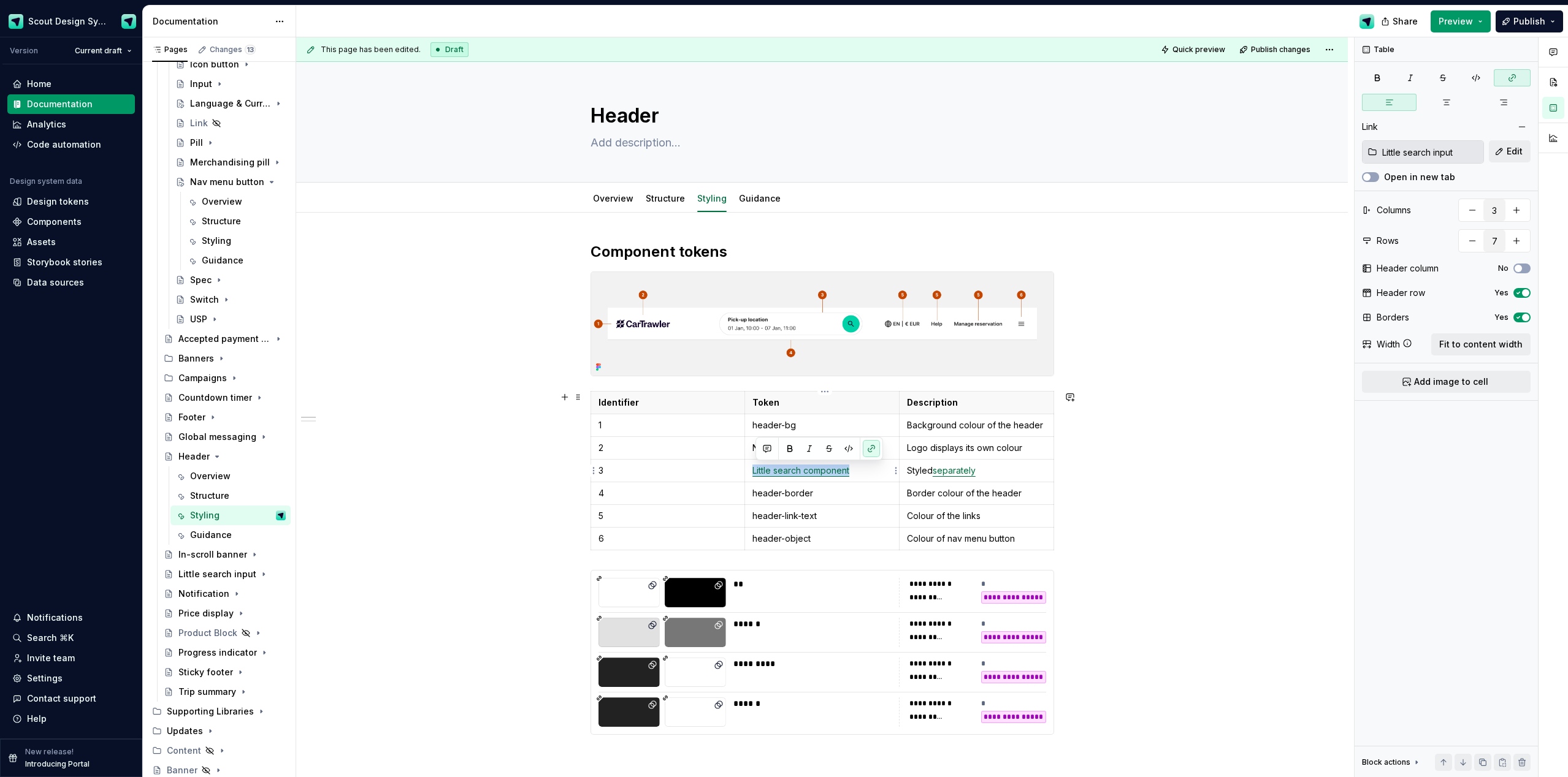
drag, startPoint x: 855, startPoint y: 470, endPoint x: 756, endPoint y: 469, distance: 99.0
click at [756, 462] on p "Little search component" at bounding box center [822, 471] width 140 height 12
click at [872, 450] on button "button" at bounding box center [872, 449] width 17 height 17
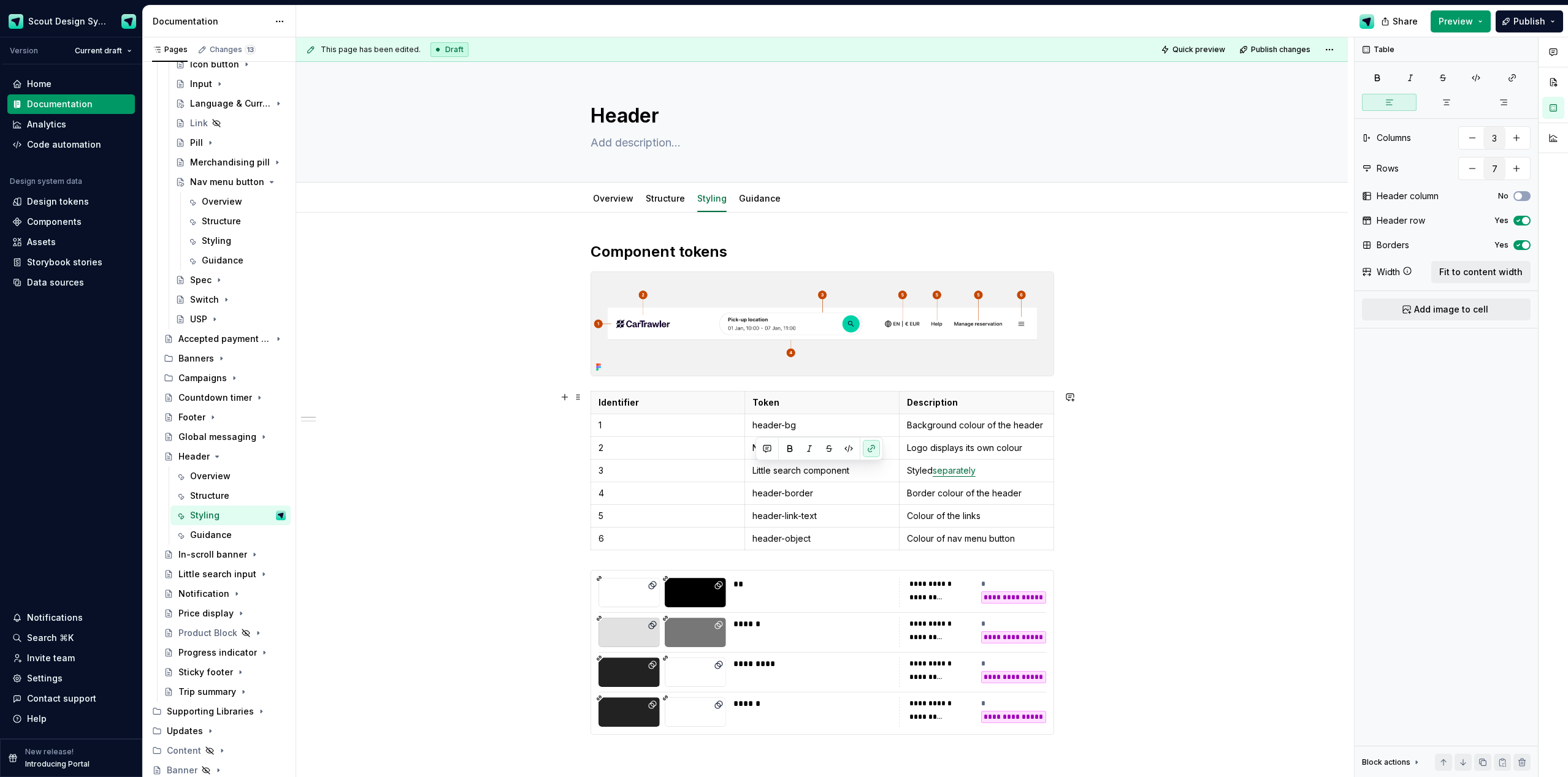
click at [747, 197] on link "Guidance" at bounding box center [760, 198] width 42 height 11
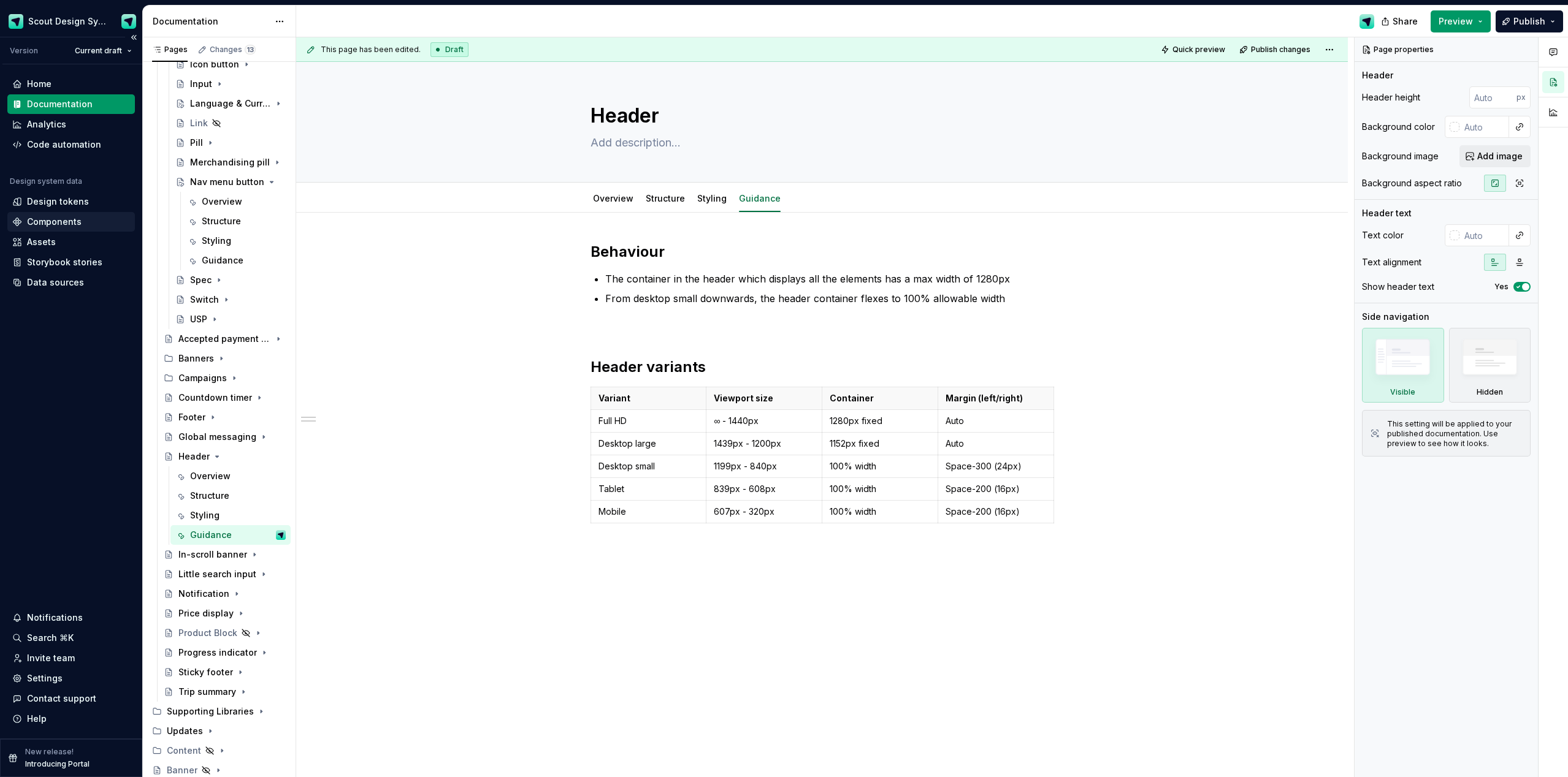
click at [65, 220] on div "Components" at bounding box center [54, 222] width 55 height 12
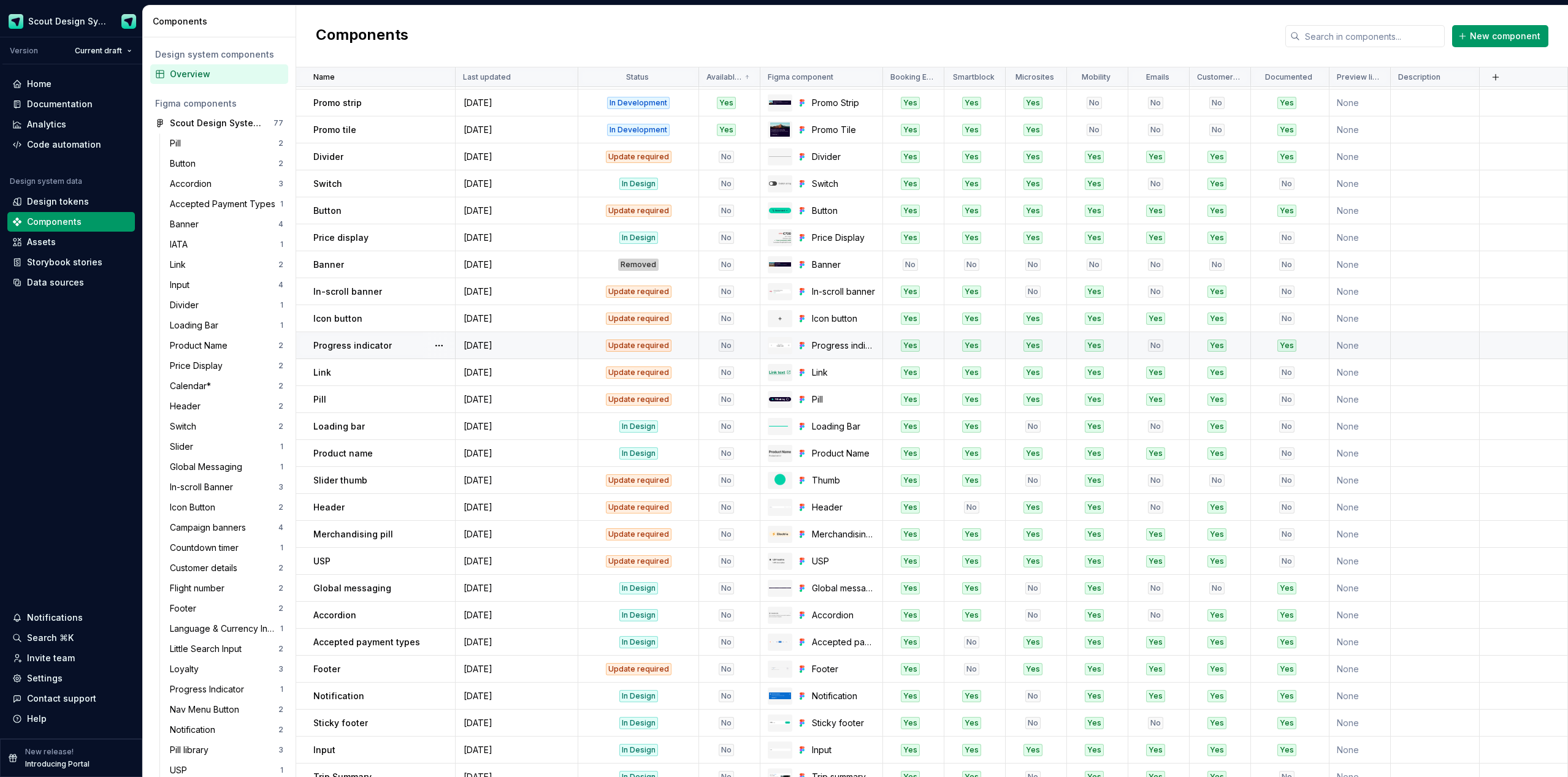
scroll to position [242, 0]
click at [692, 462] on div "Update required" at bounding box center [639, 506] width 119 height 12
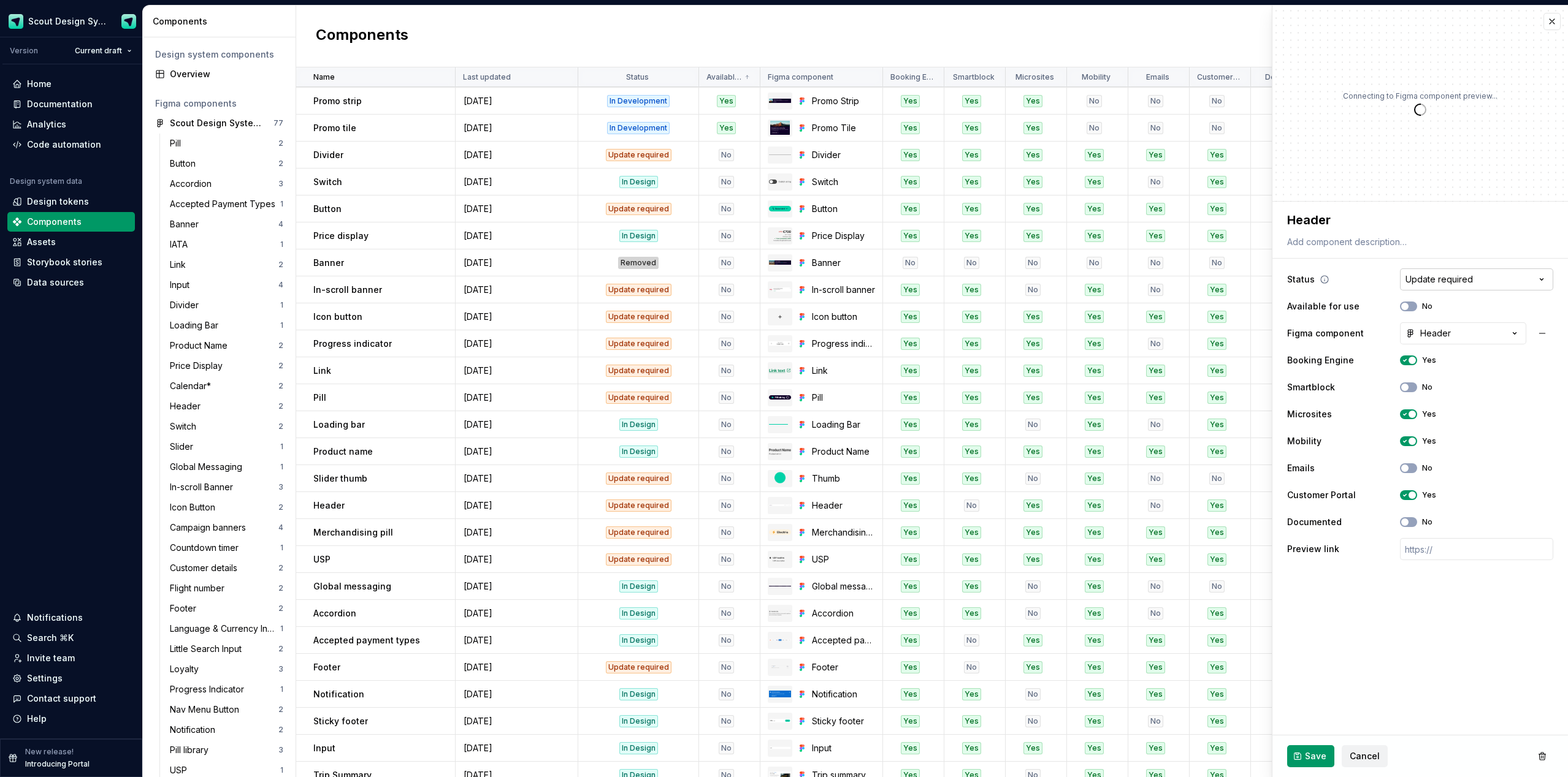
click at [882, 283] on html "Scout Design System Version Current draft Home Documentation Analytics Code aut…" at bounding box center [784, 388] width 1568 height 777
type textarea "*"
select select "**********"
click at [882, 307] on span "button" at bounding box center [1405, 307] width 8 height 8
click at [882, 462] on span "Save" at bounding box center [1316, 756] width 22 height 12
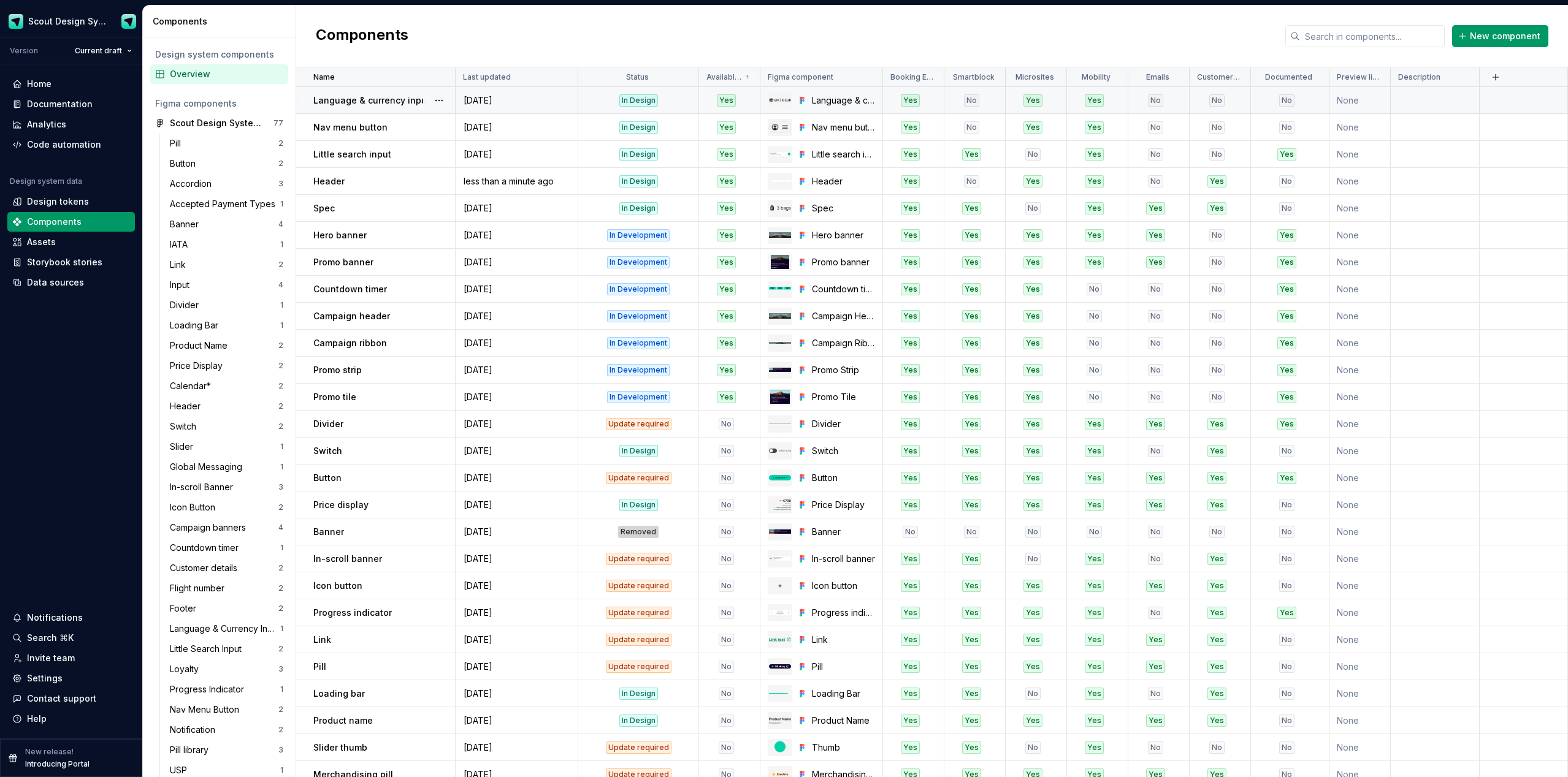
click at [542, 103] on div "[DATE]" at bounding box center [517, 100] width 121 height 12
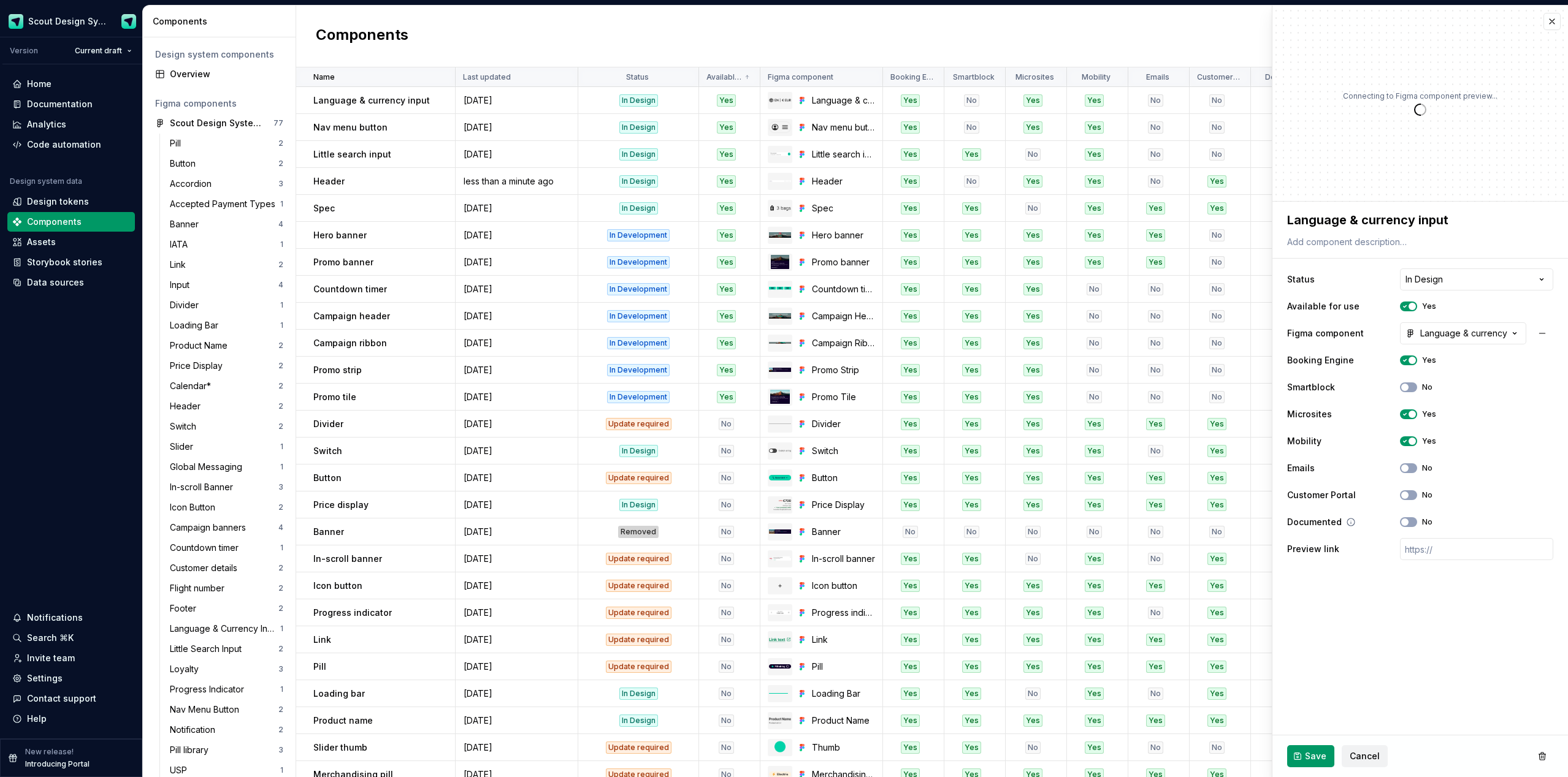
type textarea "*"
click at [882, 26] on button "button" at bounding box center [1552, 22] width 17 height 17
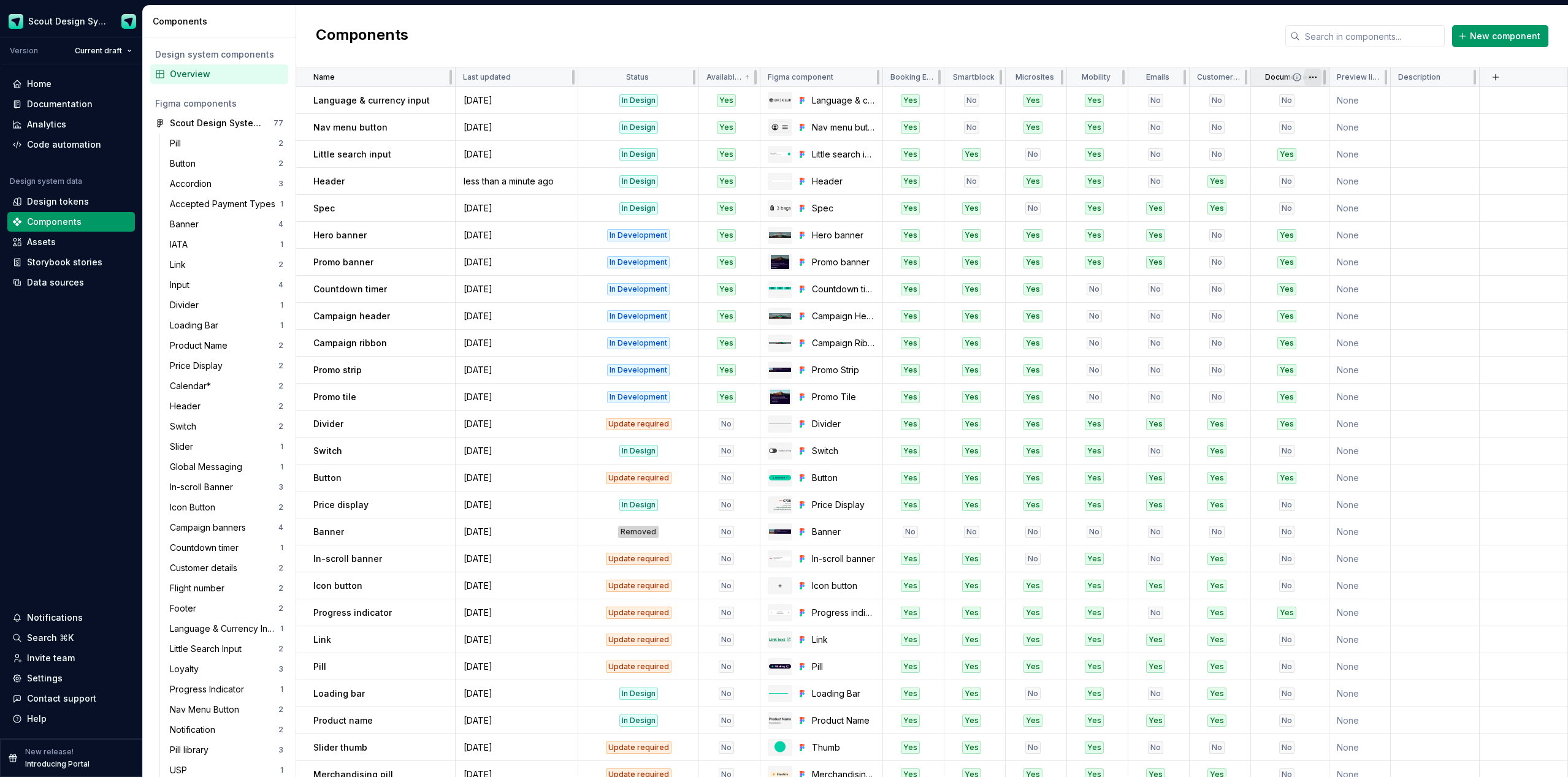
click at [882, 81] on html "Scout Design System Version Current draft Home Documentation Analytics Code aut…" at bounding box center [784, 388] width 1568 height 777
click at [882, 208] on div "Delete property" at bounding box center [1367, 210] width 79 height 12
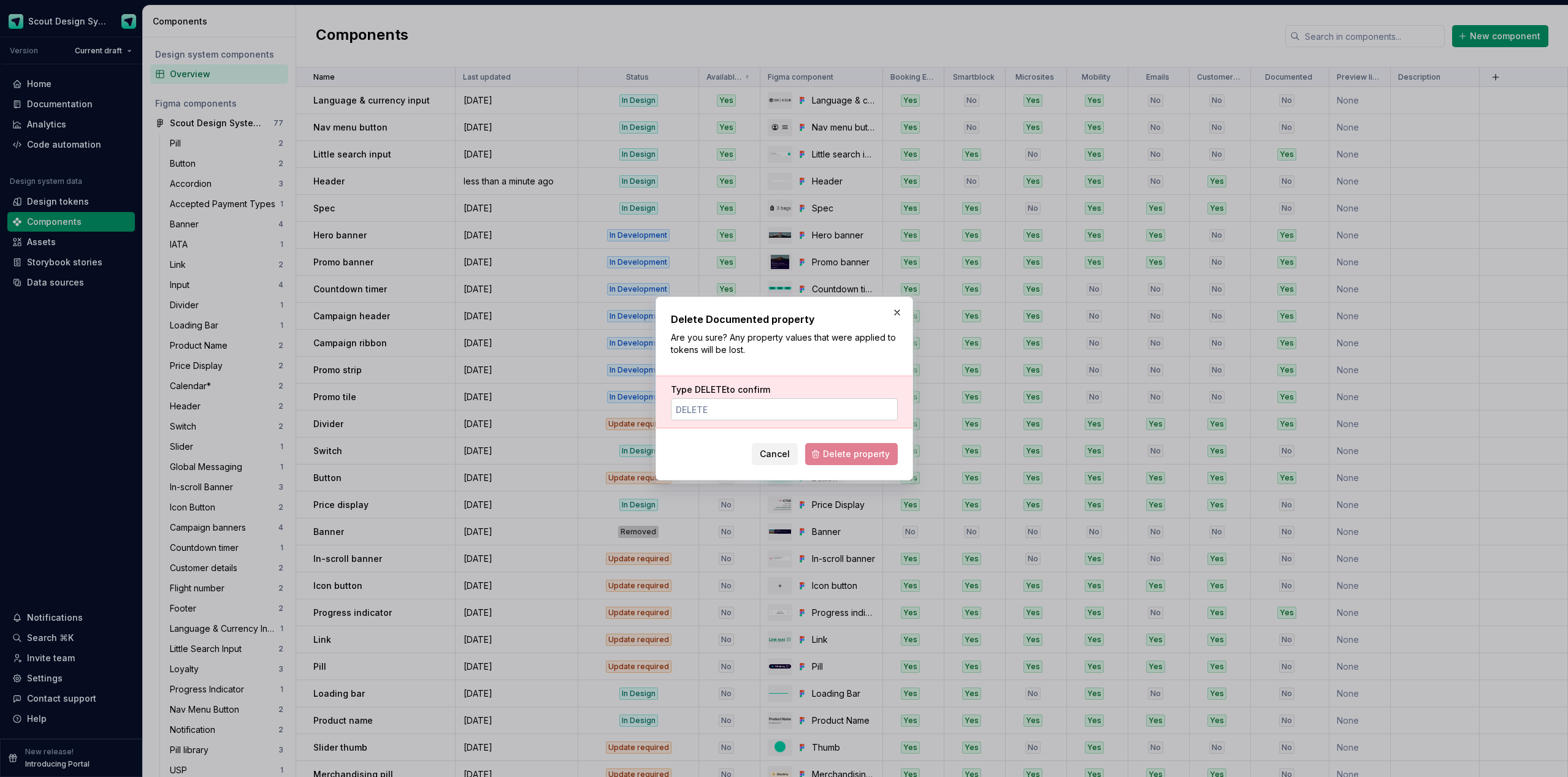
click at [744, 407] on input "Type DELETE to confirm" at bounding box center [784, 409] width 227 height 22
type input "DELETE"
click at [873, 450] on span "Delete property" at bounding box center [856, 454] width 67 height 12
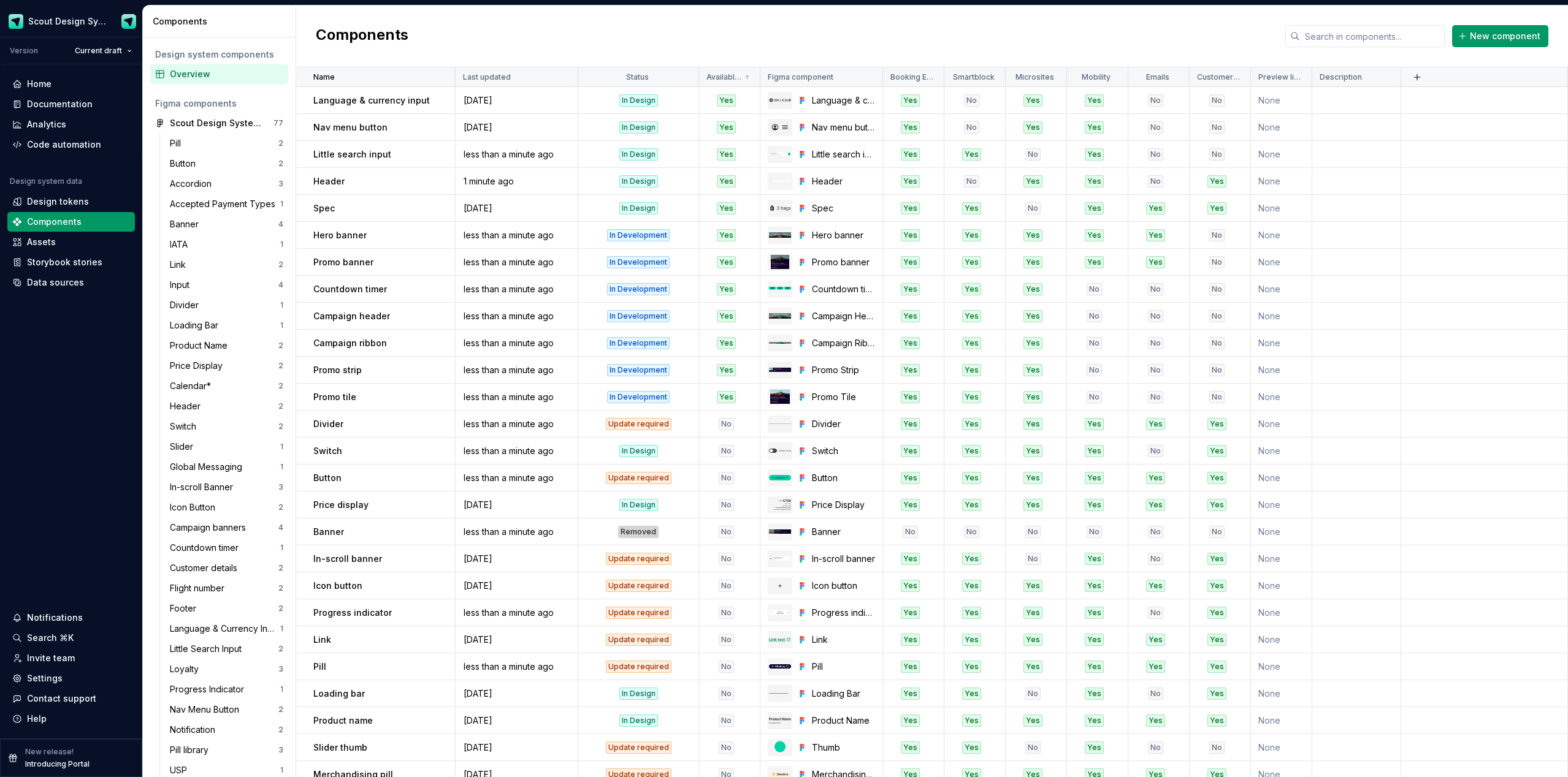
click at [882, 78] on html "Scout Design System Version Current draft Home Documentation Analytics Code aut…" at bounding box center [784, 388] width 1568 height 777
click at [882, 95] on span "Edit property" at bounding box center [981, 101] width 79 height 12
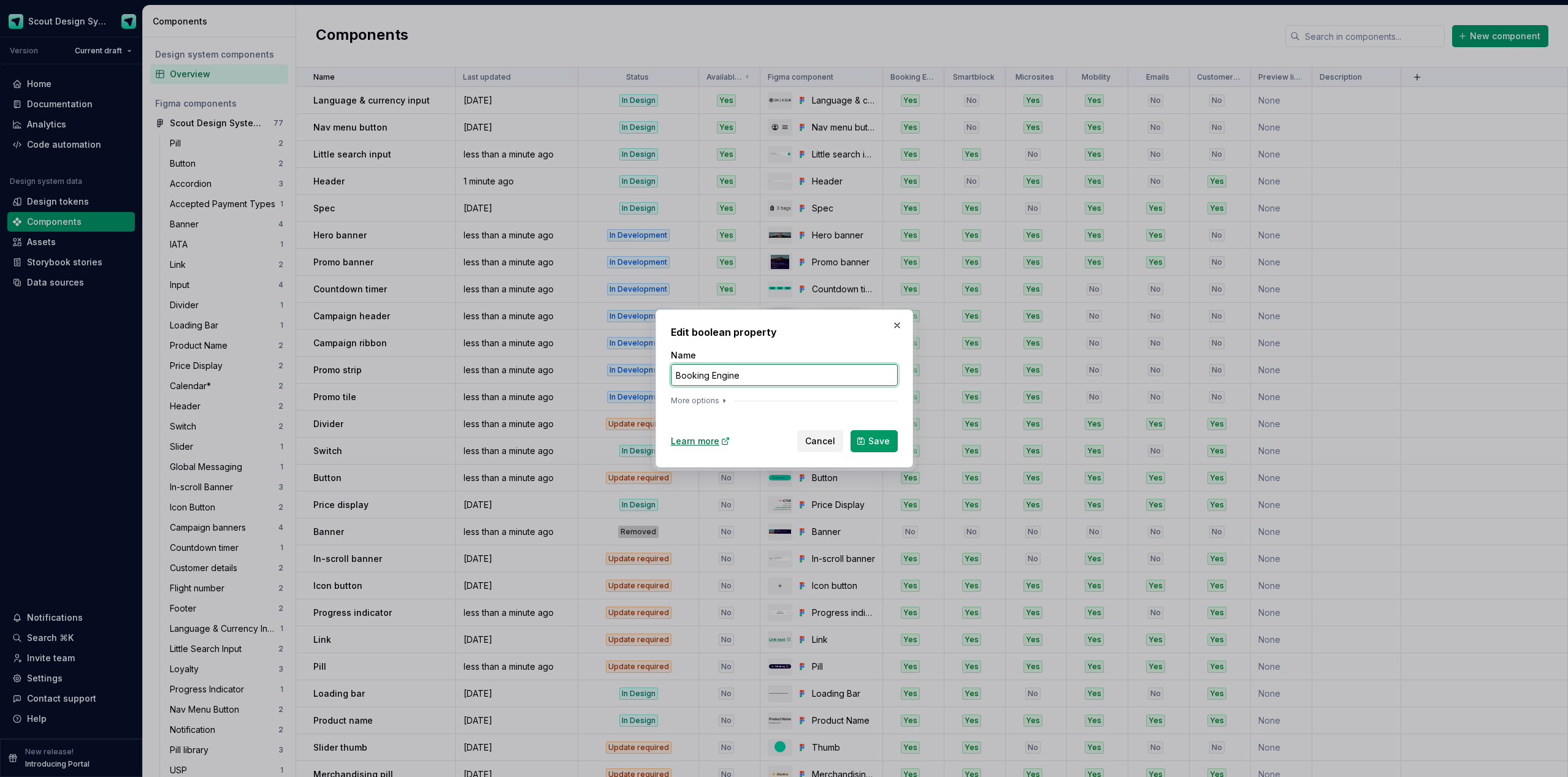
drag, startPoint x: 711, startPoint y: 373, endPoint x: 661, endPoint y: 372, distance: 50.0
click at [661, 372] on div "Edit boolean property Name Booking Engine More options Learn more Cancel Save" at bounding box center [784, 388] width 258 height 158
type input "Engine"
click at [882, 442] on button "Save" at bounding box center [874, 441] width 47 height 22
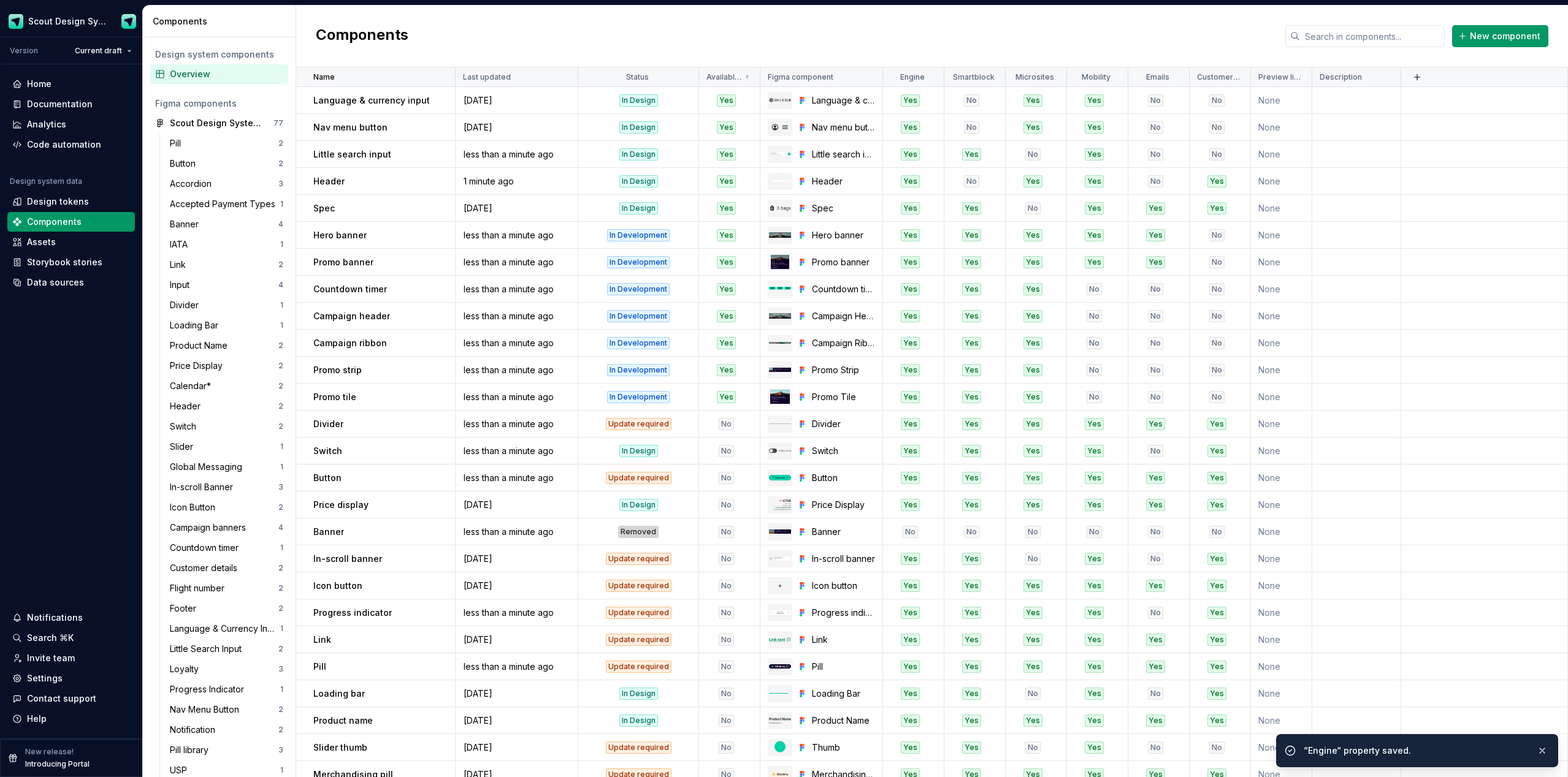
click at [882, 82] on html "Scout Design System Version Current draft Home Documentation Analytics Code aut…" at bounding box center [784, 388] width 1568 height 777
click at [882, 101] on span "Edit property" at bounding box center [1288, 101] width 79 height 12
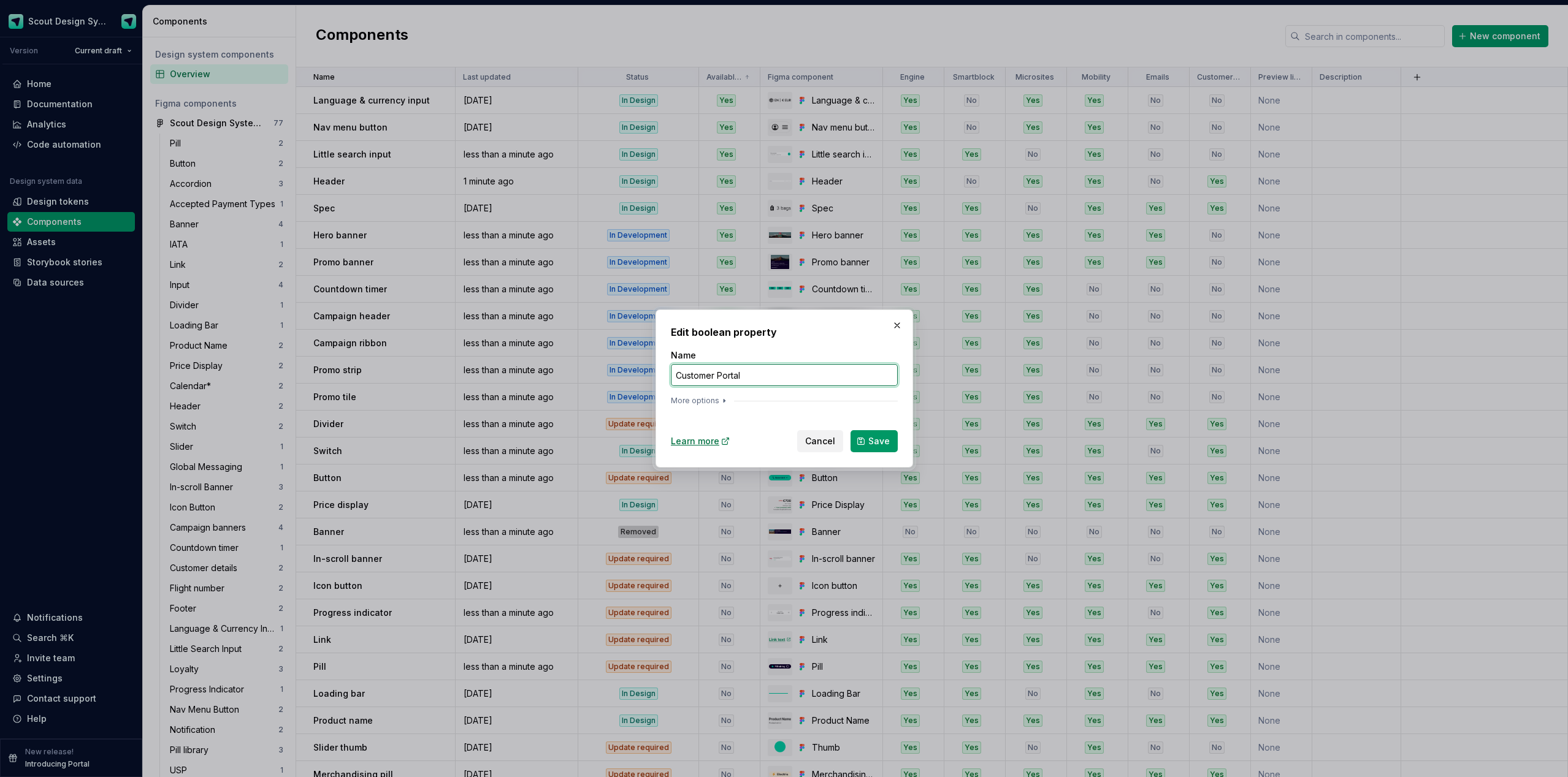
drag, startPoint x: 718, startPoint y: 375, endPoint x: 693, endPoint y: 378, distance: 25.2
click at [649, 370] on div "Edit boolean property Name Customer Portal More options Learn more Cancel Save" at bounding box center [784, 388] width 1568 height 777
type input "Portal"
click at [866, 437] on button "Save" at bounding box center [874, 441] width 47 height 22
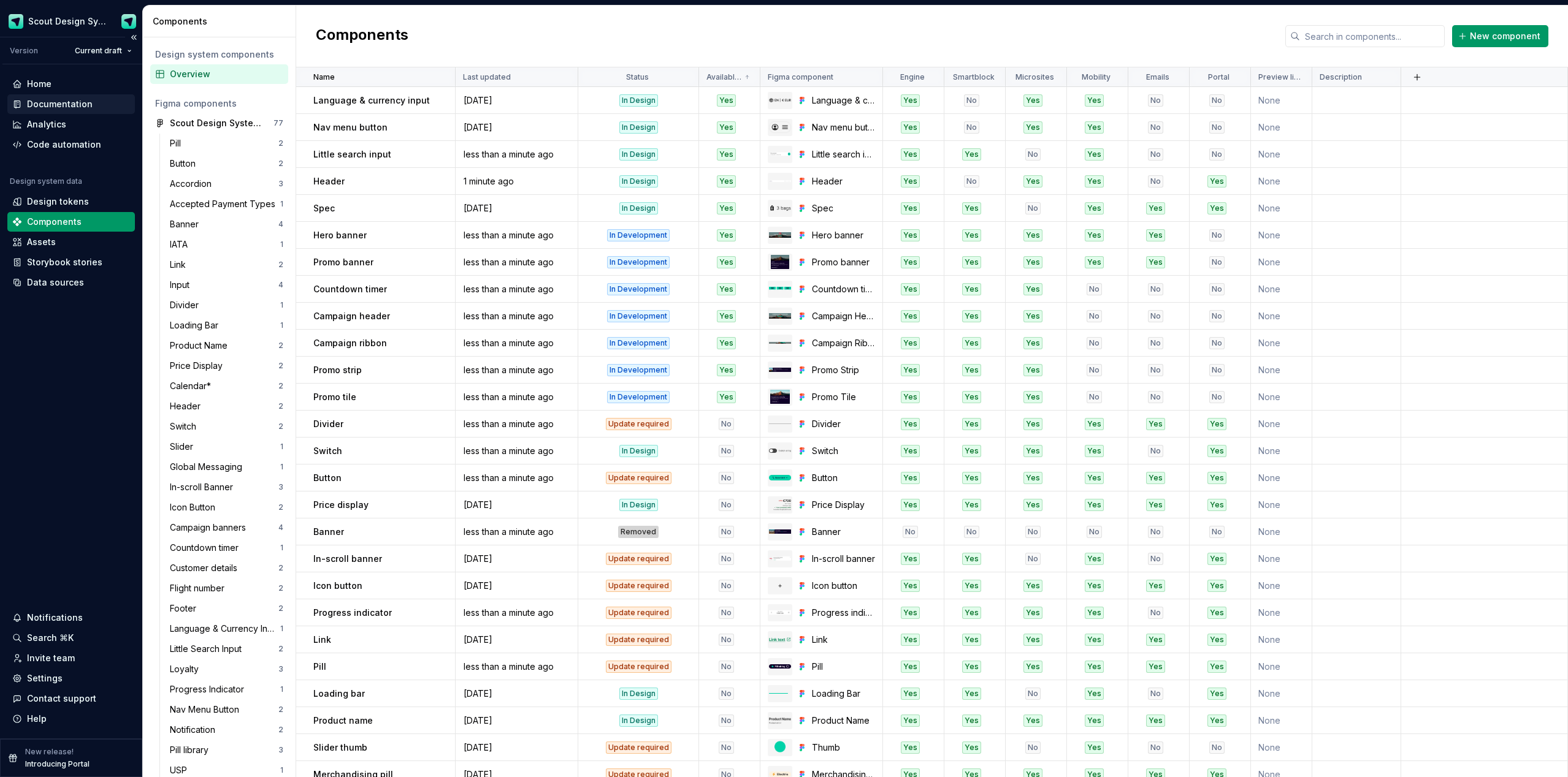
click at [52, 106] on div "Documentation" at bounding box center [59, 104] width 66 height 12
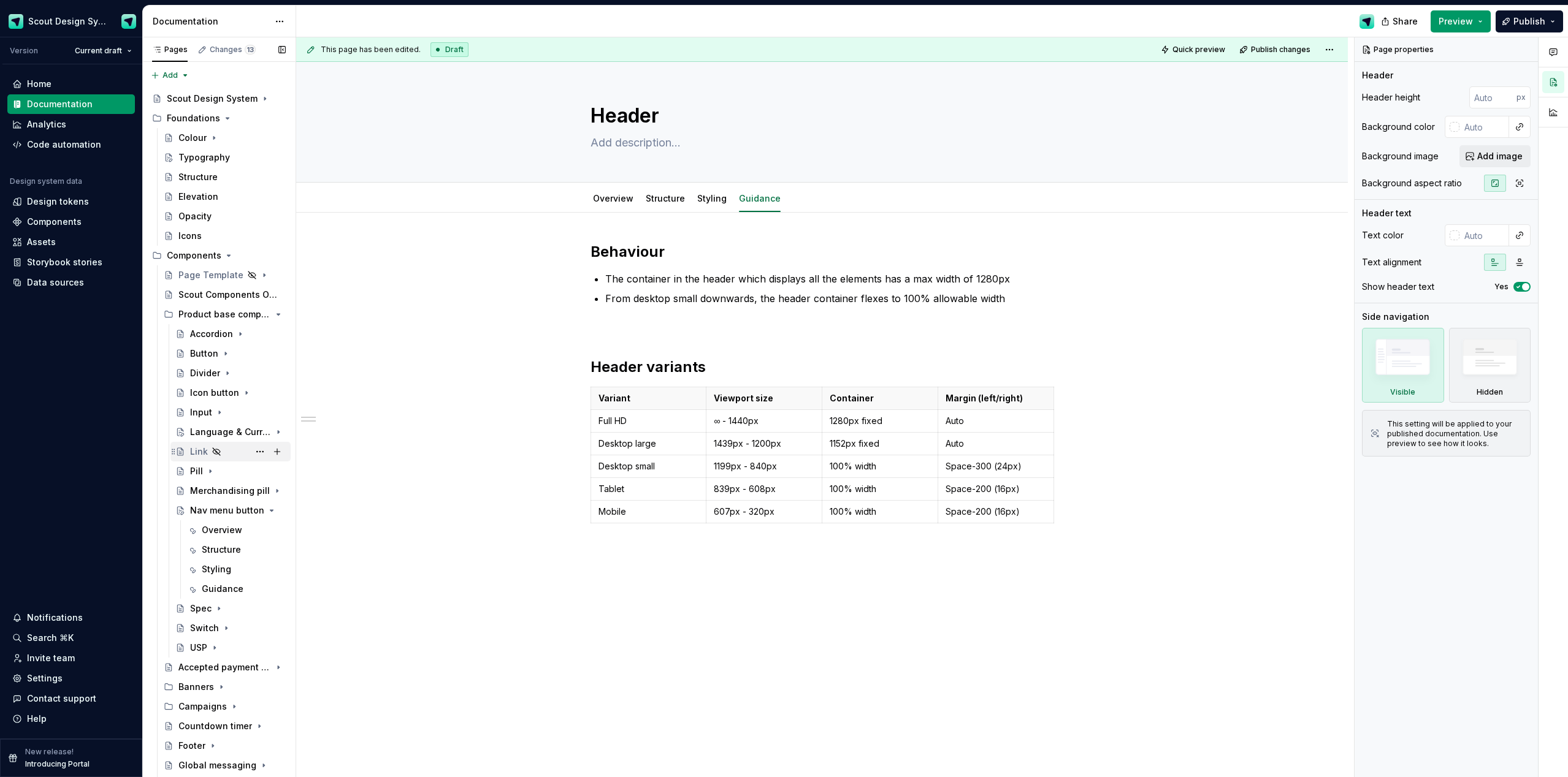
click at [204, 452] on div "Link" at bounding box center [199, 452] width 18 height 12
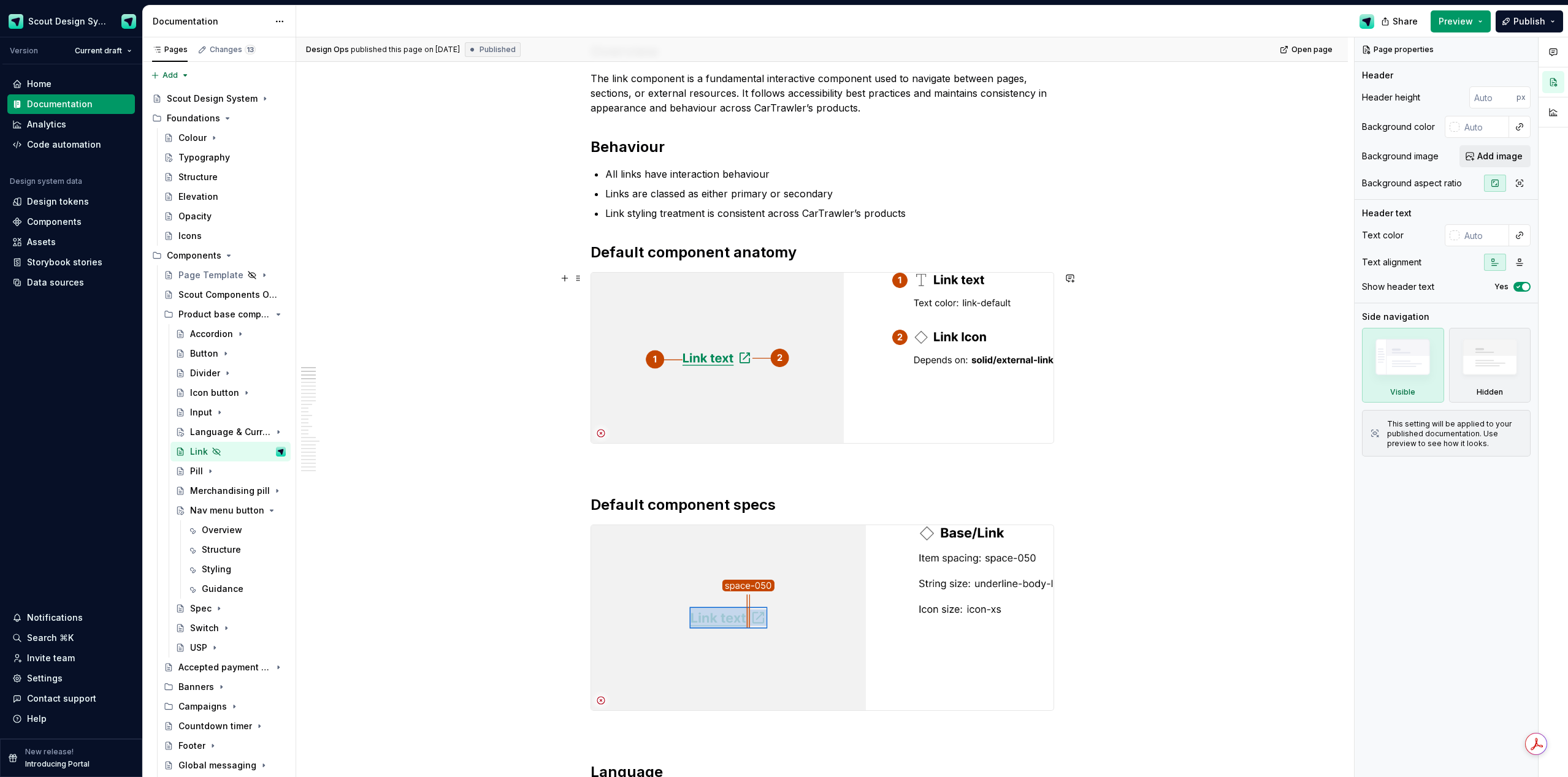
scroll to position [164, 0]
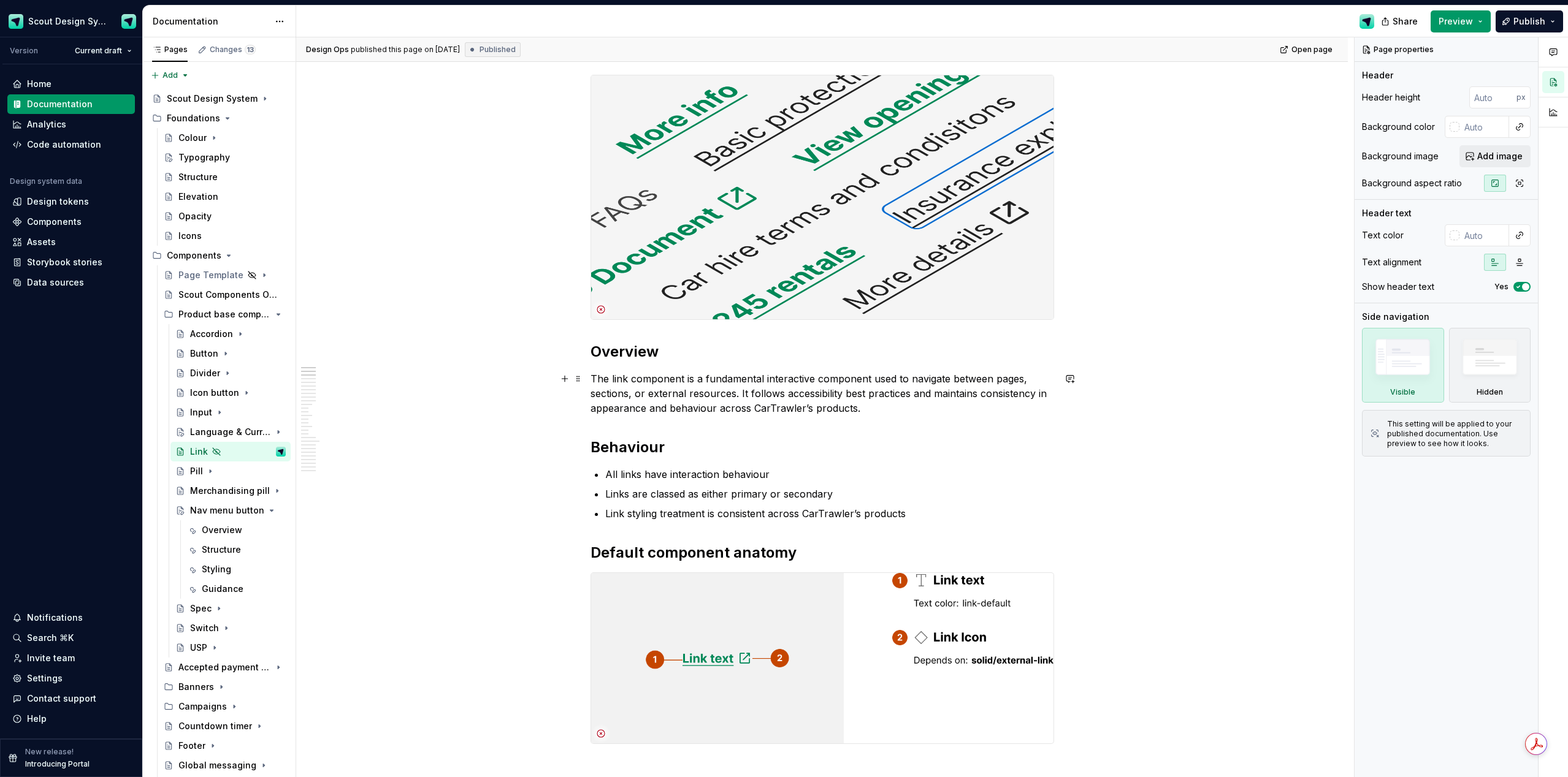
click at [862, 412] on p "The link component is a fundamental interactive component used to navigate betw…" at bounding box center [822, 393] width 464 height 44
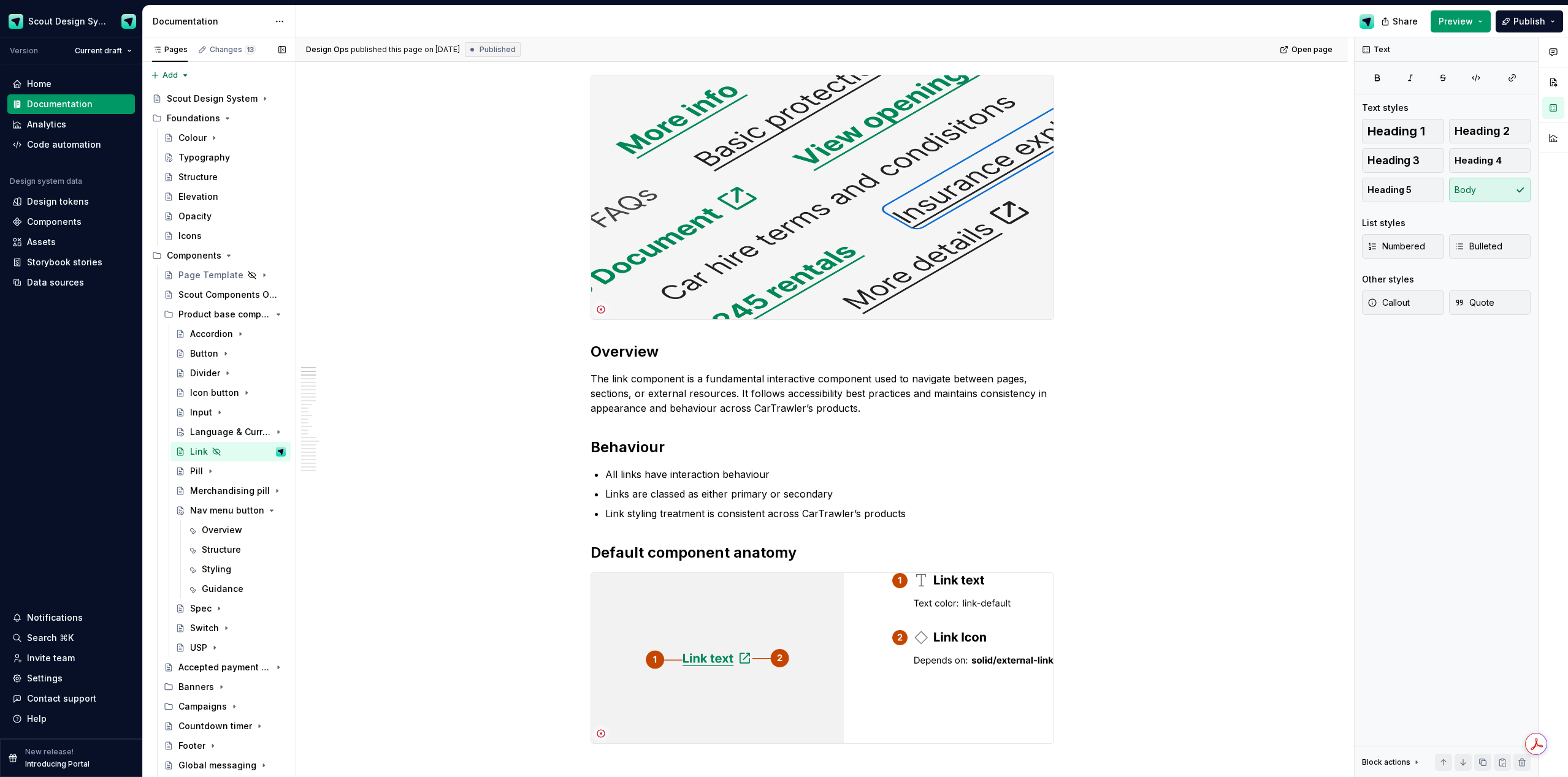
click at [0, 0] on button "Page tree" at bounding box center [0, 0] width 0 height 0
click at [201, 451] on div "Pages Changes 13 Add Accessibility guide for tree Page tree. Navigate the tree …" at bounding box center [218, 410] width 153 height 745
click at [261, 276] on button "Page tree" at bounding box center [260, 275] width 17 height 17
click at [289, 317] on div "Duplicate page" at bounding box center [334, 316] width 120 height 12
click at [211, 452] on div "Page Template" at bounding box center [207, 452] width 33 height 12
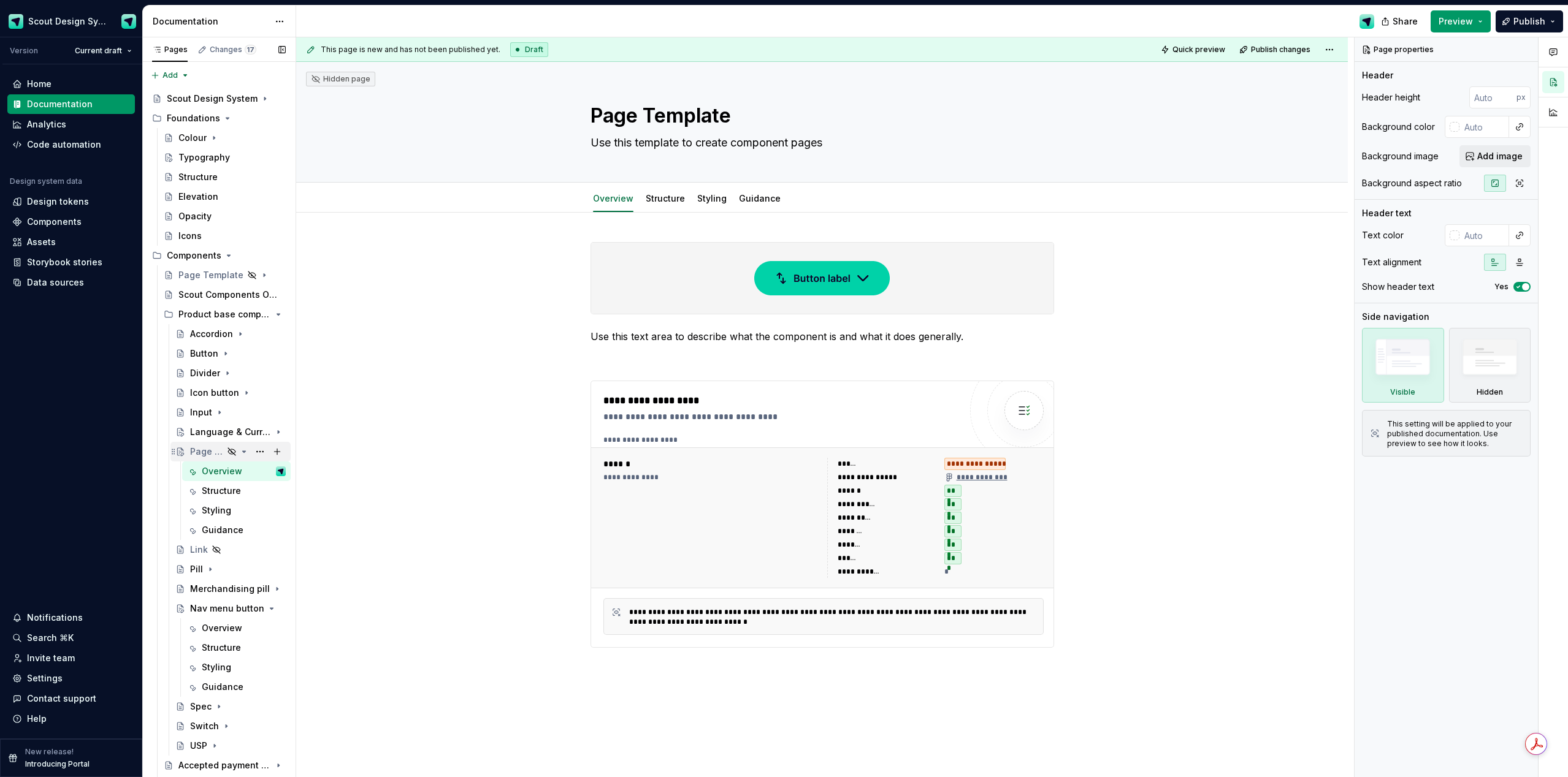
click at [233, 451] on icon "Page tree" at bounding box center [231, 452] width 10 height 10
click at [703, 113] on textarea "Page Template" at bounding box center [820, 116] width 464 height 29
type textarea "*"
type textarea "L"
type textarea "*"
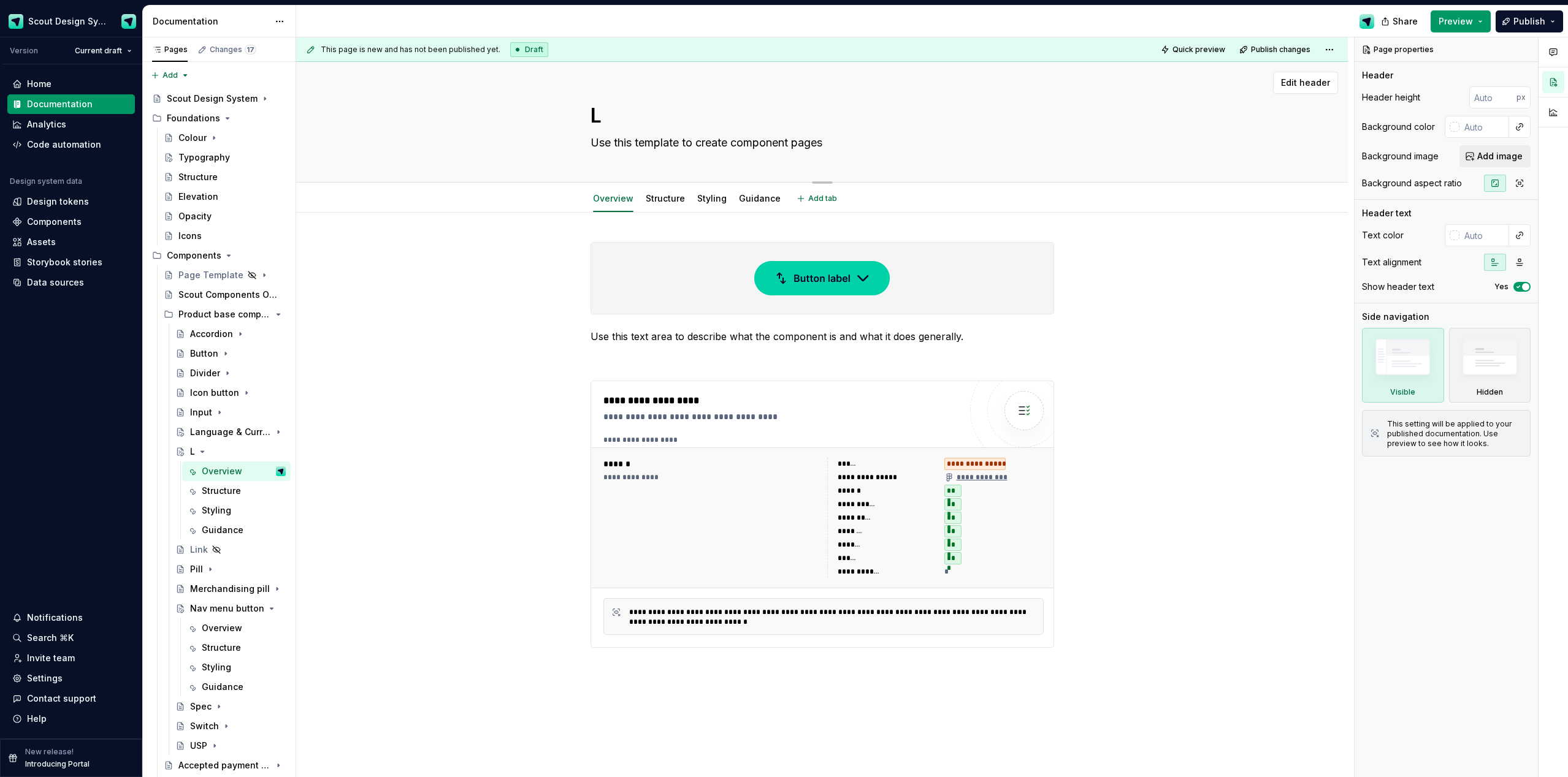
type textarea "Li"
type textarea "*"
type textarea "[PERSON_NAME]"
type textarea "*"
type textarea "Link"
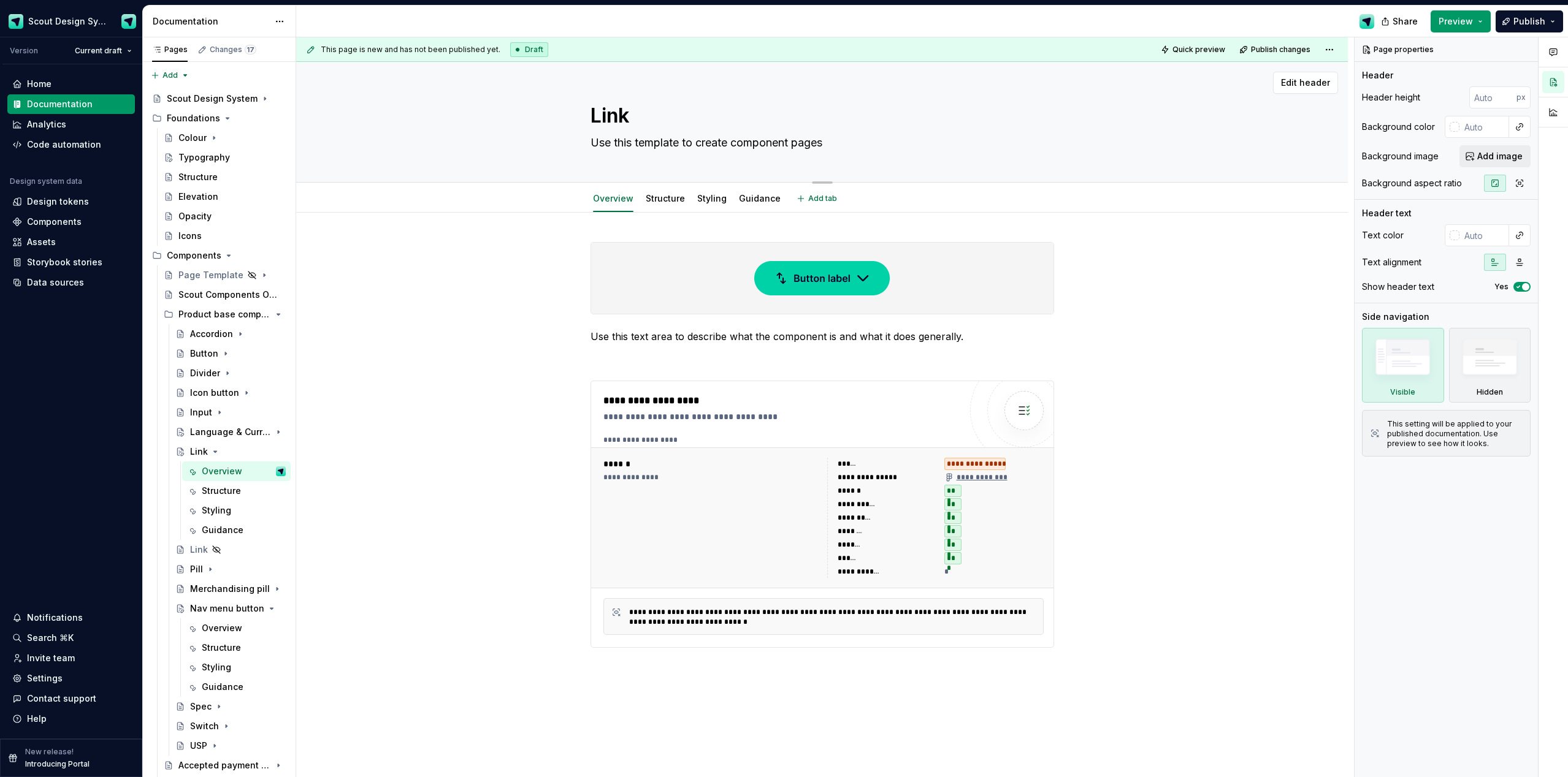
type textarea "*"
type textarea "Link"
type textarea "*"
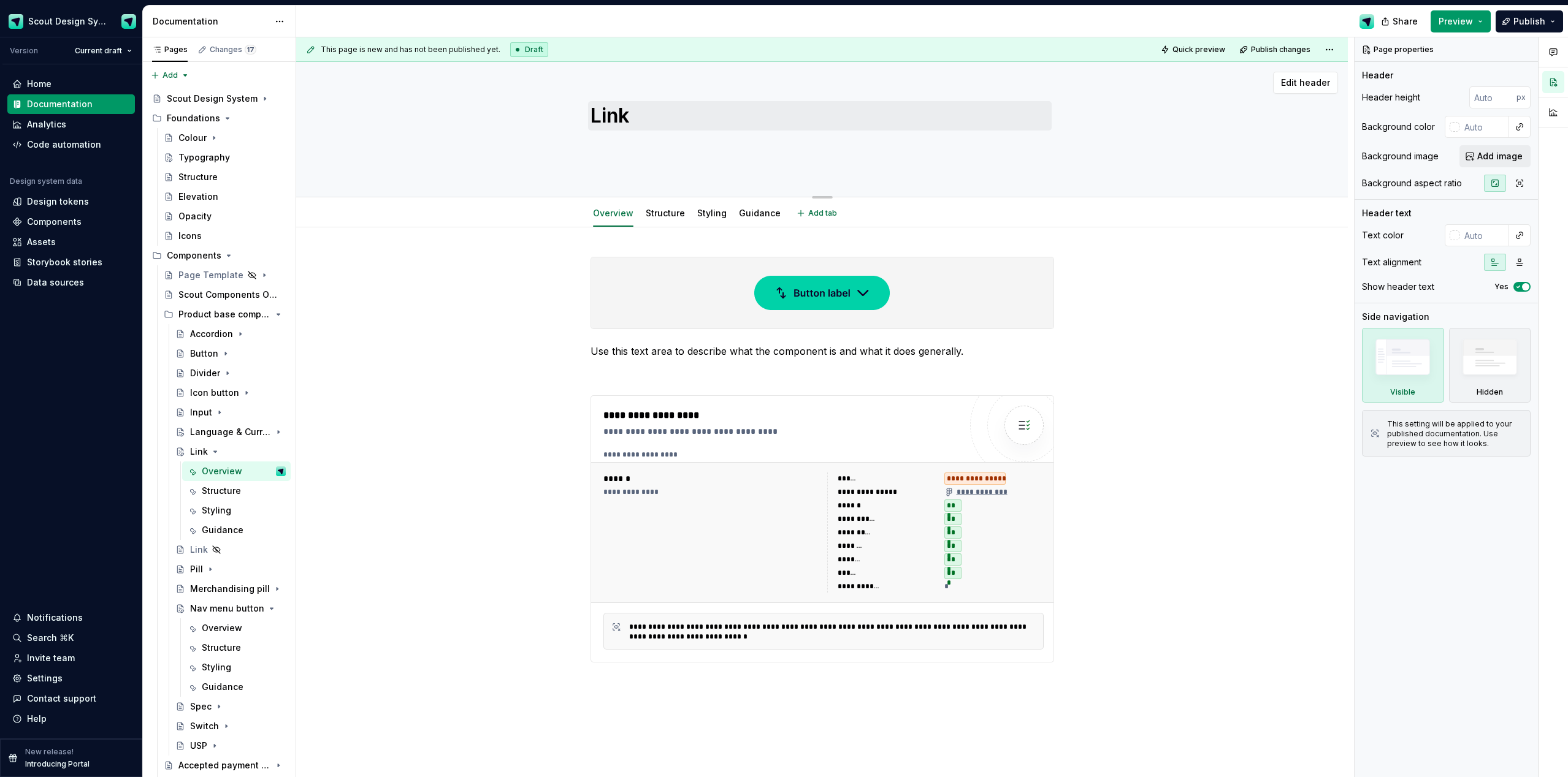
type textarea "*"
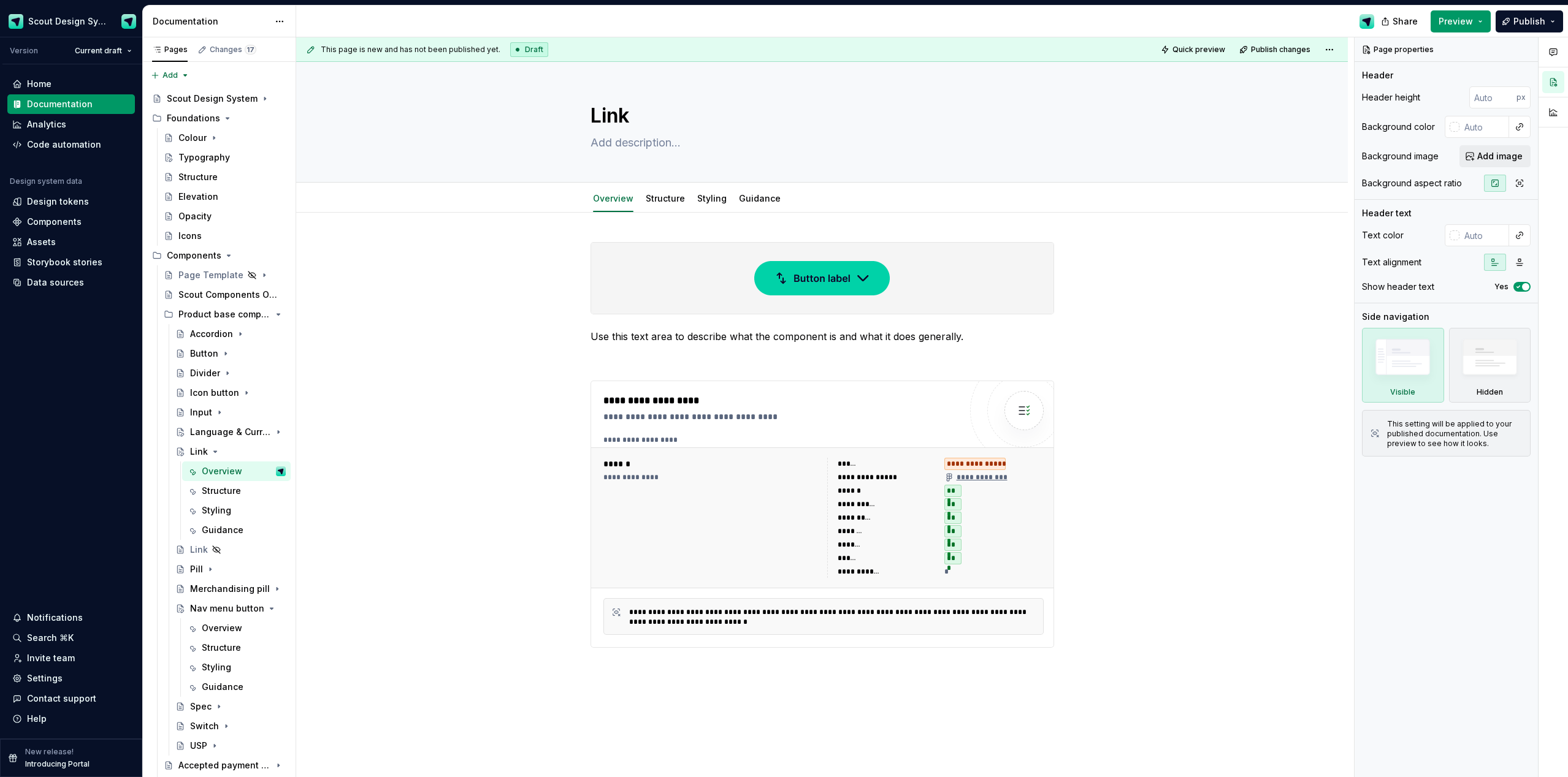
type textarea "*"
click at [702, 345] on div "**********" at bounding box center [822, 459] width 464 height 436
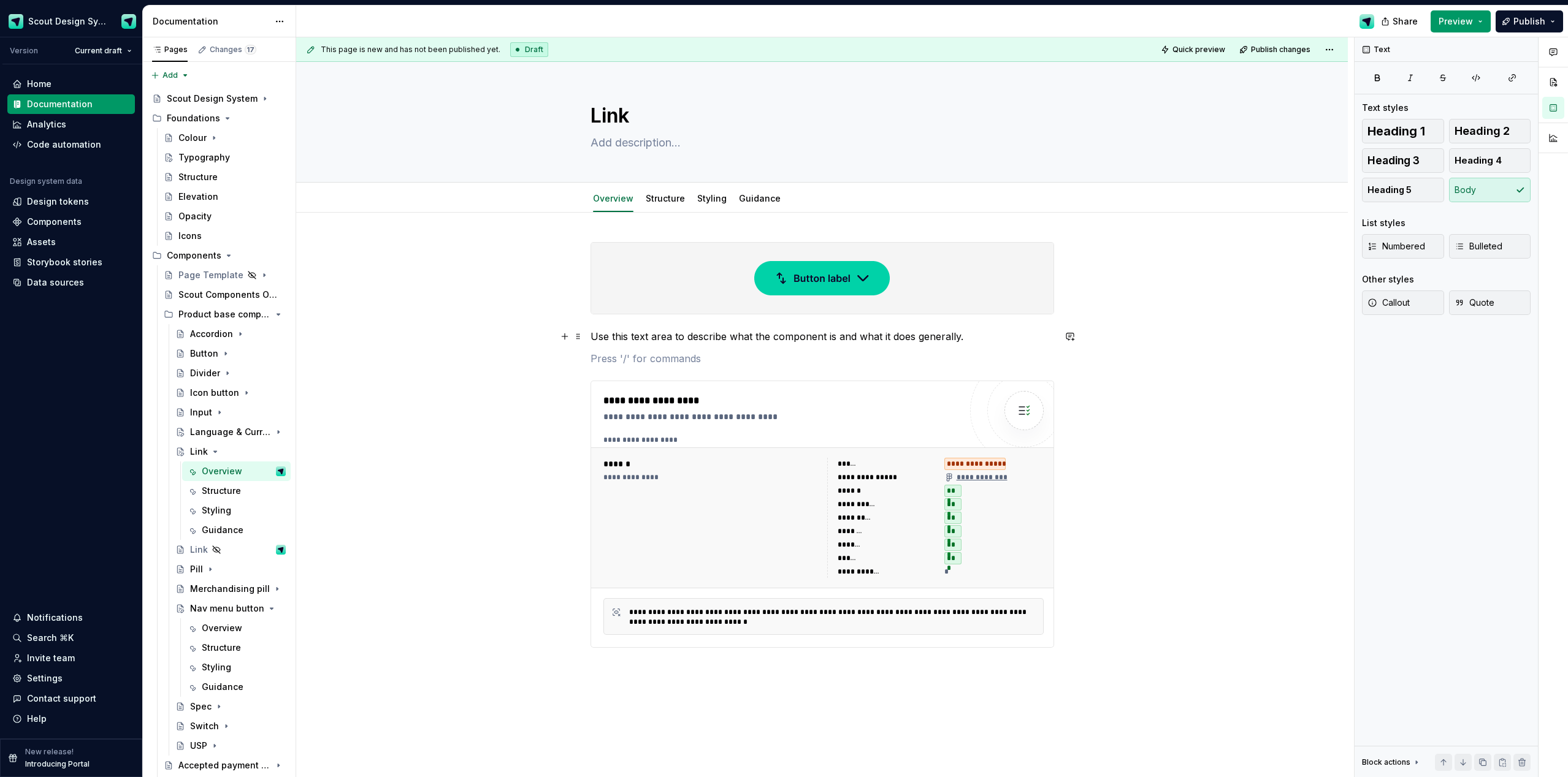
click at [704, 340] on p "Use this text area to describe what the component is and what it does generally." at bounding box center [822, 336] width 464 height 15
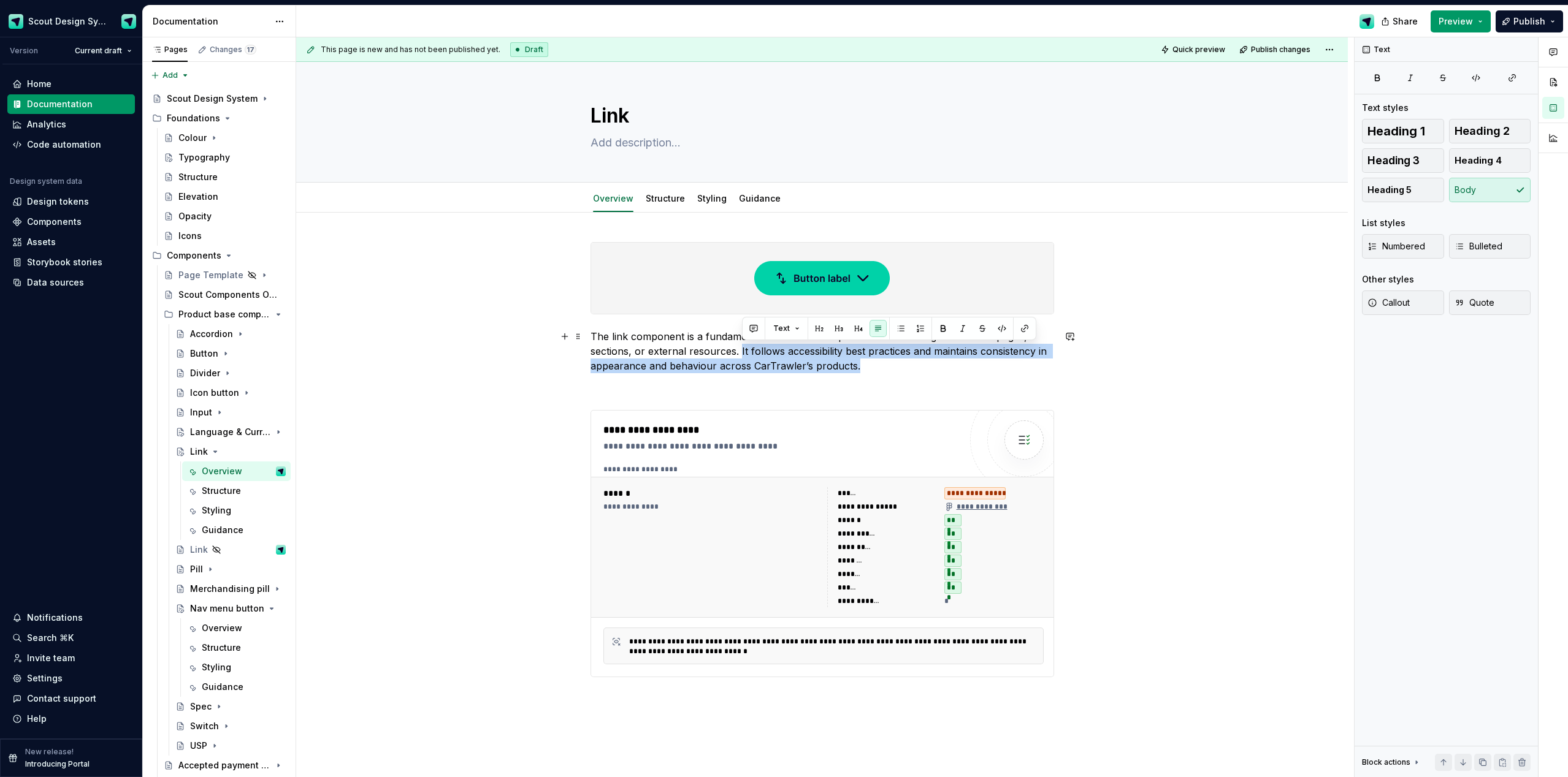
drag, startPoint x: 859, startPoint y: 367, endPoint x: 741, endPoint y: 354, distance: 118.7
click at [741, 354] on p "The link component is a fundamental interactive component used to navigate betw…" at bounding box center [822, 351] width 464 height 44
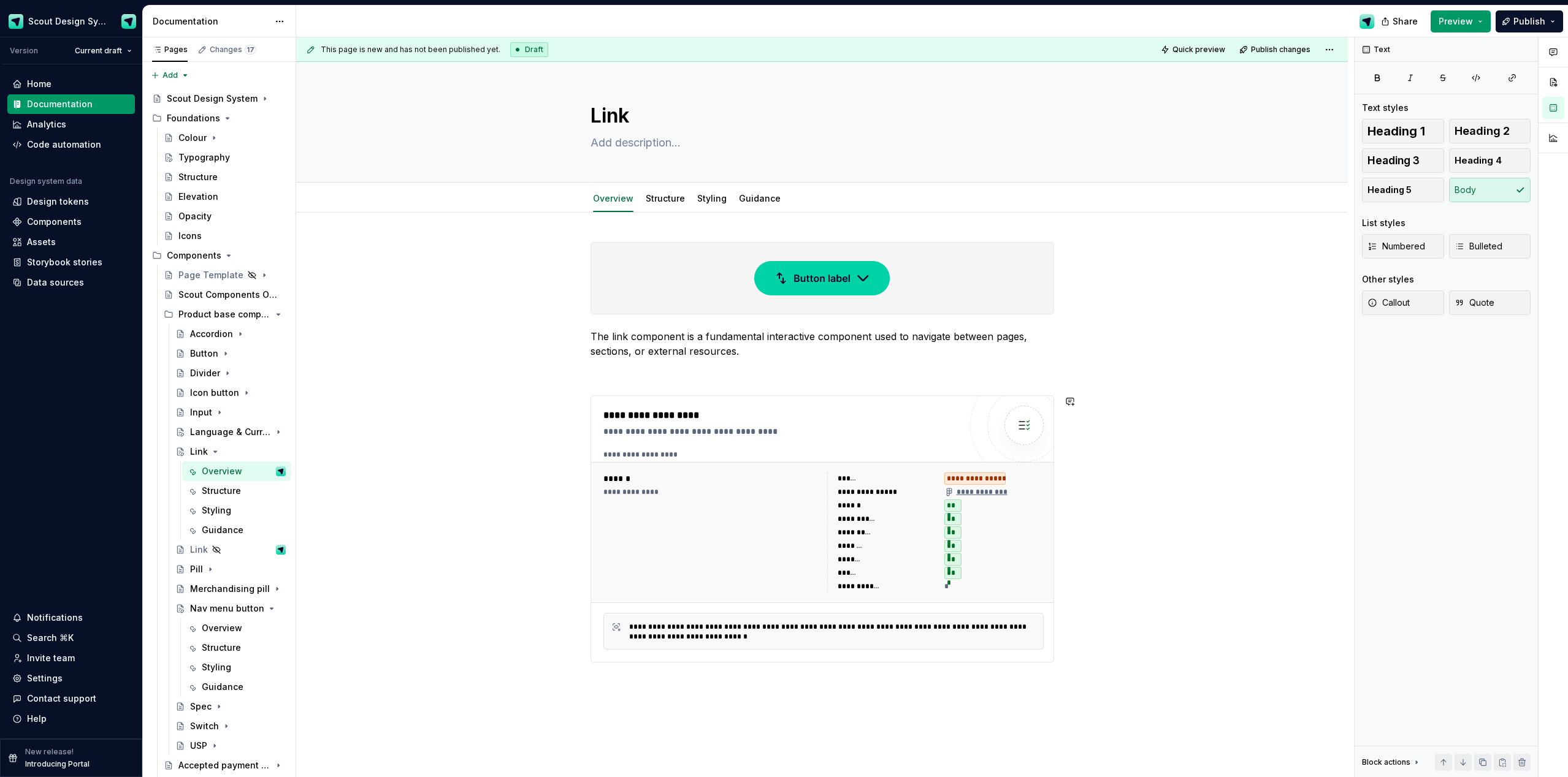
click at [678, 383] on div "**********" at bounding box center [822, 467] width 464 height 450
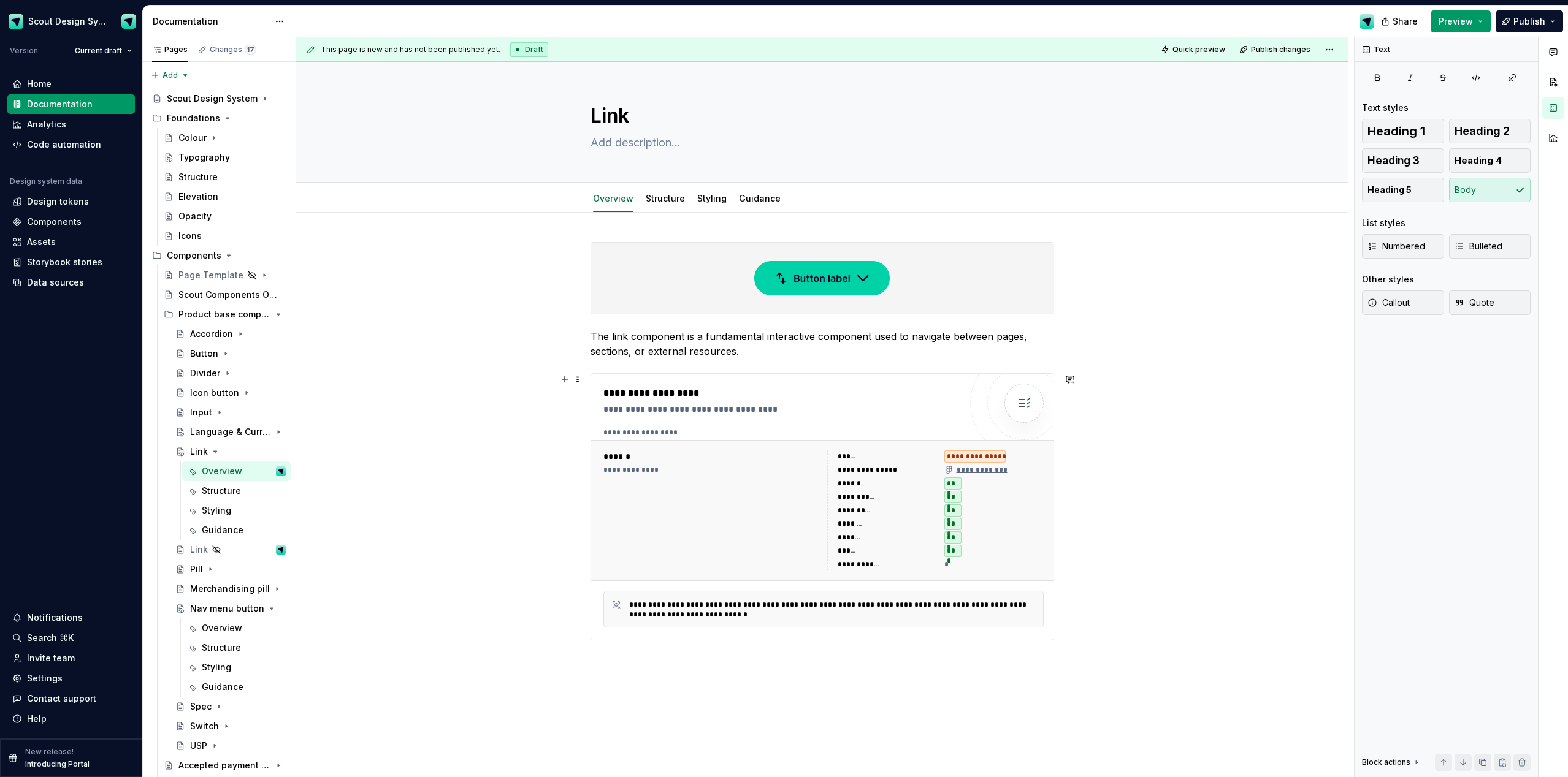
click at [736, 459] on div "******" at bounding box center [711, 456] width 217 height 12
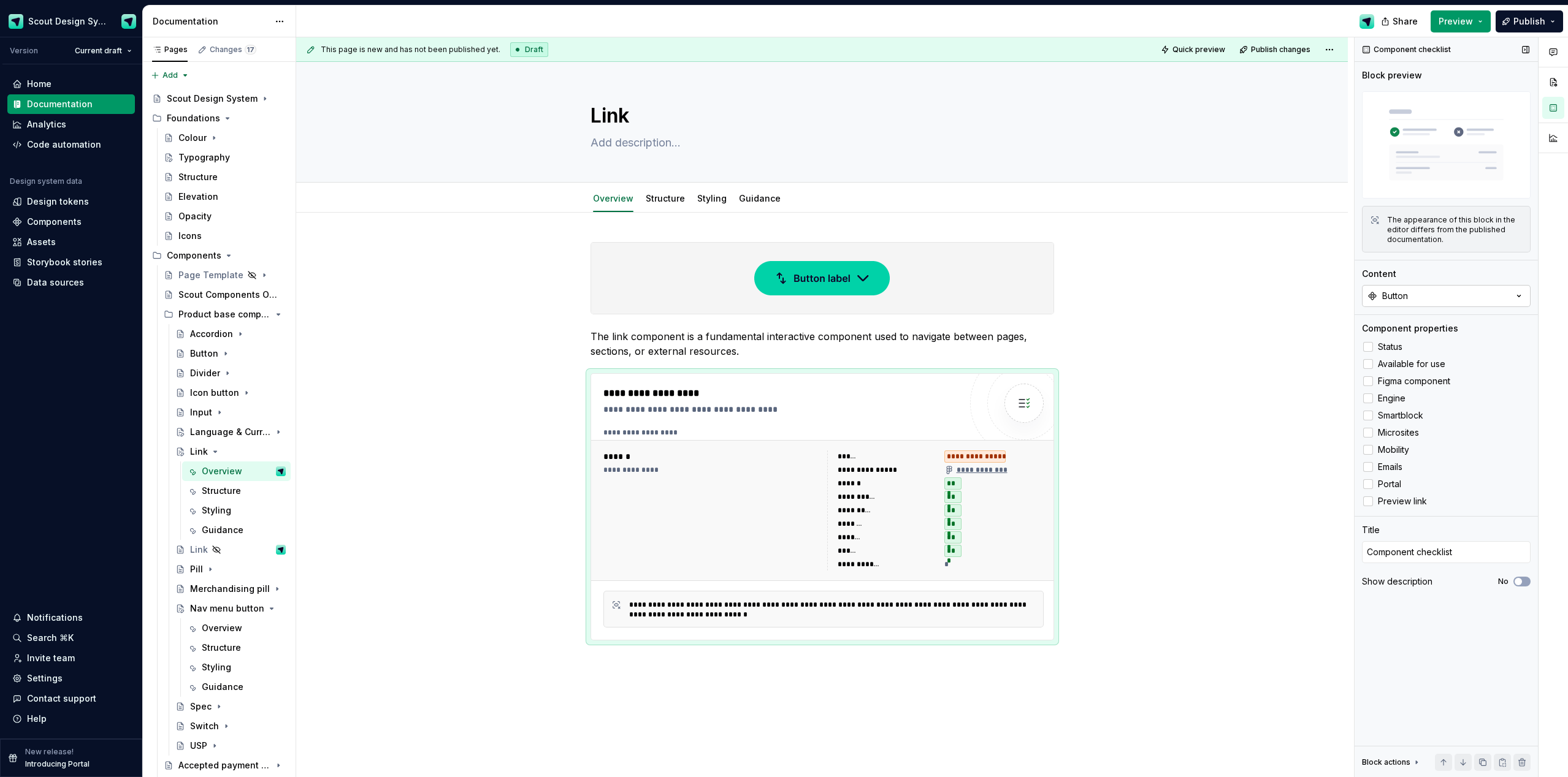
click at [882, 293] on div "Button" at bounding box center [1394, 296] width 25 height 12
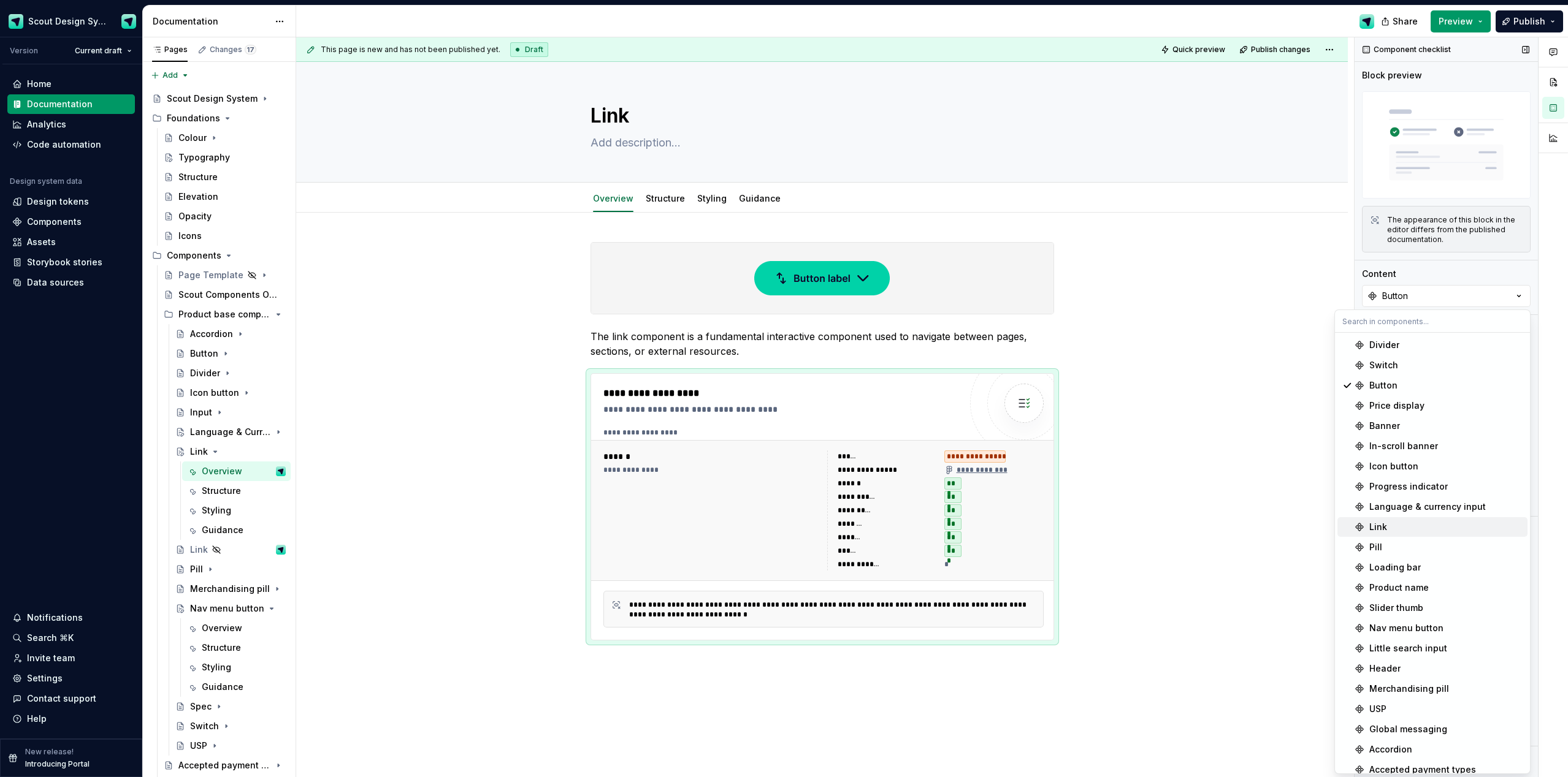
click at [882, 462] on div "Link" at bounding box center [1378, 527] width 18 height 12
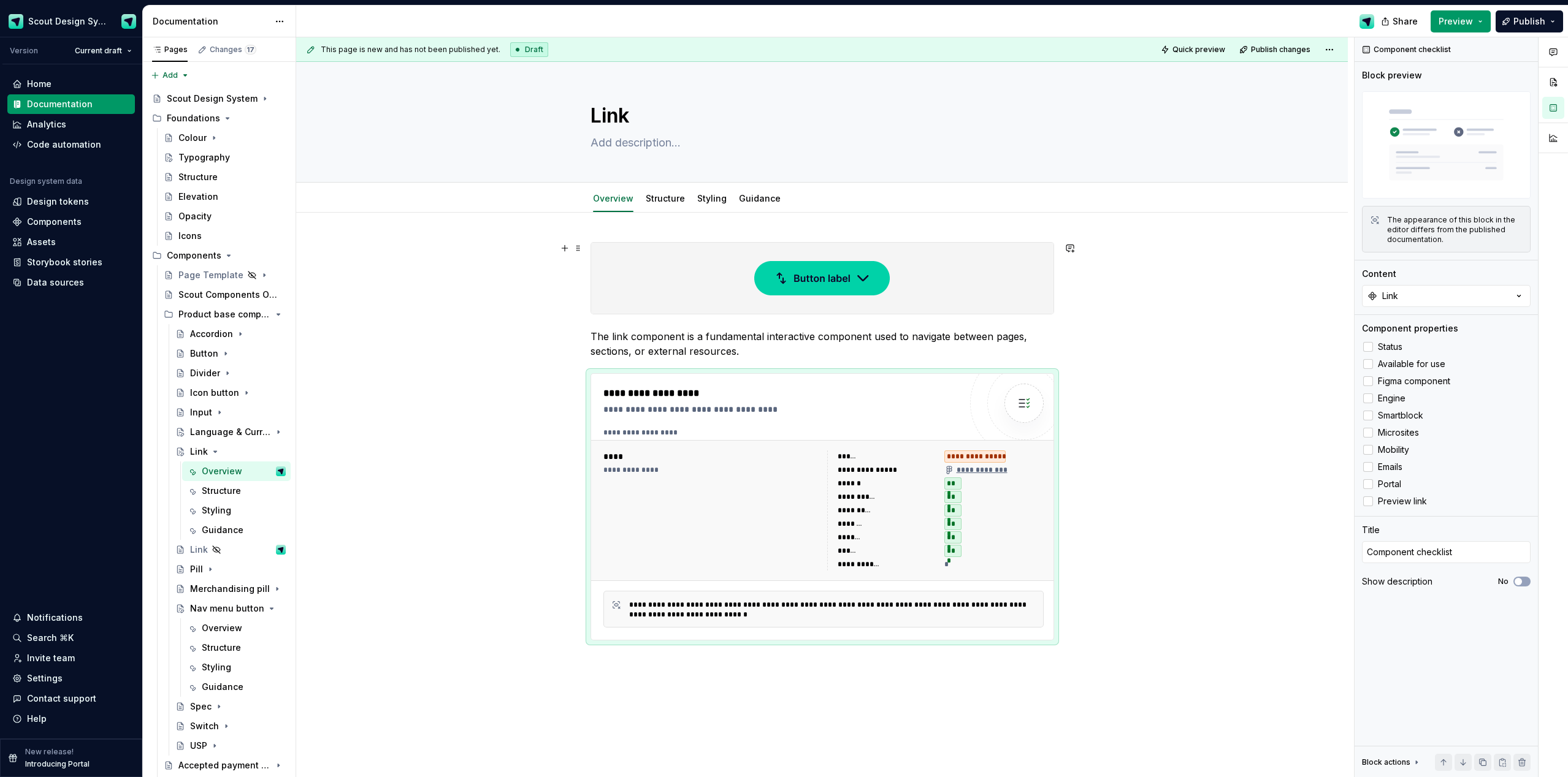
click at [713, 282] on div at bounding box center [823, 278] width 463 height 71
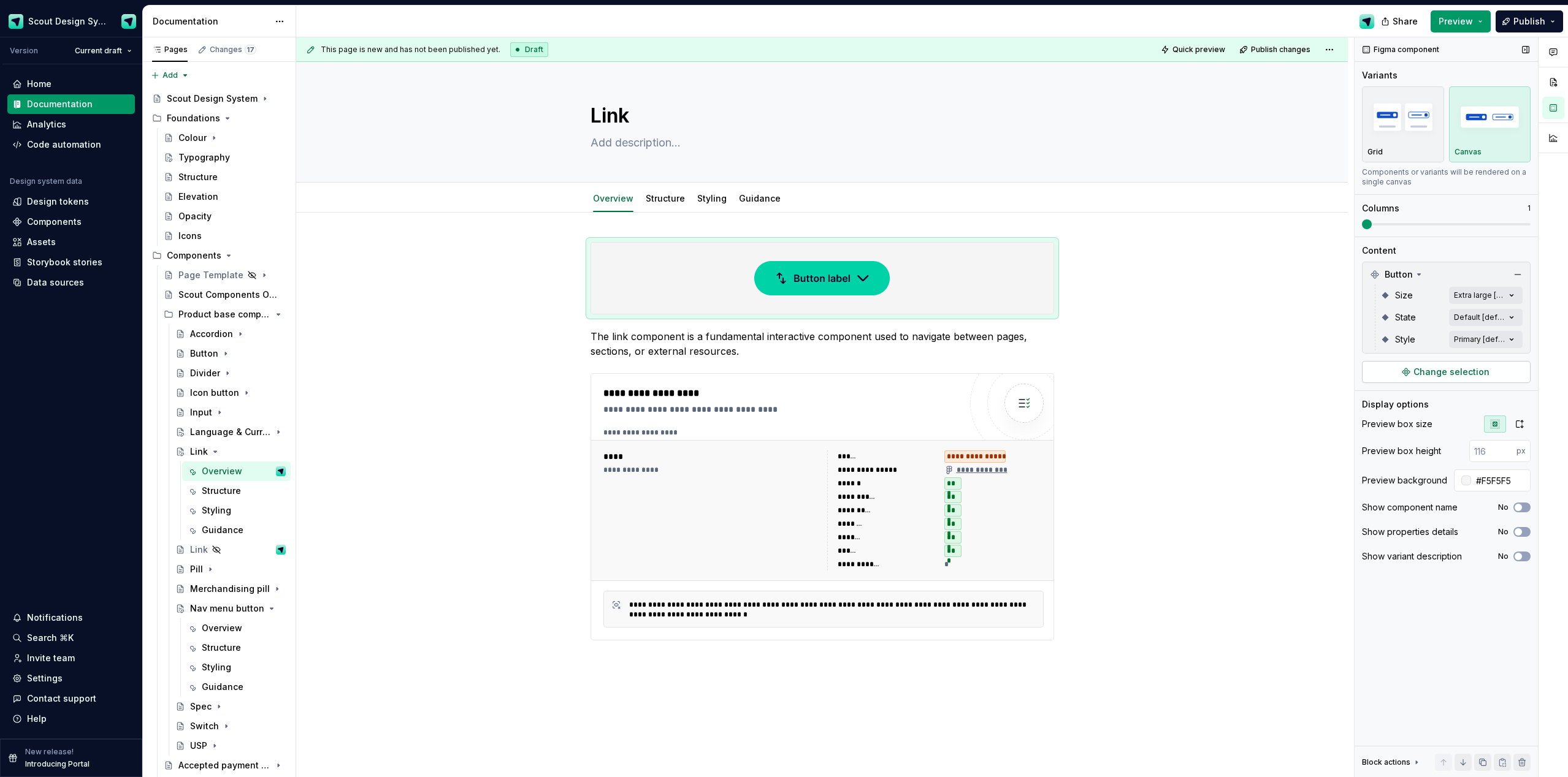
click at [882, 376] on span "Change selection" at bounding box center [1452, 372] width 76 height 12
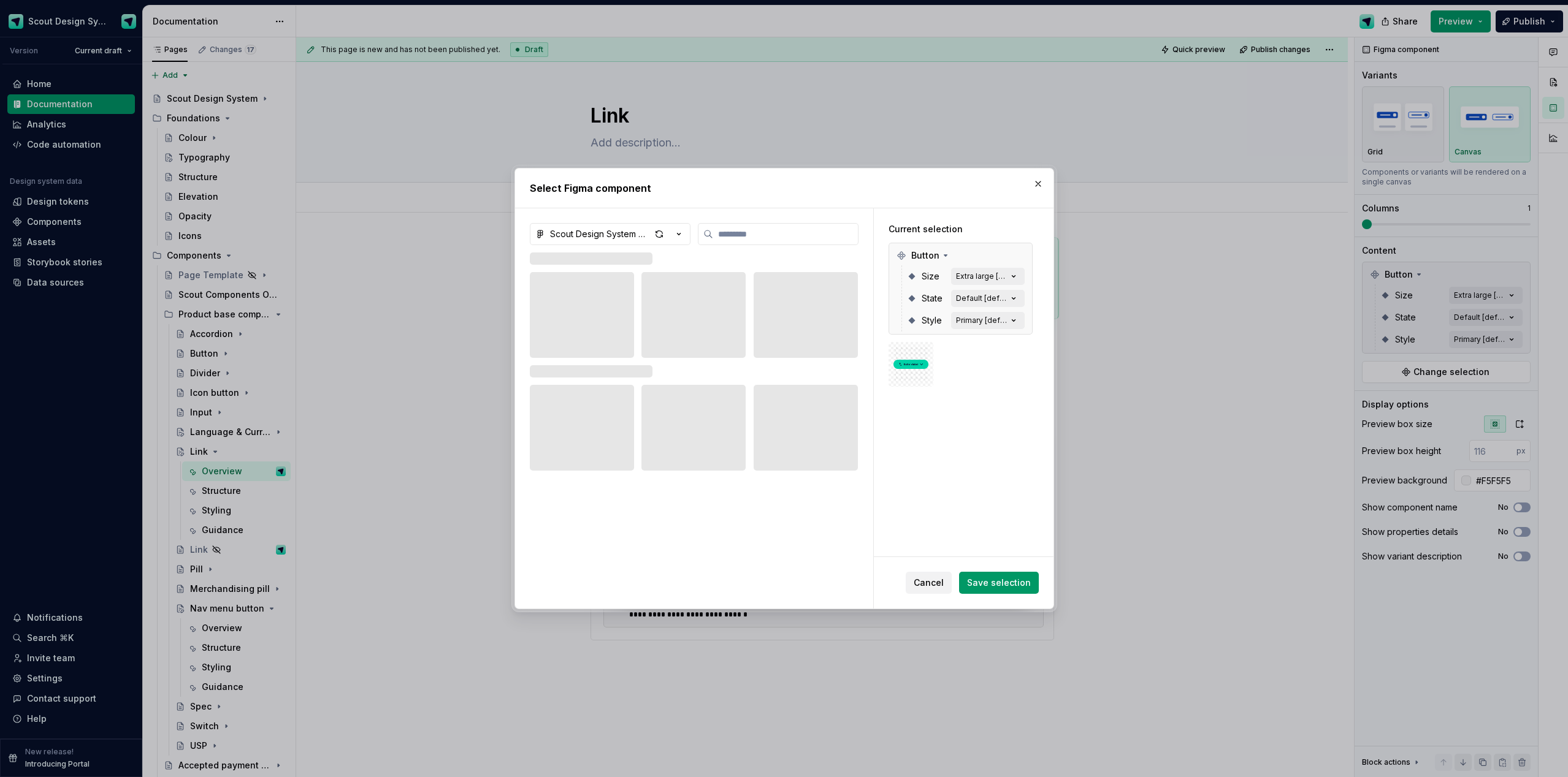
type textarea "*"
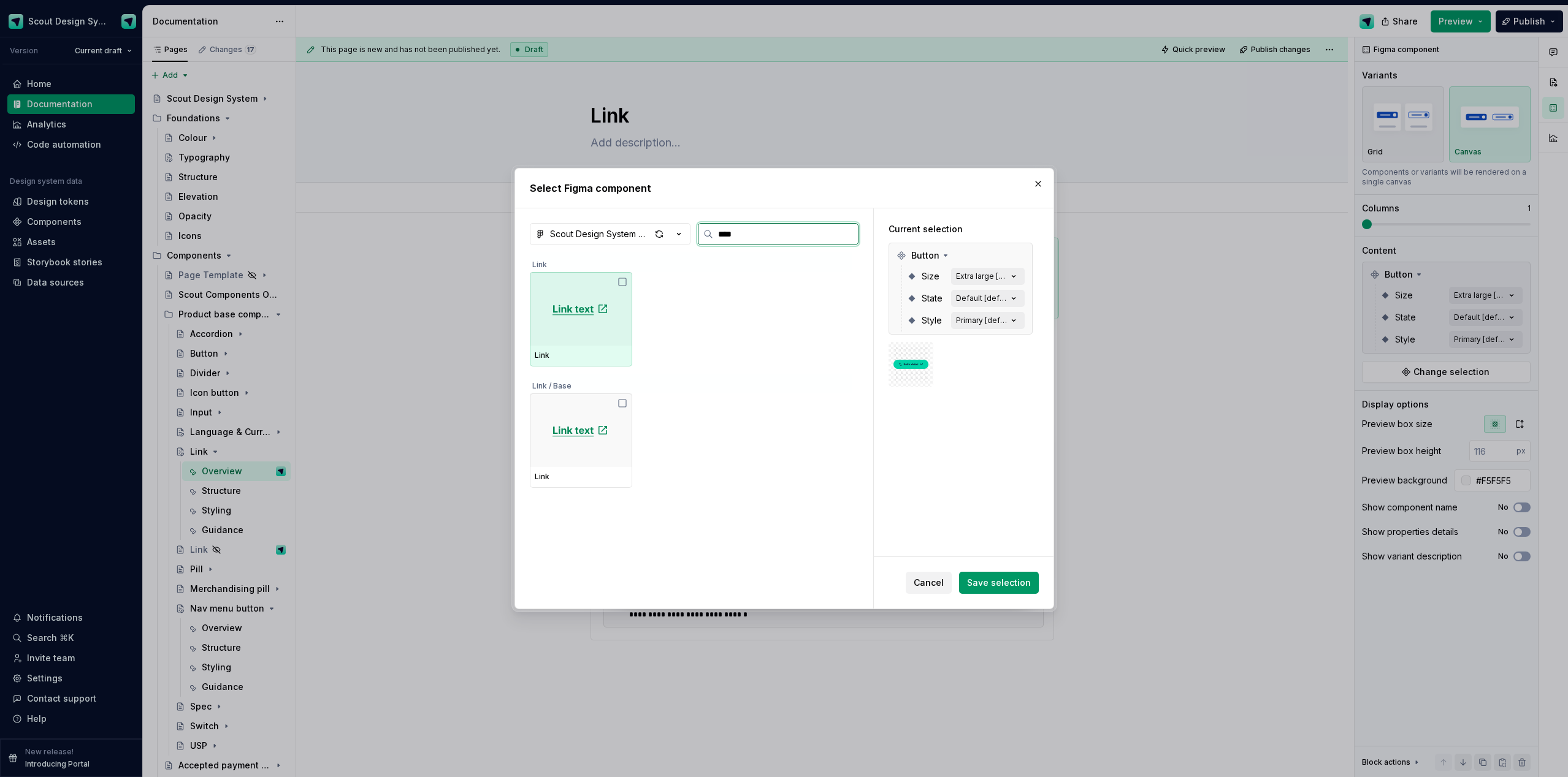
click at [588, 314] on img at bounding box center [580, 308] width 56 height 15
click at [882, 391] on img at bounding box center [911, 384] width 35 height 35
click at [737, 236] on input "****" at bounding box center [786, 234] width 145 height 12
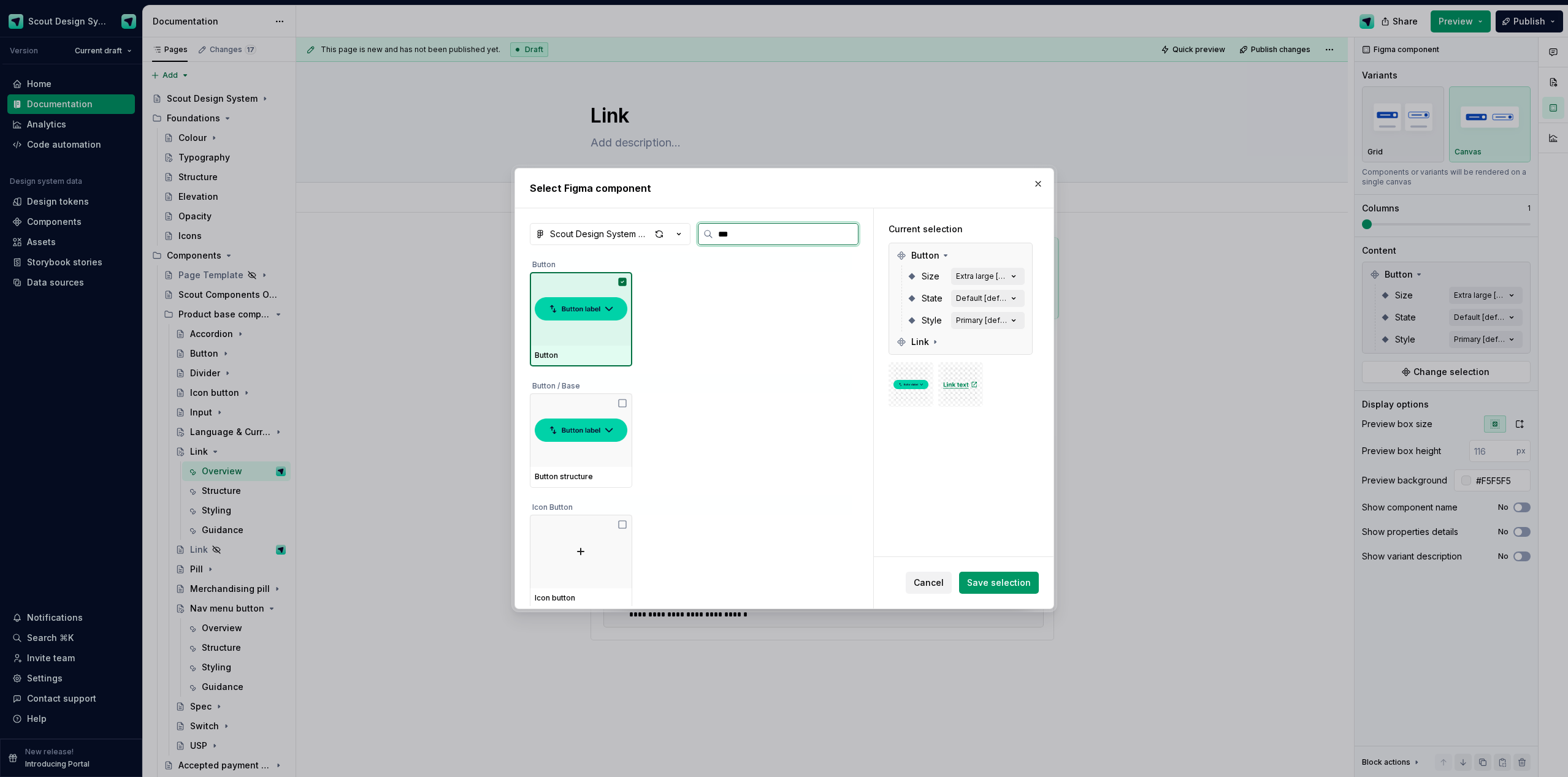
type input "****"
click at [514, 328] on div "Select Figma component Scout Design System Components **** Button Button Button…" at bounding box center [784, 388] width 546 height 447
drag, startPoint x: 568, startPoint y: 326, endPoint x: 609, endPoint y: 341, distance: 43.7
click at [568, 326] on div at bounding box center [581, 308] width 103 height 73
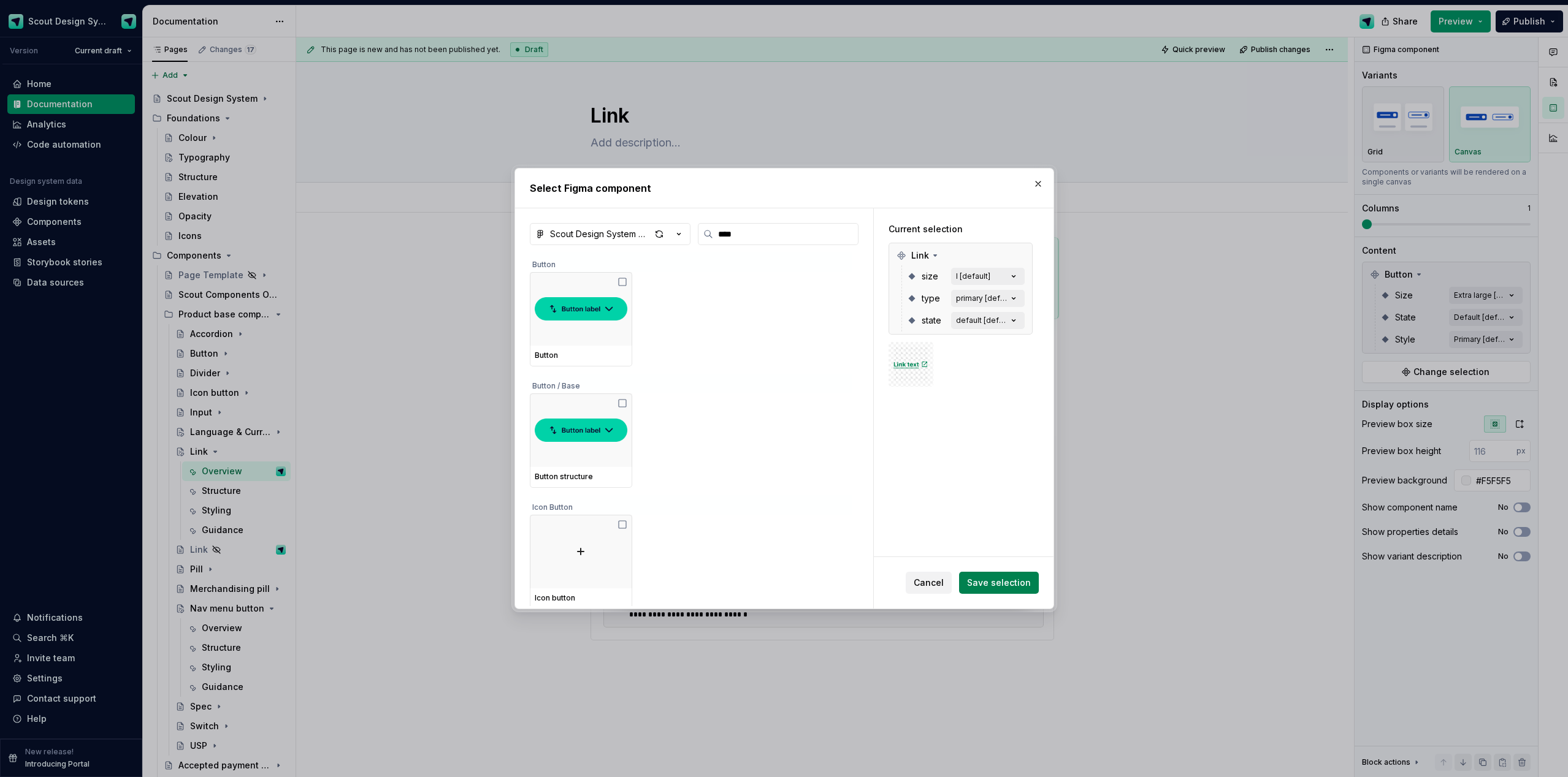
click at [882, 462] on span "Save selection" at bounding box center [999, 583] width 64 height 12
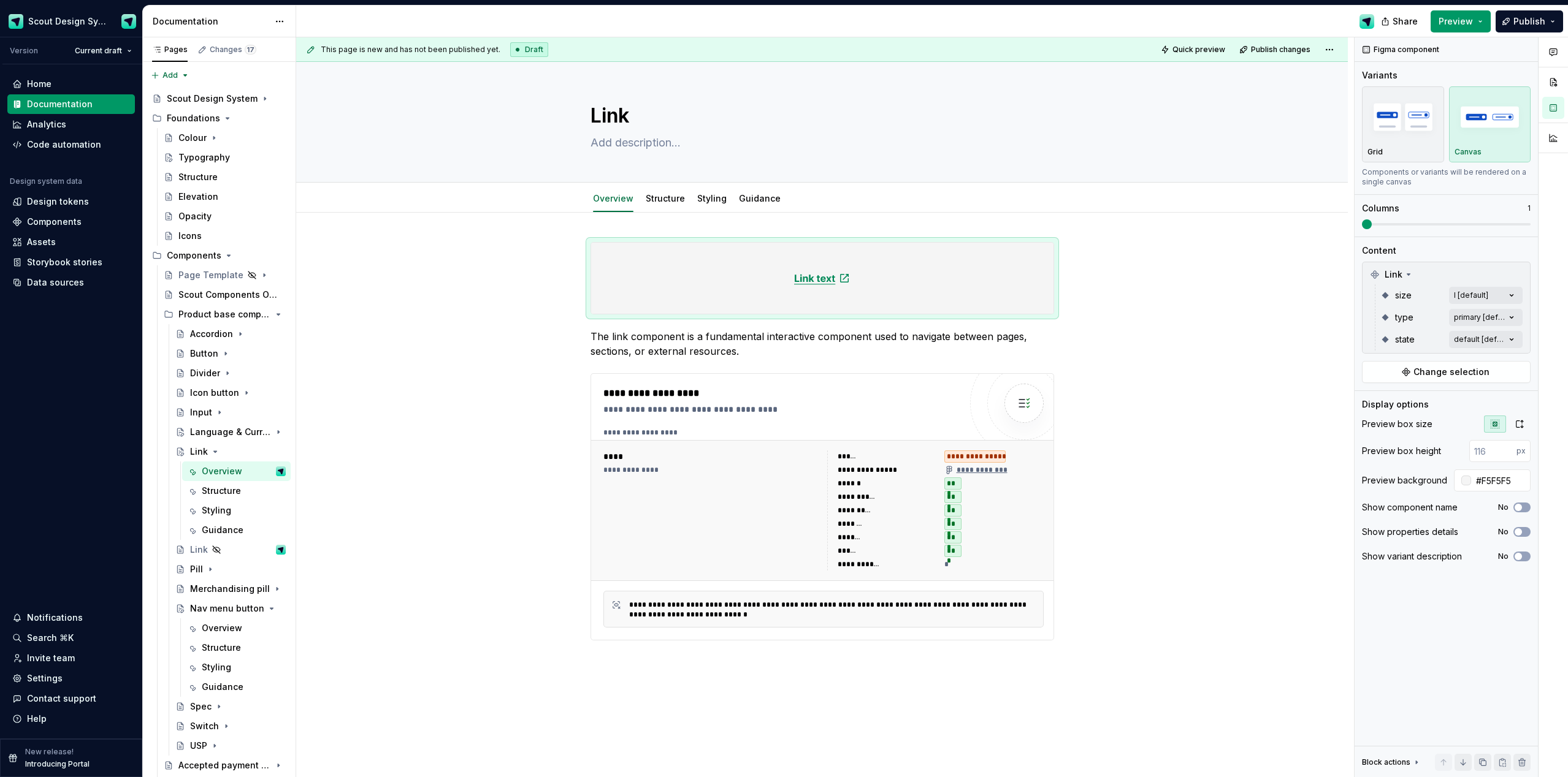
type textarea "*"
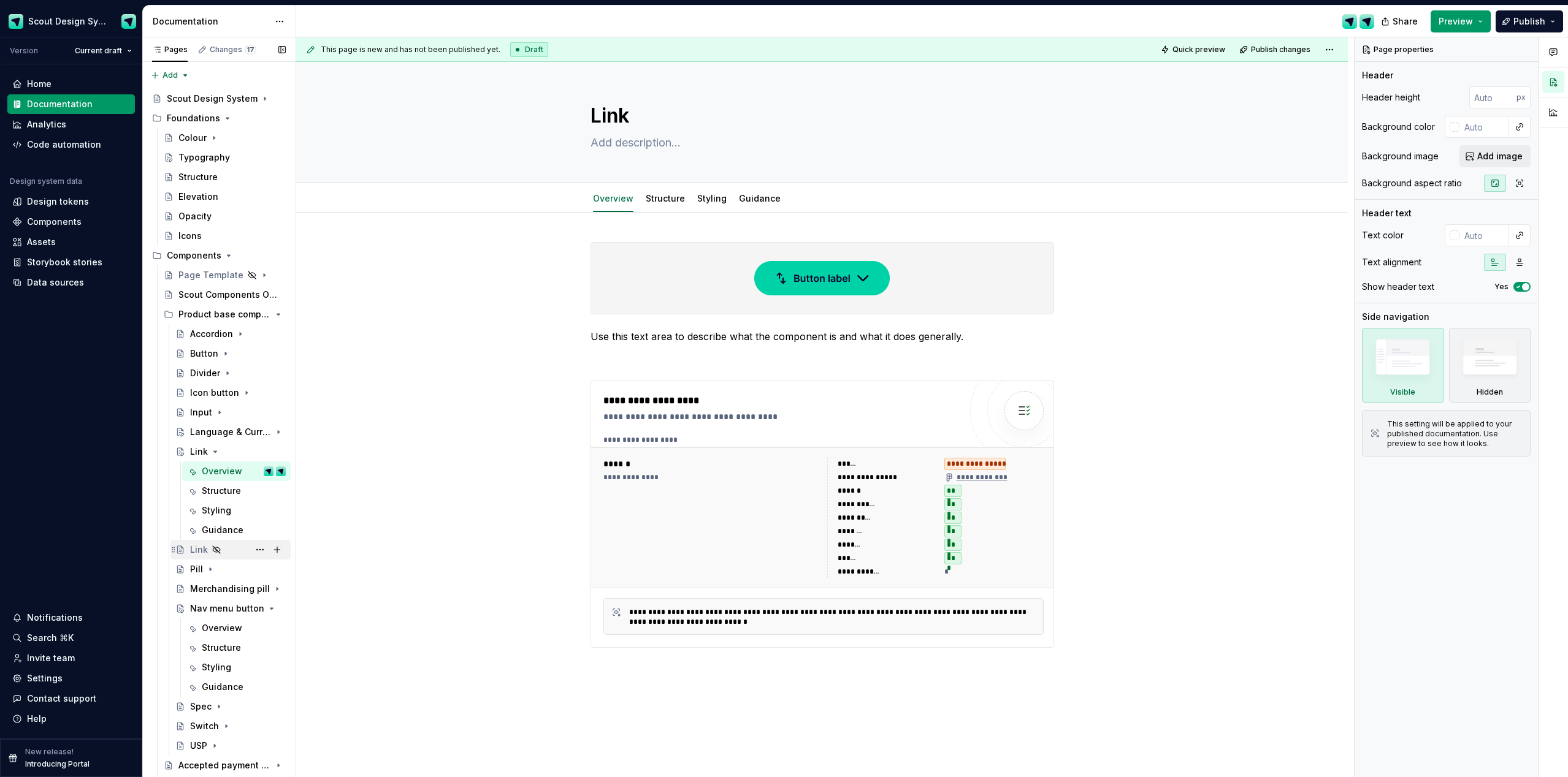
click at [193, 548] on div "Link" at bounding box center [199, 550] width 18 height 12
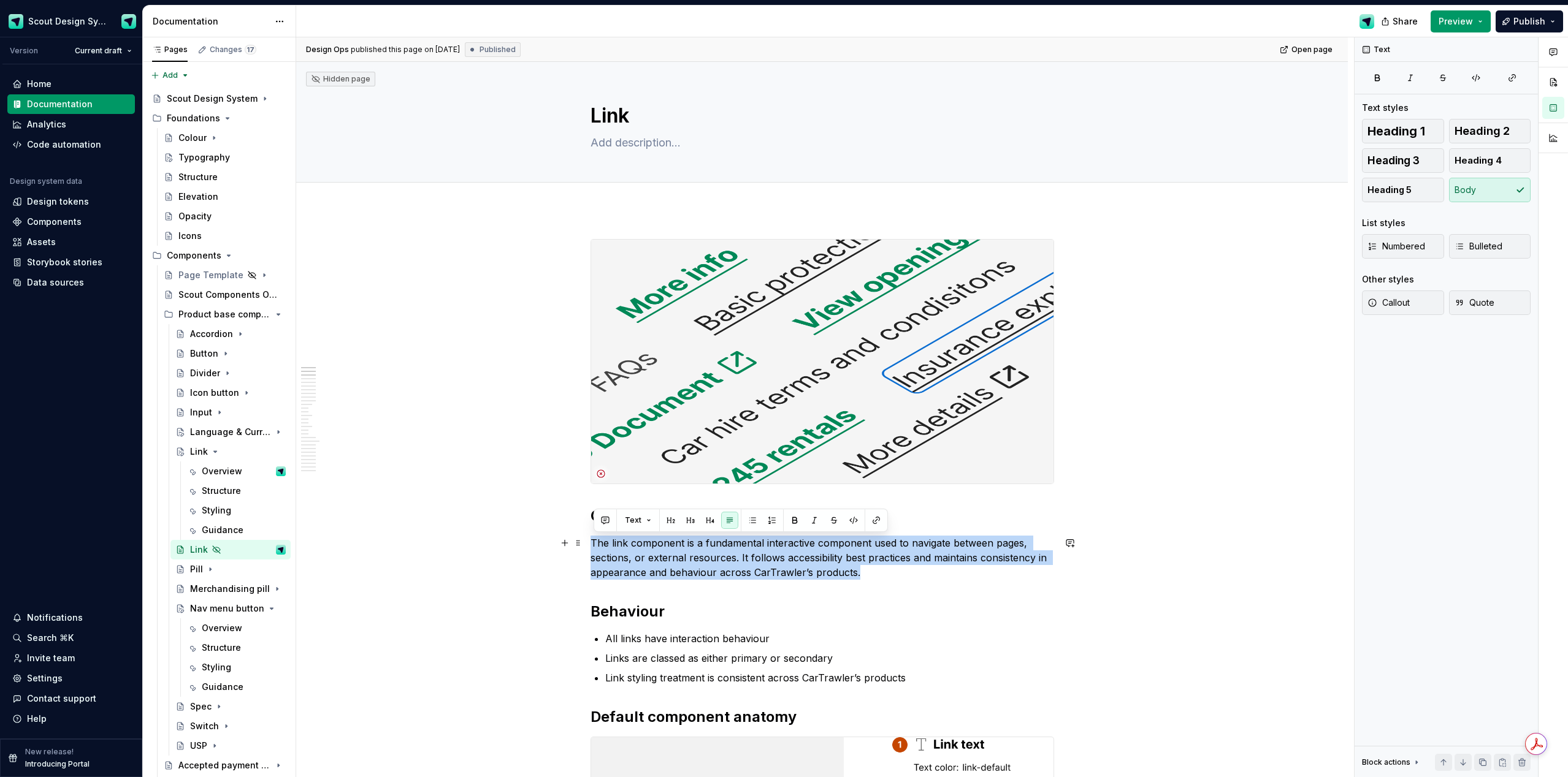
drag, startPoint x: 733, startPoint y: 564, endPoint x: 588, endPoint y: 549, distance: 145.8
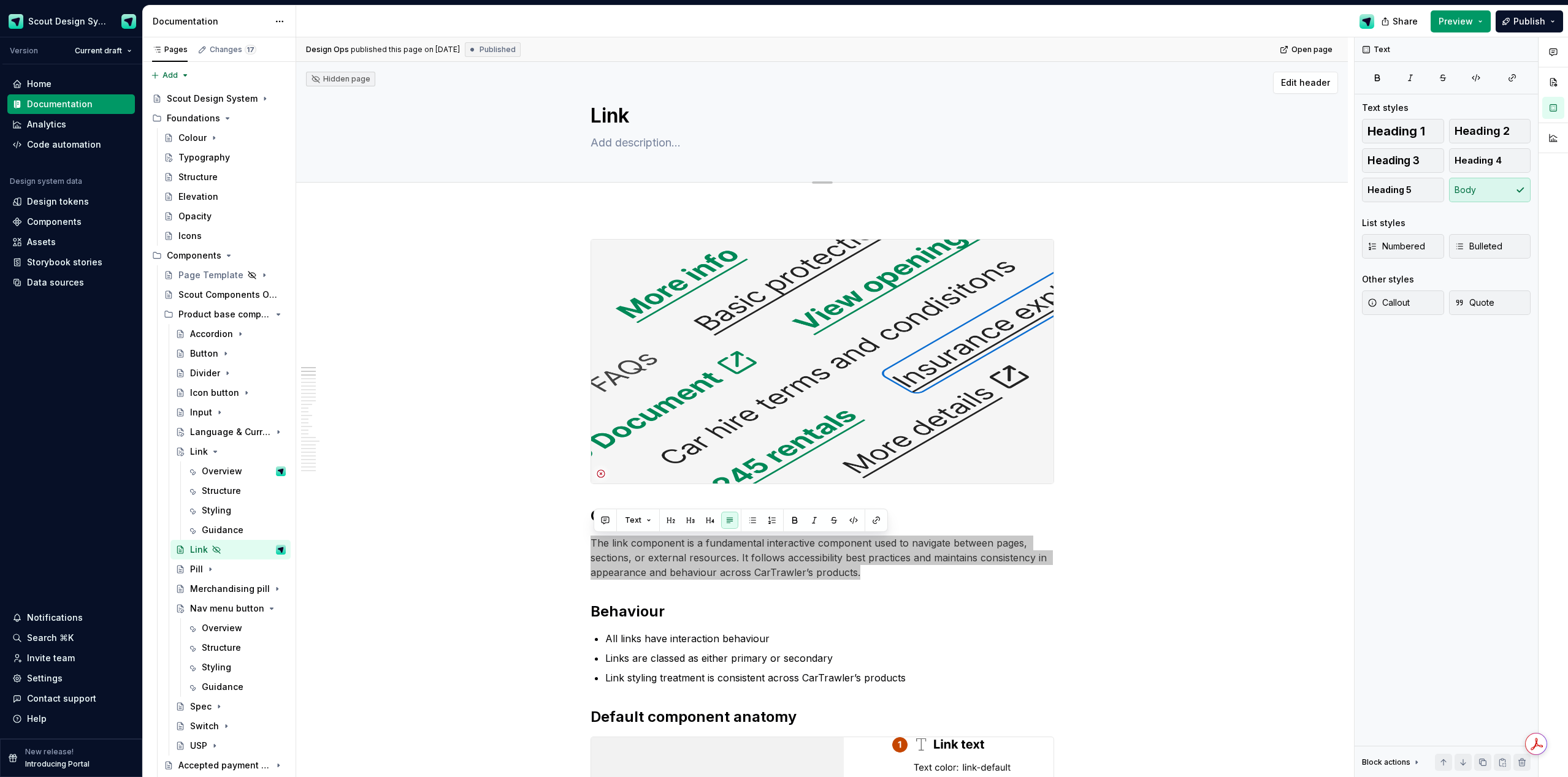
type textarea "*"
